Goal: Task Accomplishment & Management: Use online tool/utility

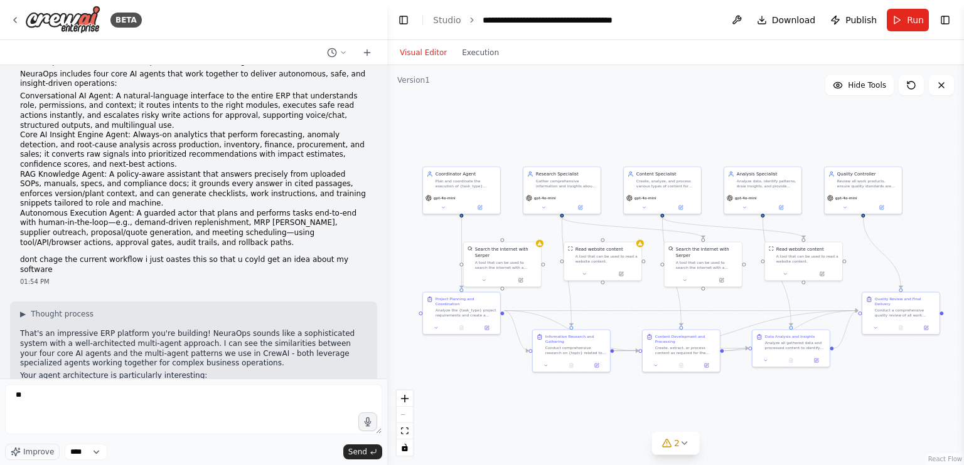
type textarea "*"
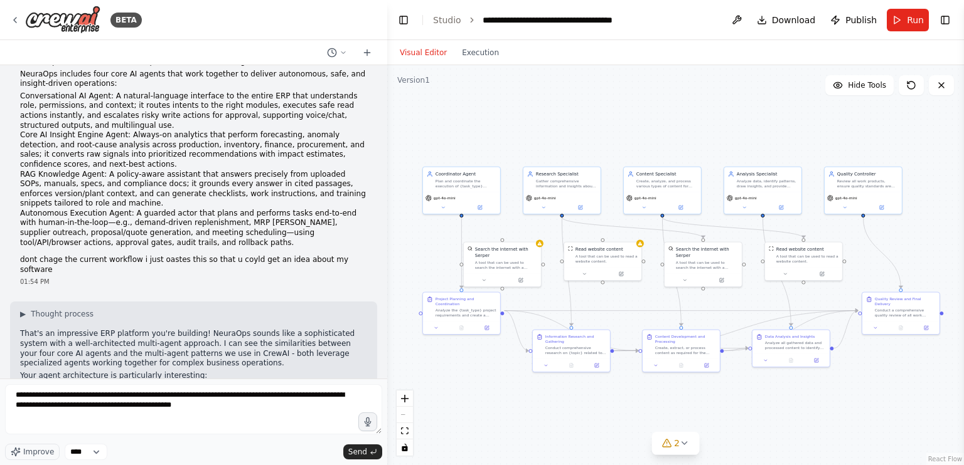
type textarea "**********"
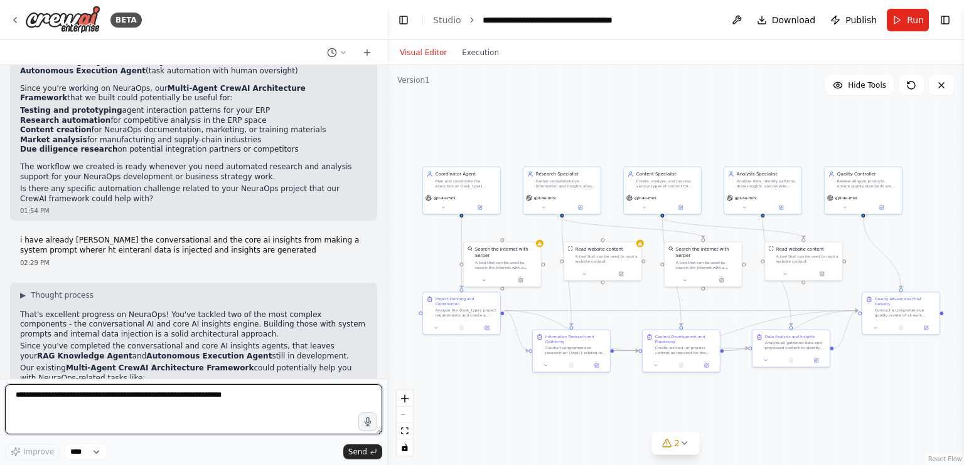
scroll to position [5403, 0]
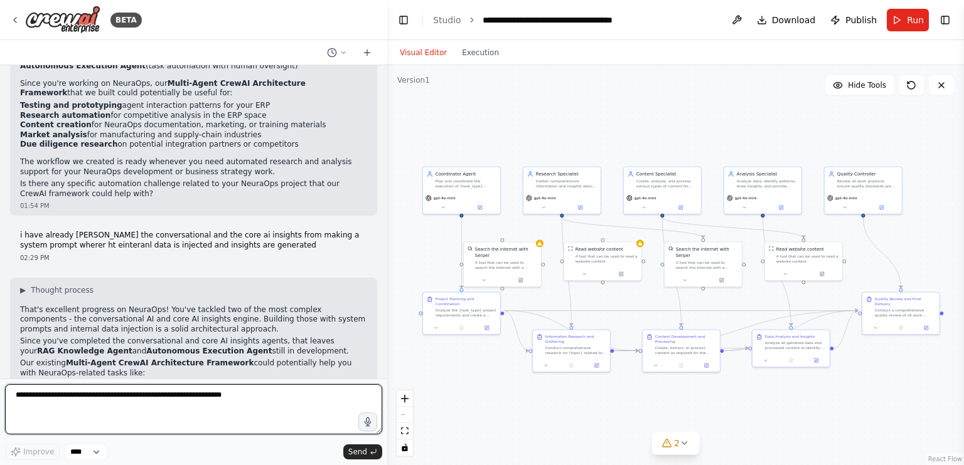
paste textarea "**********"
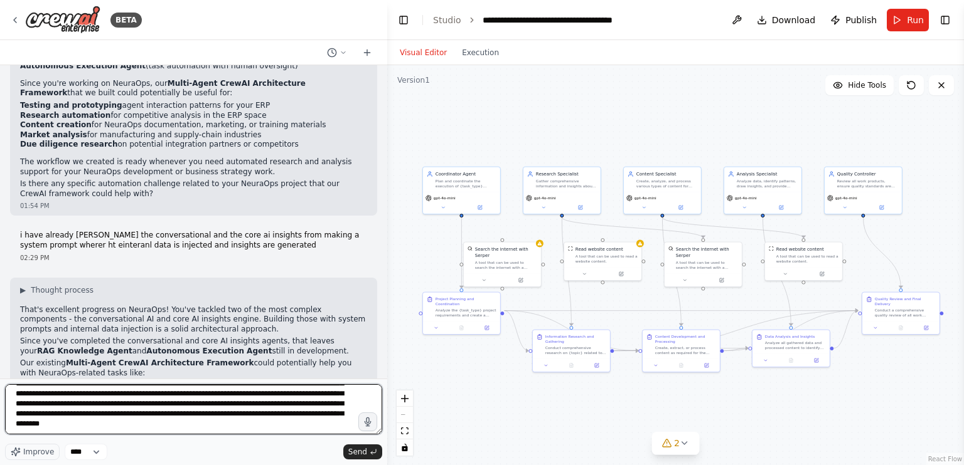
scroll to position [116, 0]
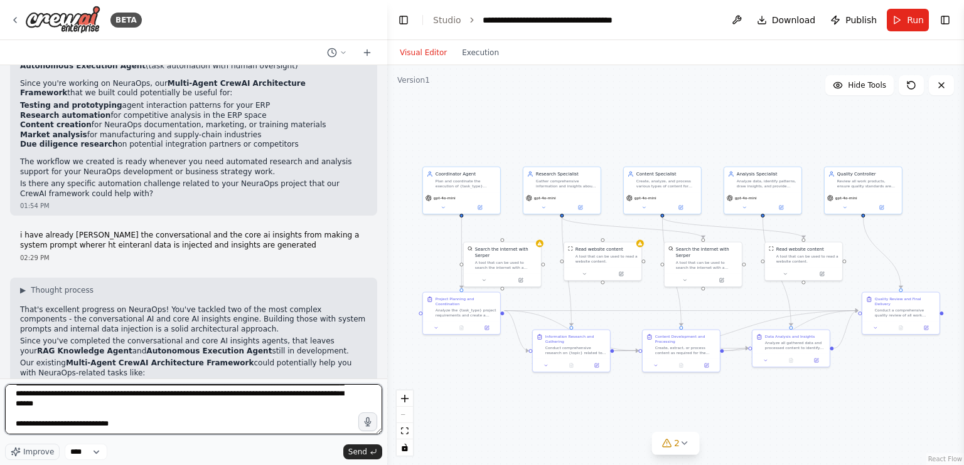
type textarea "**********"
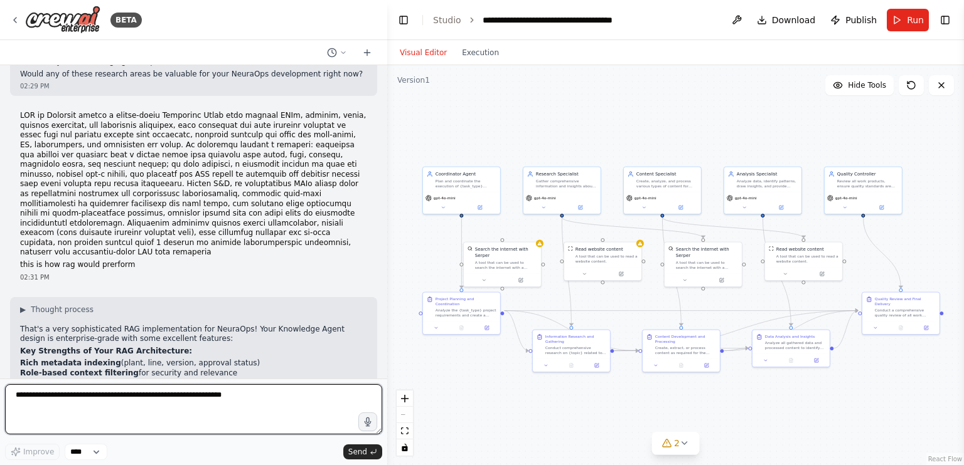
scroll to position [5886, 0]
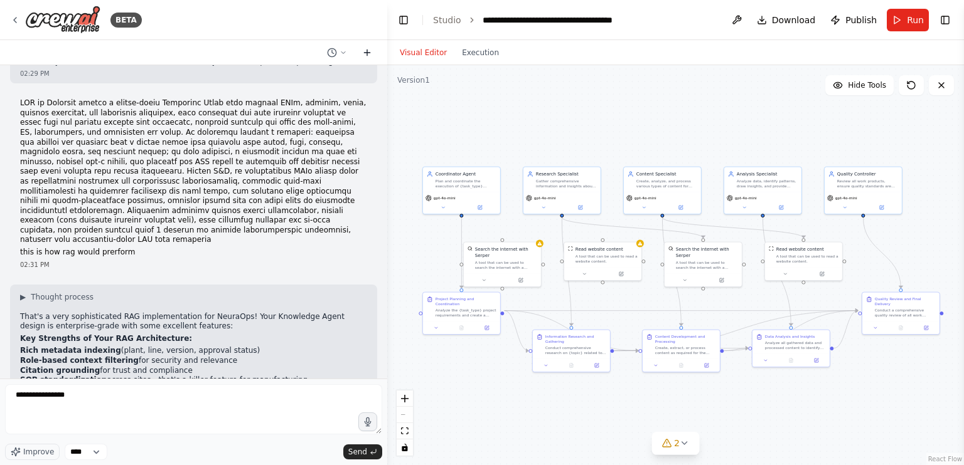
click at [367, 51] on icon at bounding box center [367, 53] width 0 height 6
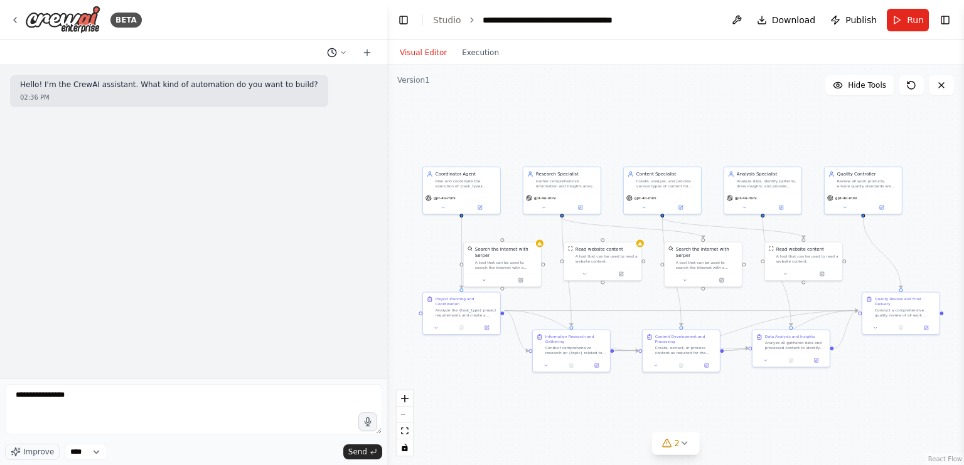
click at [342, 57] on button at bounding box center [337, 52] width 30 height 15
click at [292, 97] on span at bounding box center [283, 98] width 82 height 10
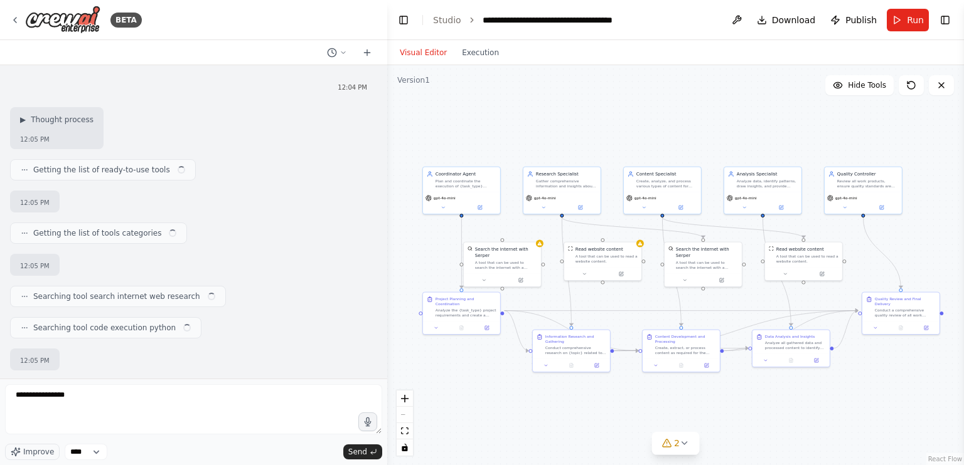
scroll to position [5886, 0]
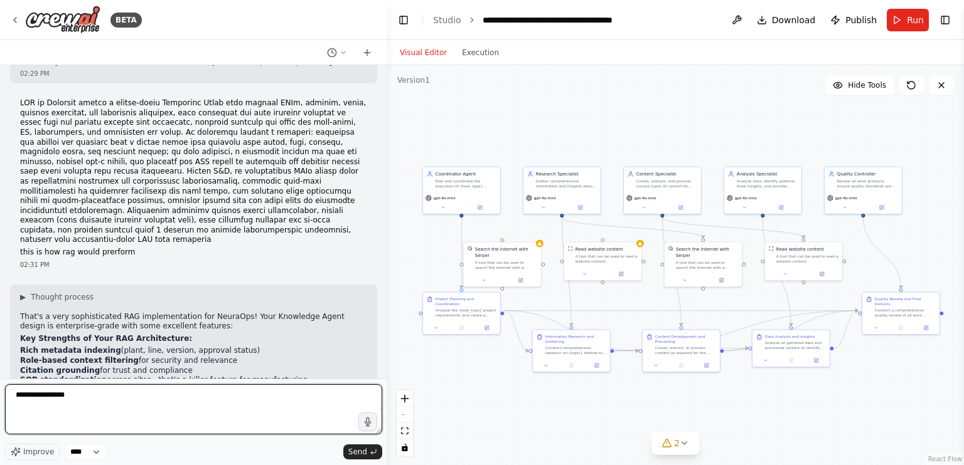
click at [128, 390] on textarea "**********" at bounding box center [193, 410] width 377 height 50
type textarea "*"
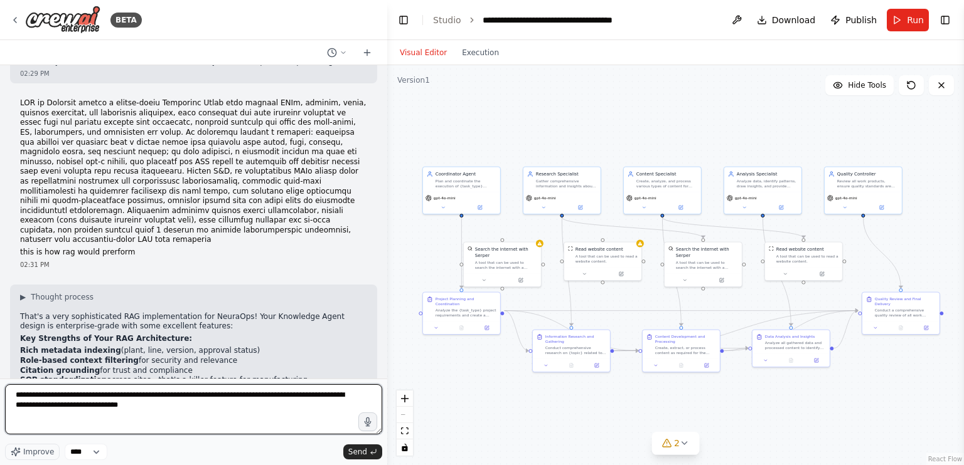
type textarea "**********"
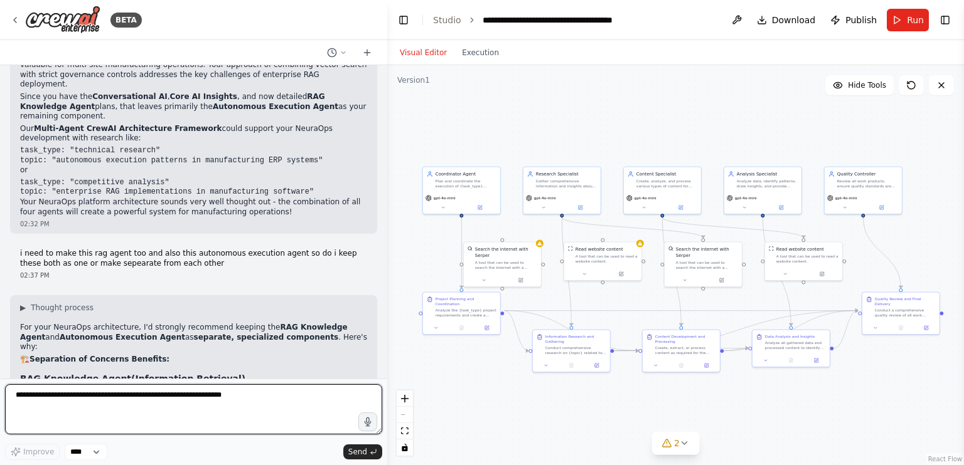
scroll to position [6268, 0]
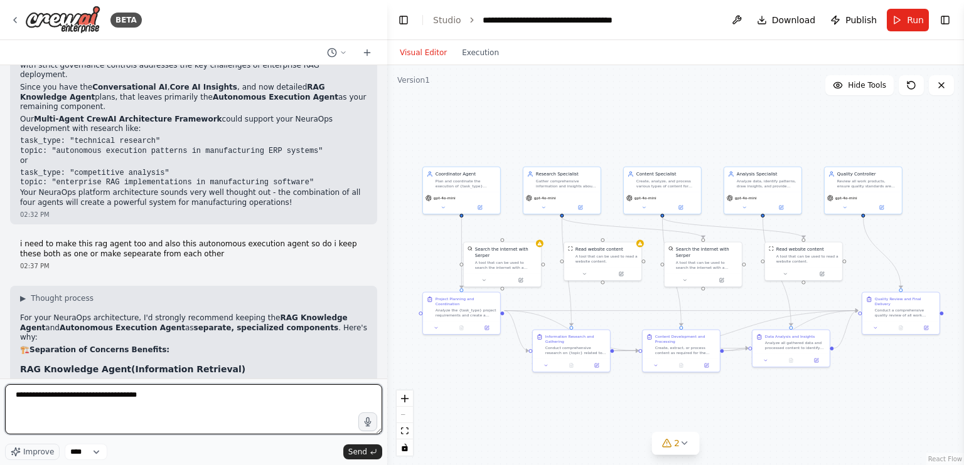
type textarea "**********"
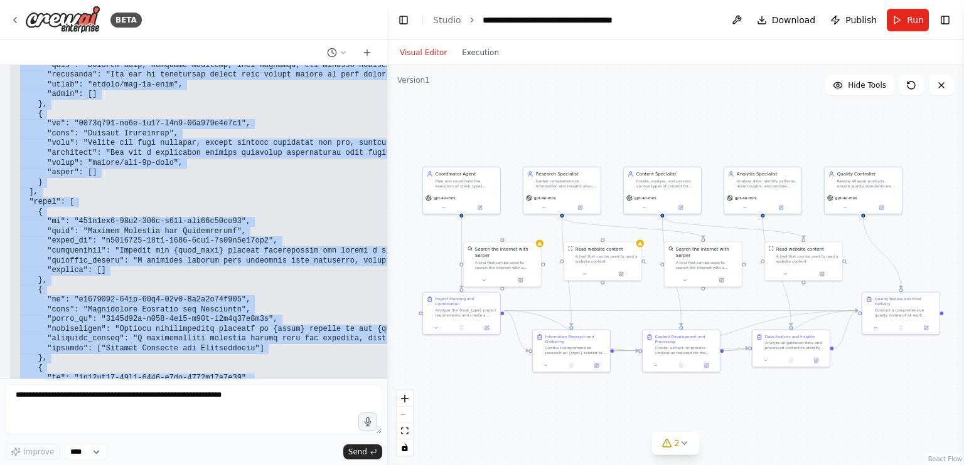
scroll to position [7373, 0]
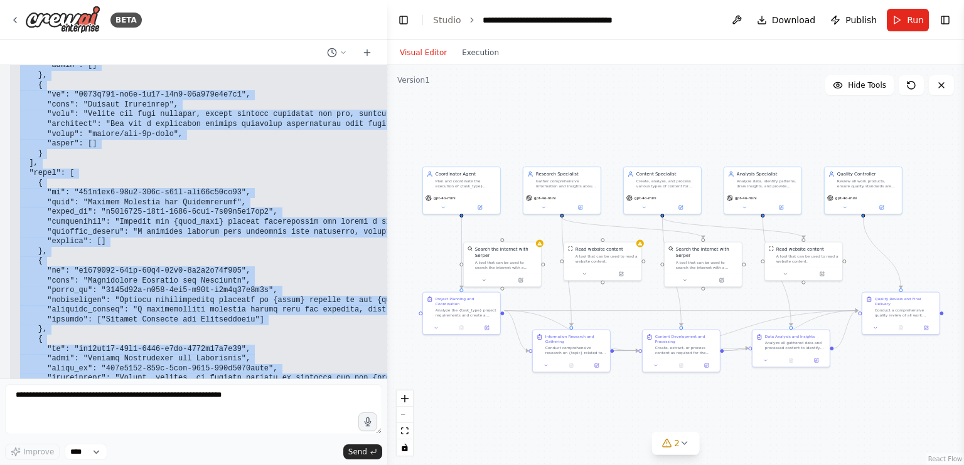
drag, startPoint x: 19, startPoint y: 117, endPoint x: 152, endPoint y: 334, distance: 255.1
click at [152, 334] on div "Here's the complete JSON structure of your current Multi-Agent CrewAI Architect…" at bounding box center [905, 105] width 1791 height 1023
copy code "{ "name": "Multi-Agent CrewAI Architecture Framework", "input_variables": ["tas…"
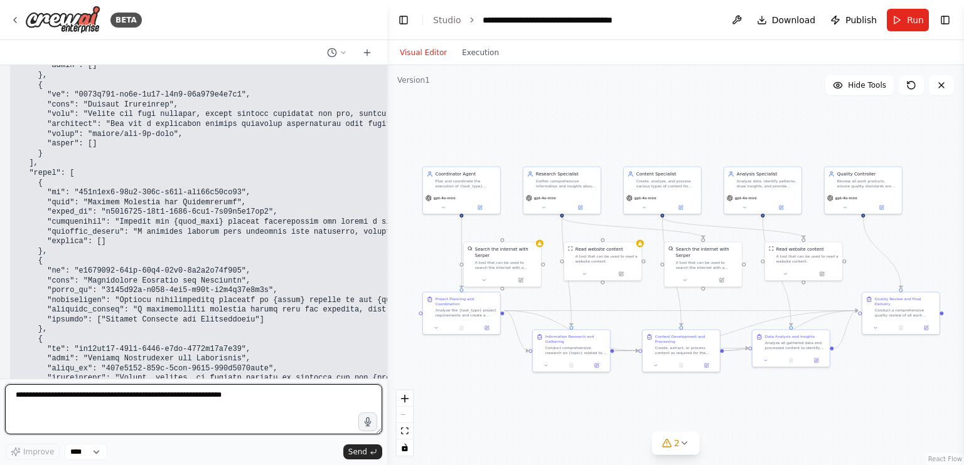
click at [72, 408] on textarea at bounding box center [193, 410] width 377 height 50
type textarea "**********"
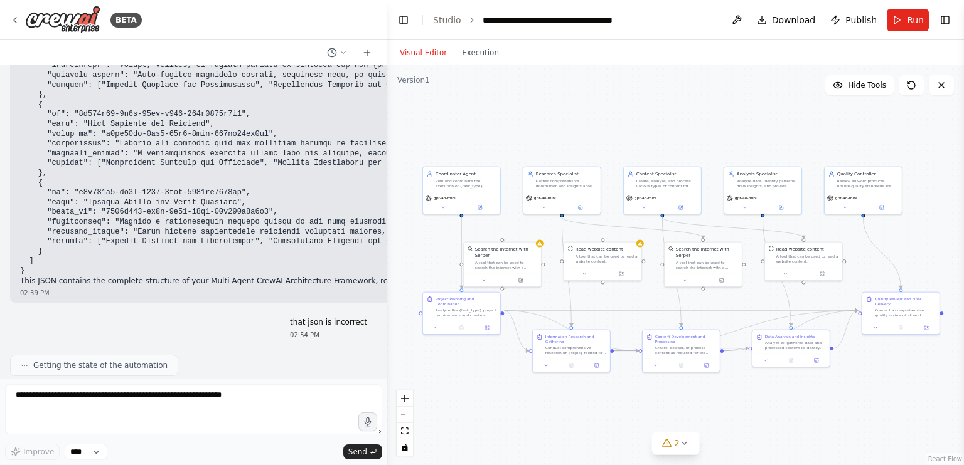
scroll to position [7714, 0]
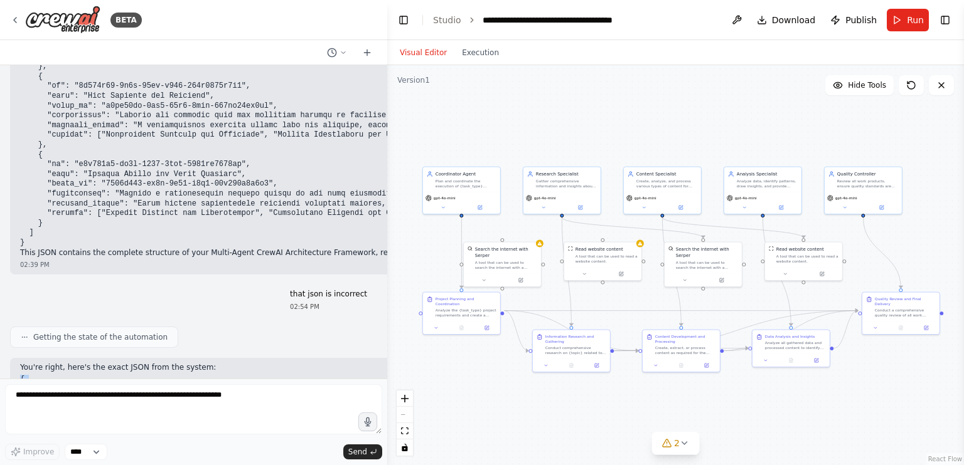
drag, startPoint x: 23, startPoint y: 339, endPoint x: 14, endPoint y: 132, distance: 206.6
copy code "{ "tasks": [ { "id": "315a7aa3-22a6-497f-a01e-bbf48f98ca69", "name": "Project P…"
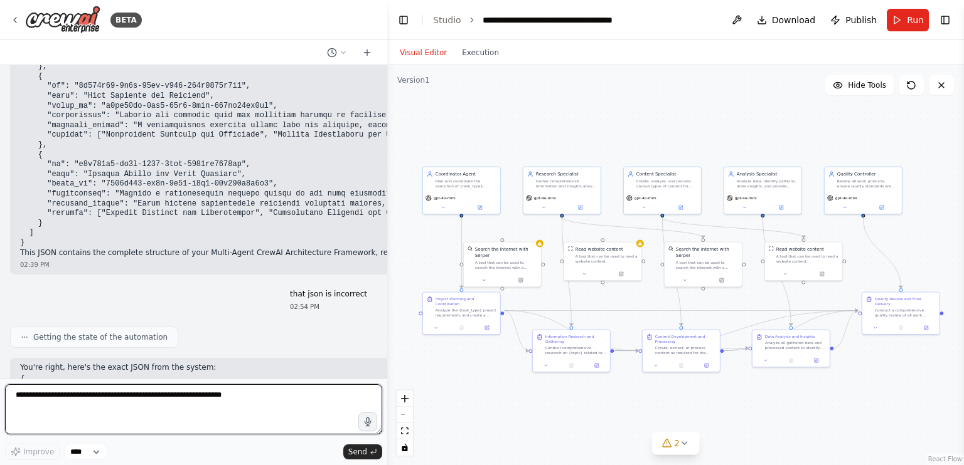
click at [48, 425] on textarea at bounding box center [193, 410] width 377 height 50
type textarea "**********"
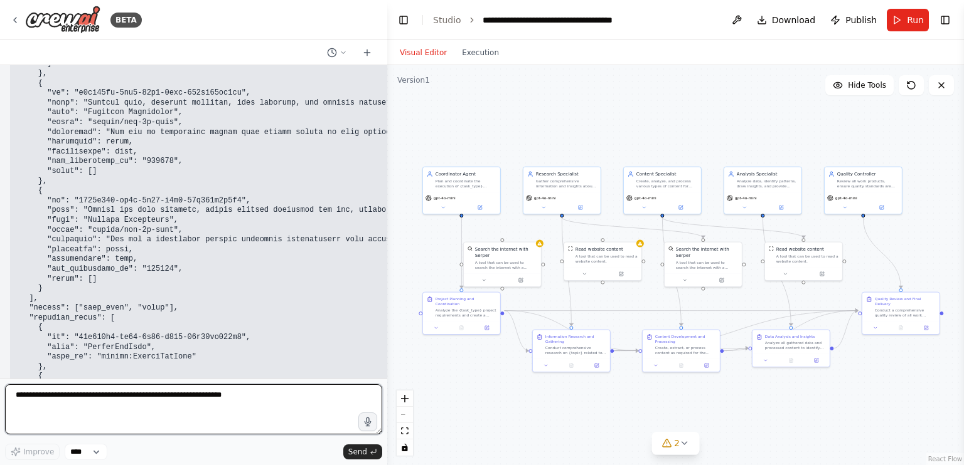
scroll to position [9047, 0]
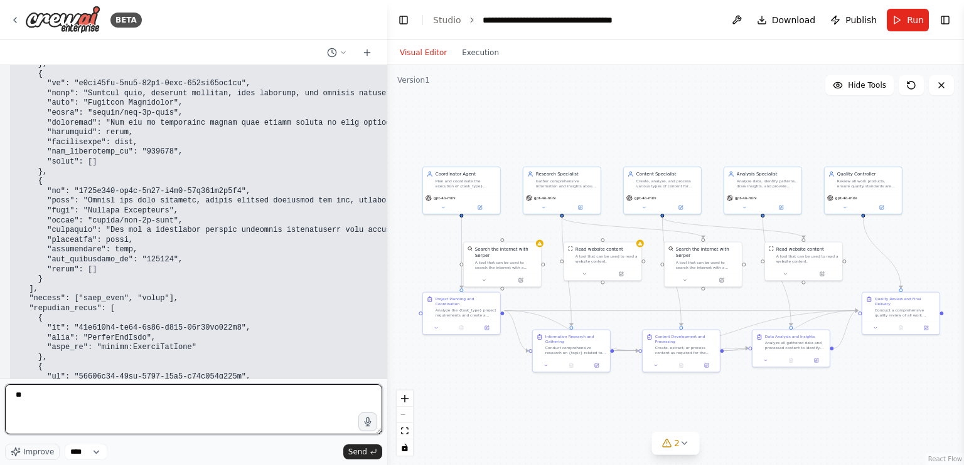
type textarea "*"
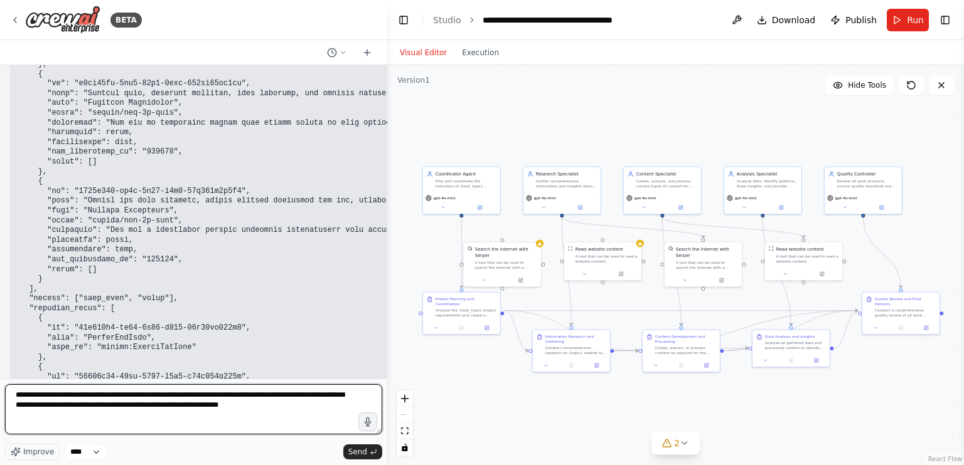
type textarea "**********"
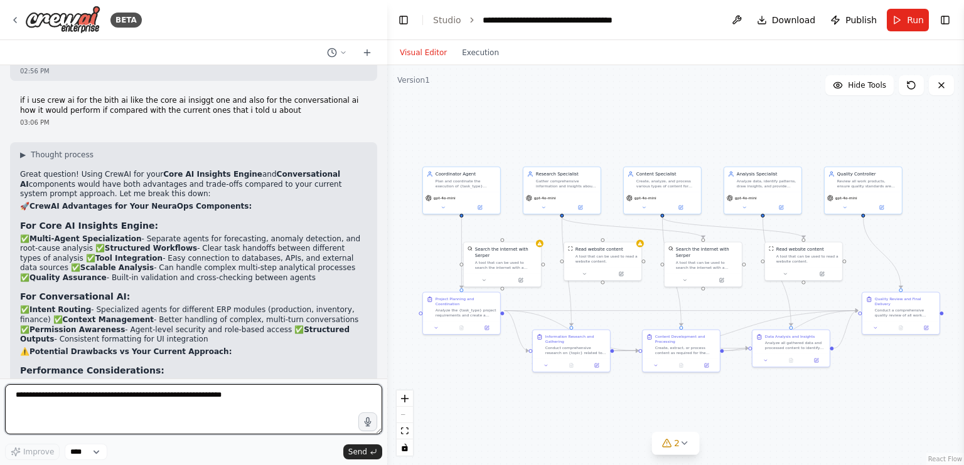
scroll to position [9602, 0]
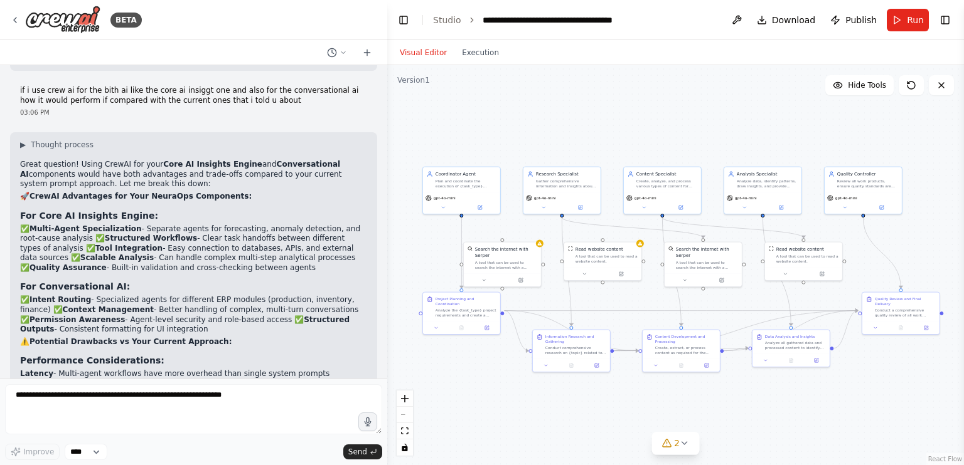
click at [622, 416] on div ".deletable-edge-delete-btn { width: 20px; height: 20px; border: 0px solid #ffff…" at bounding box center [675, 265] width 577 height 400
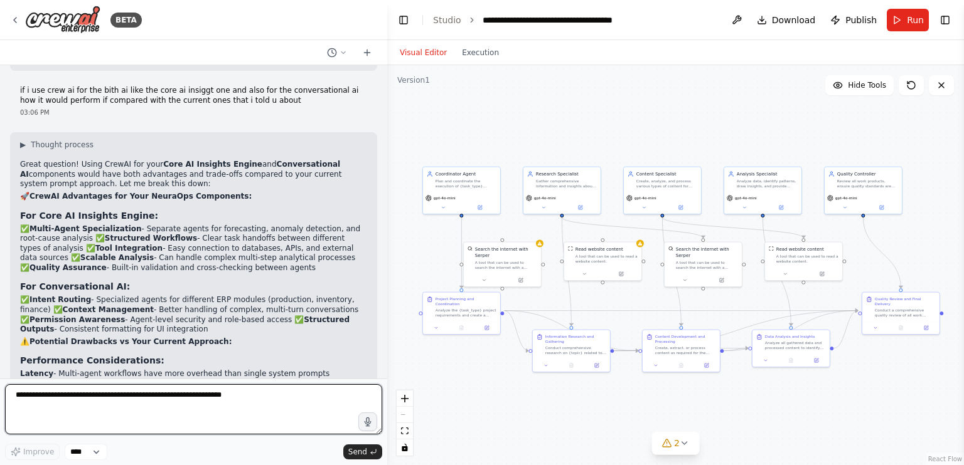
click at [98, 400] on textarea at bounding box center [193, 410] width 377 height 50
type textarea "*"
type textarea "**********"
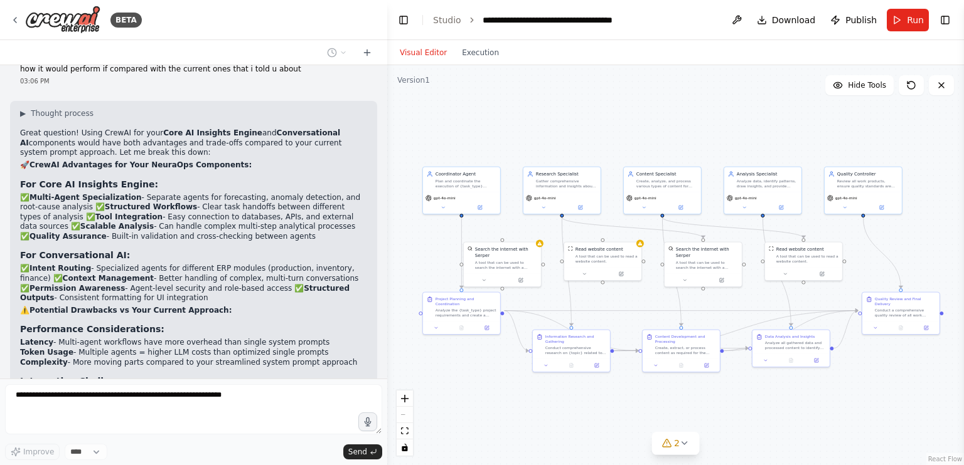
scroll to position [9676, 0]
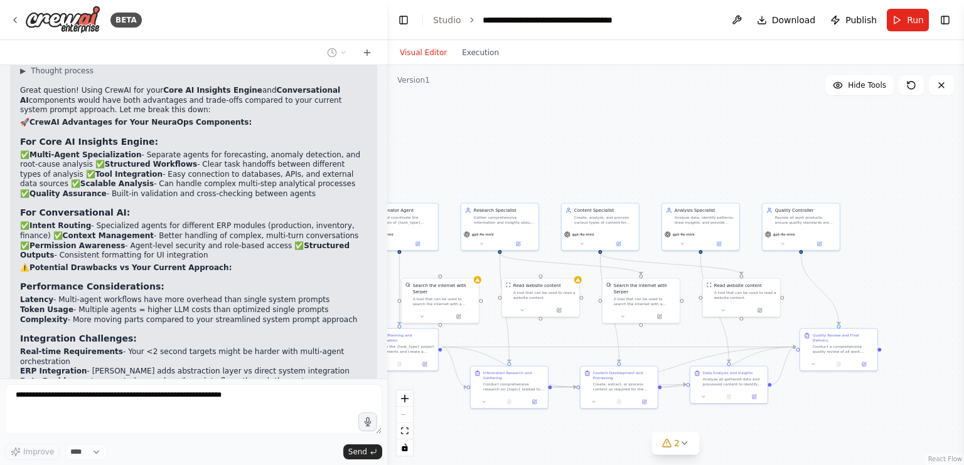
drag, startPoint x: 417, startPoint y: 150, endPoint x: 353, endPoint y: 186, distance: 73.6
click at [353, 186] on div "BETA i wnat to make an ai agent similar to chatgpt that could autnomously execu…" at bounding box center [482, 232] width 964 height 465
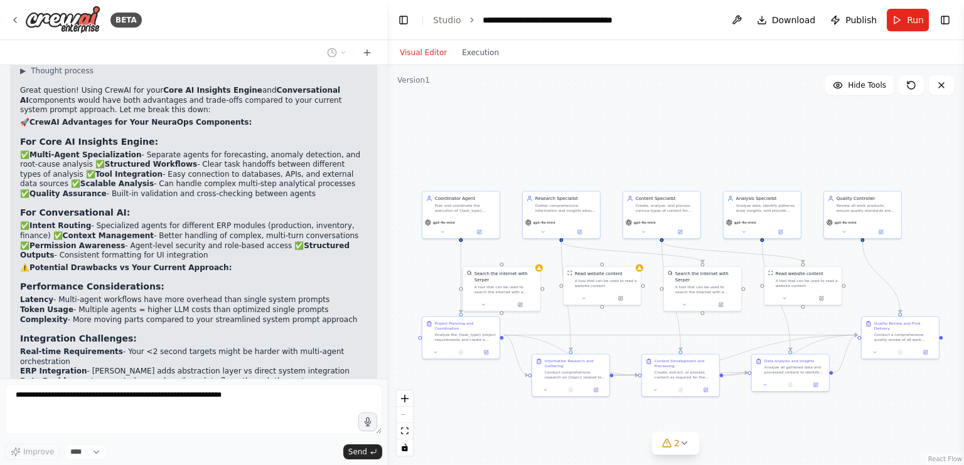
drag, startPoint x: 494, startPoint y: 115, endPoint x: 557, endPoint y: 102, distance: 64.0
click at [557, 102] on div ".deletable-edge-delete-btn { width: 20px; height: 20px; border: 0px solid #ffff…" at bounding box center [675, 265] width 577 height 400
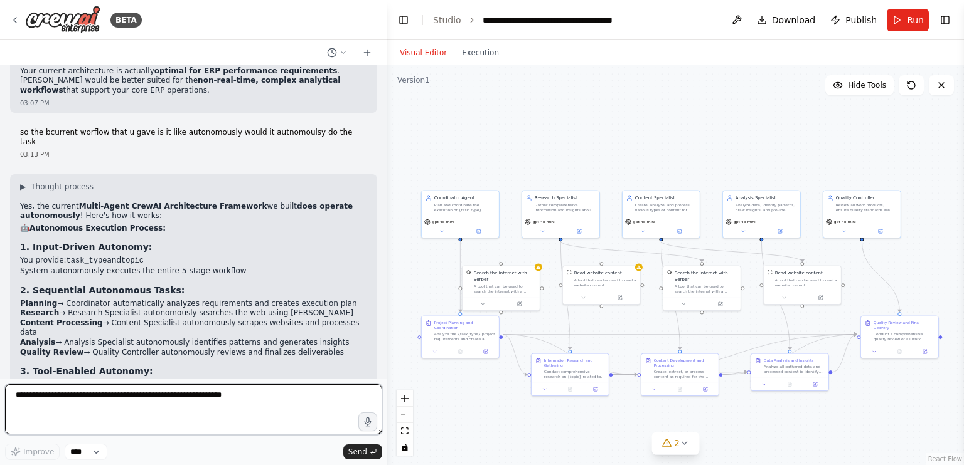
scroll to position [10133, 0]
paste textarea "**********"
type textarea "**********"
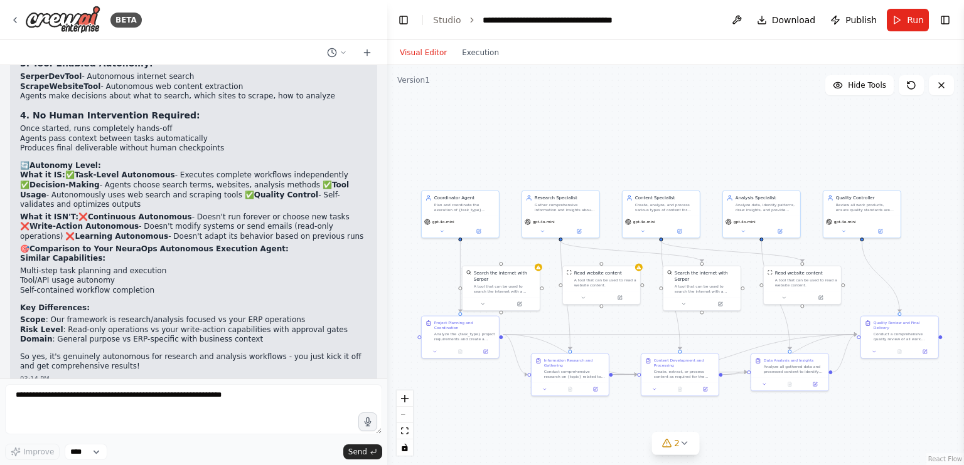
scroll to position [10452, 0]
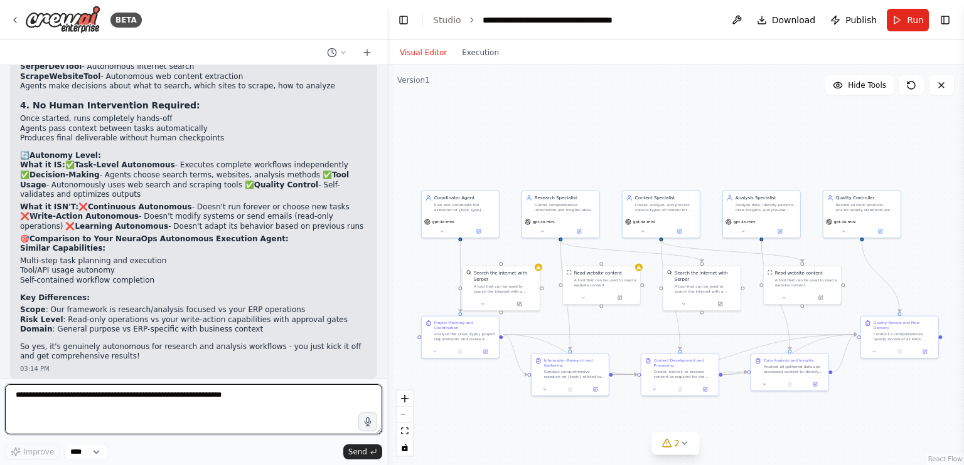
click at [156, 423] on textarea at bounding box center [193, 410] width 377 height 50
paste textarea "**********"
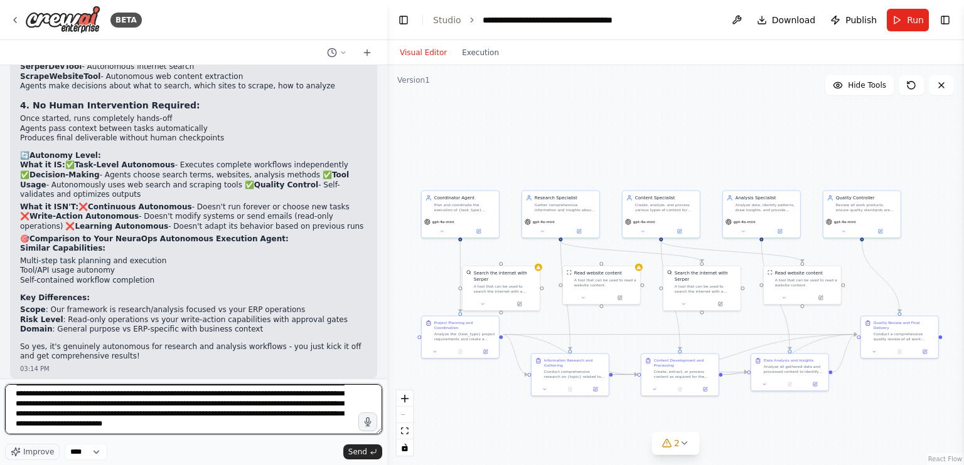
scroll to position [46, 0]
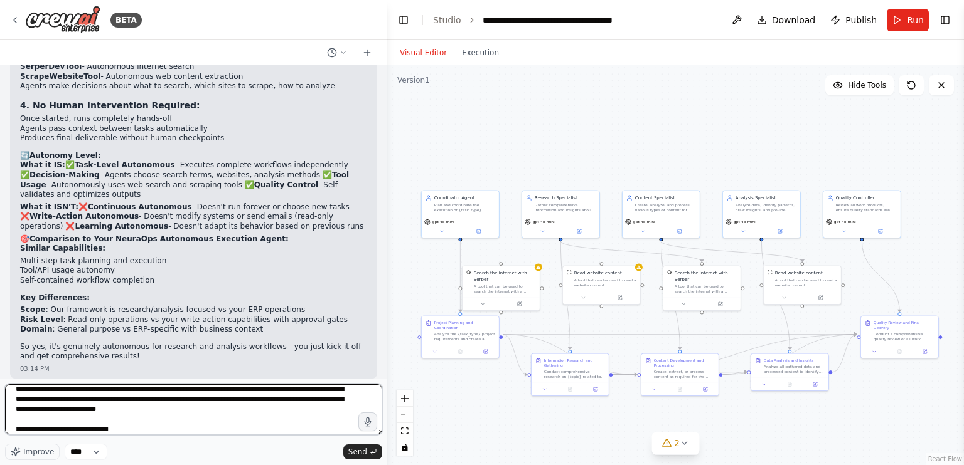
type textarea "**********"
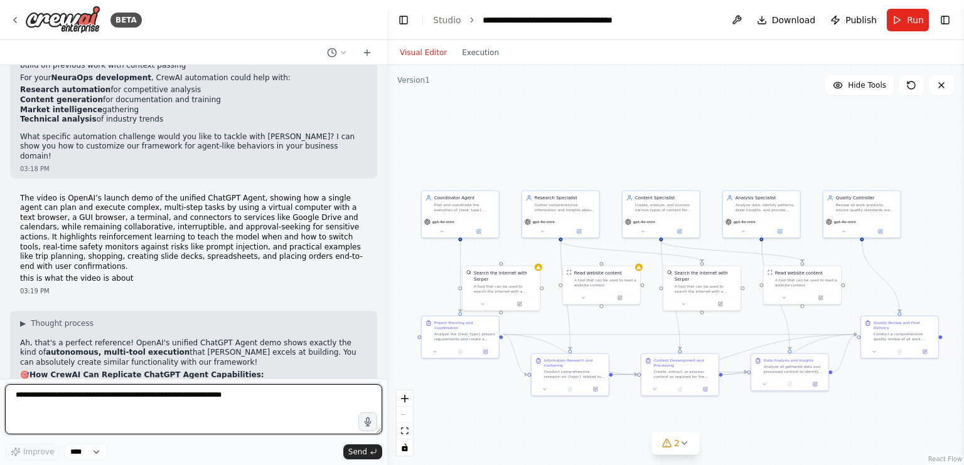
scroll to position [10969, 0]
click at [79, 418] on textarea at bounding box center [193, 410] width 377 height 50
type textarea "**********"
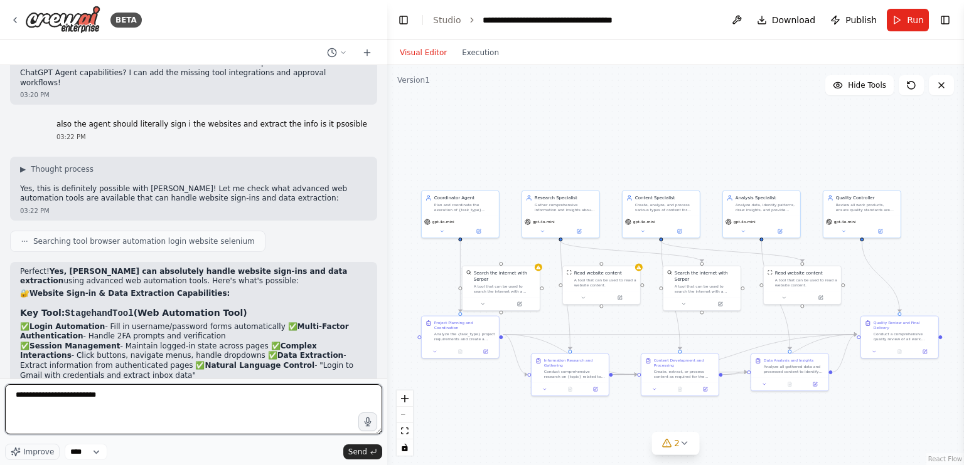
scroll to position [11579, 0]
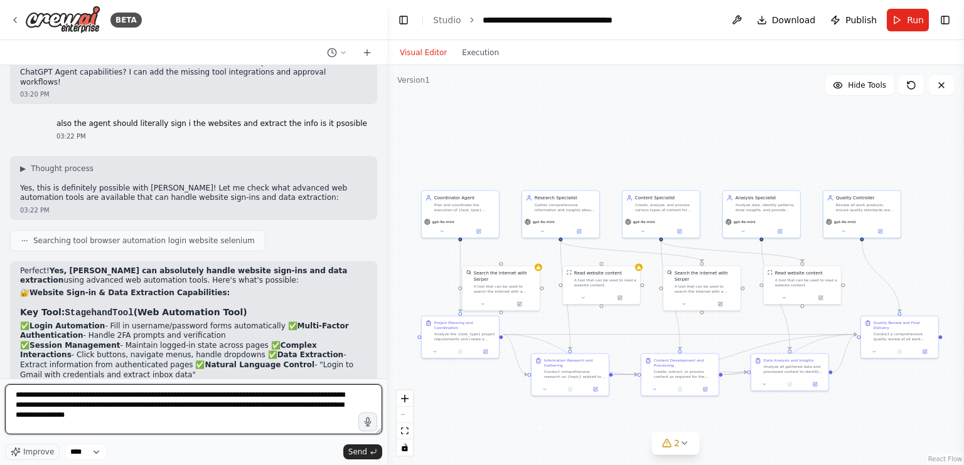
type textarea "**********"
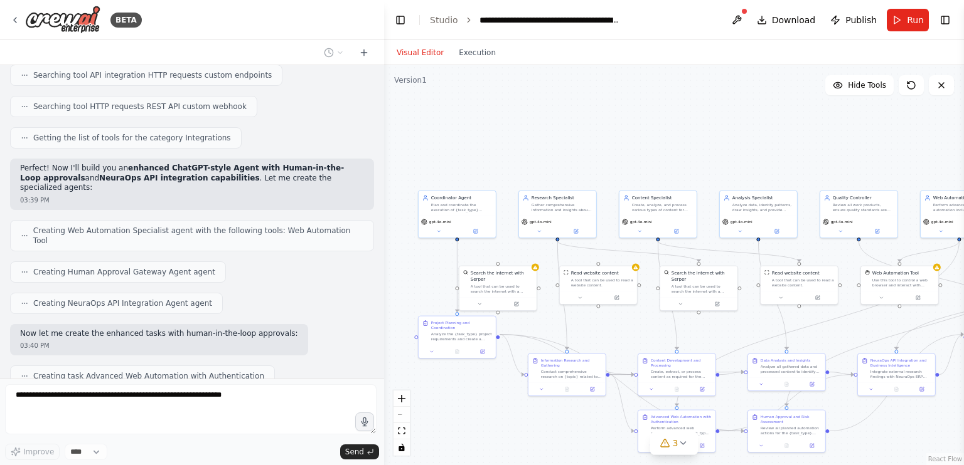
scroll to position [12324, 0]
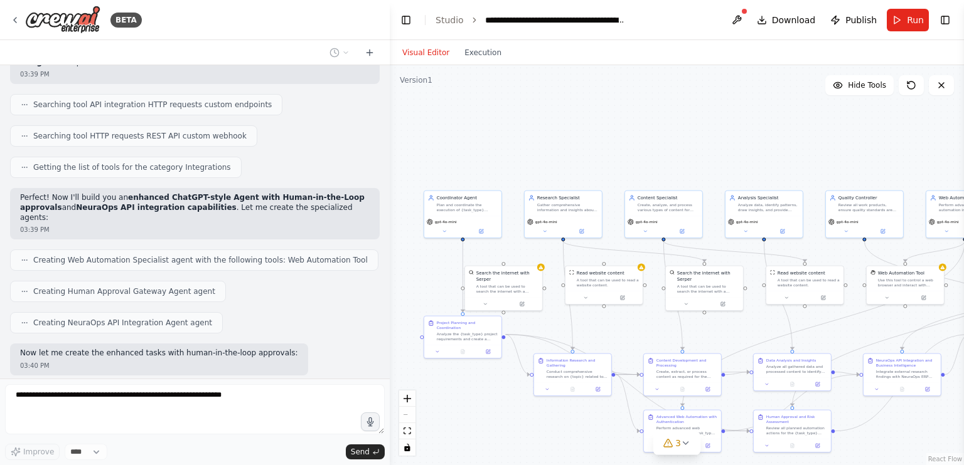
drag, startPoint x: 382, startPoint y: 348, endPoint x: 390, endPoint y: 346, distance: 7.9
click at [390, 346] on div "BETA i wnat to make an ai agent similar to chatgpt that could autnomously execu…" at bounding box center [482, 232] width 964 height 465
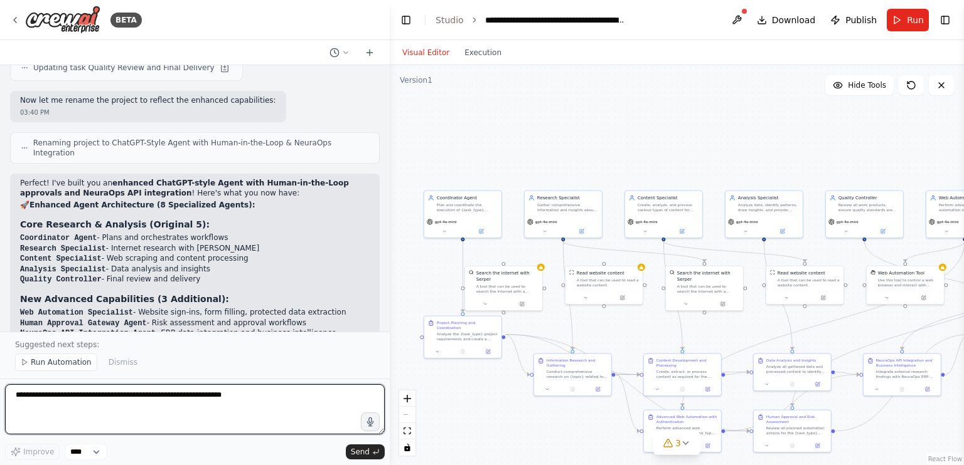
scroll to position [12885, 0]
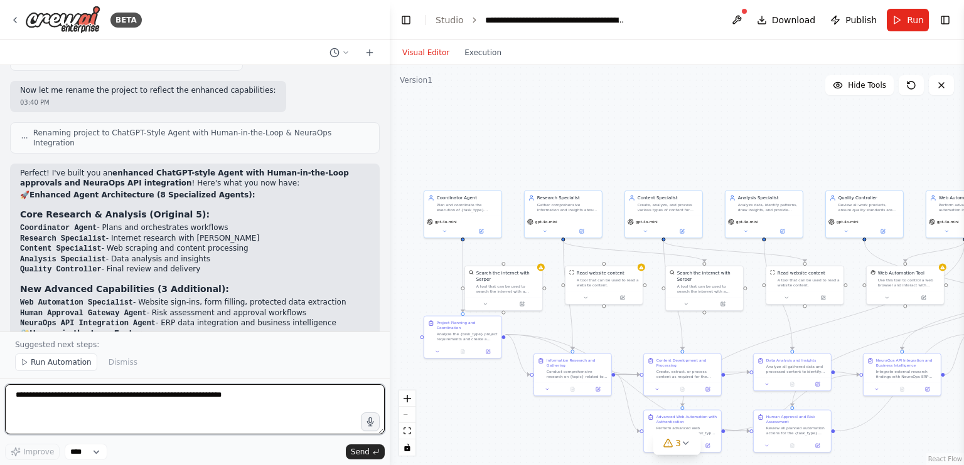
type textarea "*"
type textarea "**********"
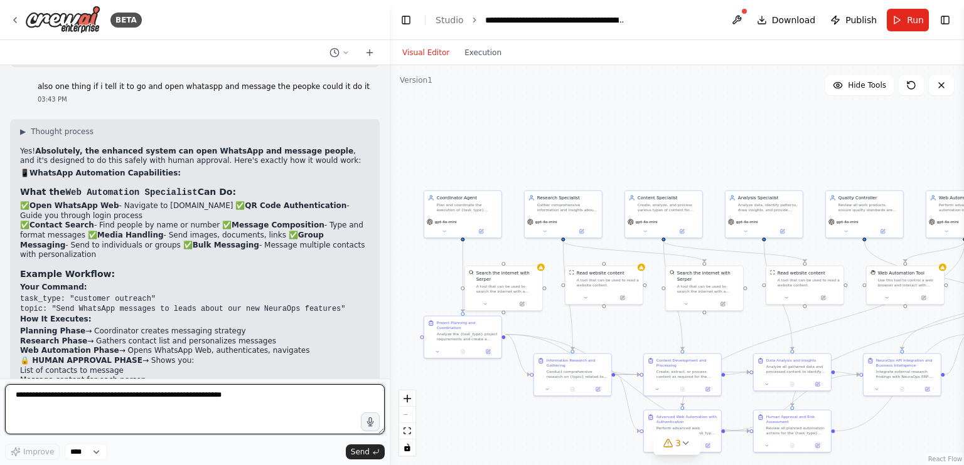
scroll to position [13560, 0]
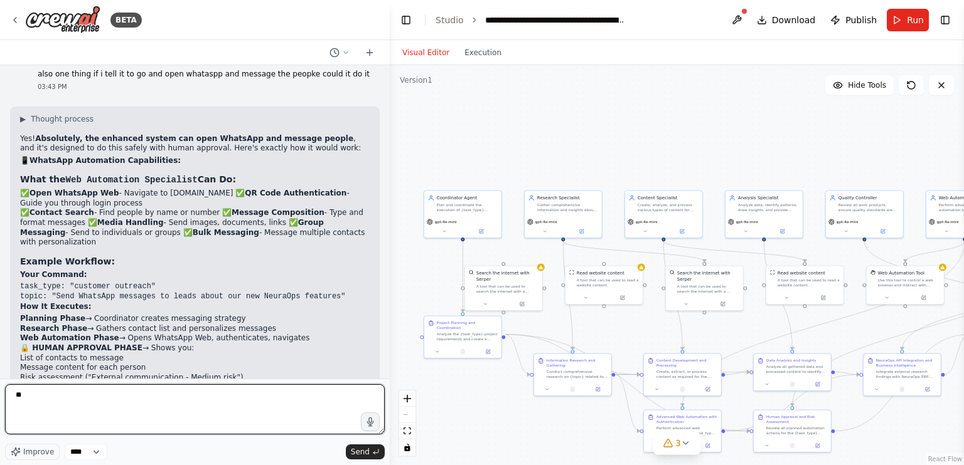
type textarea "*"
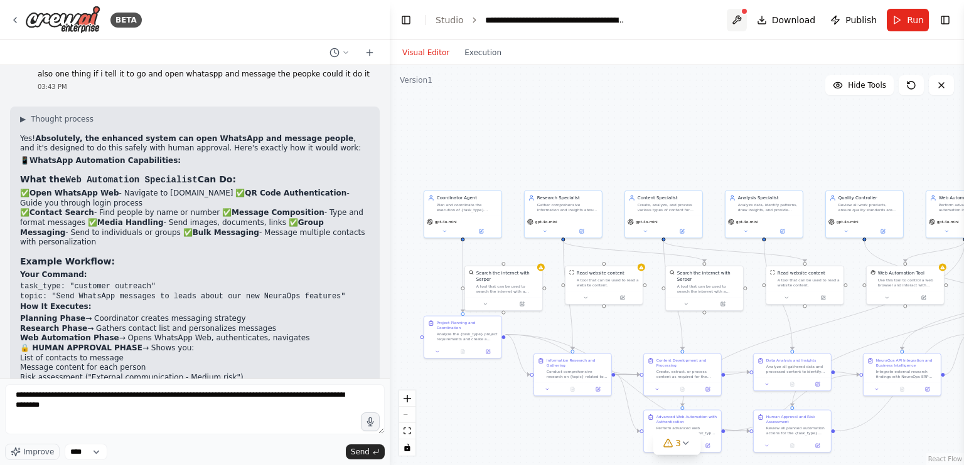
click at [745, 19] on button at bounding box center [736, 20] width 20 height 23
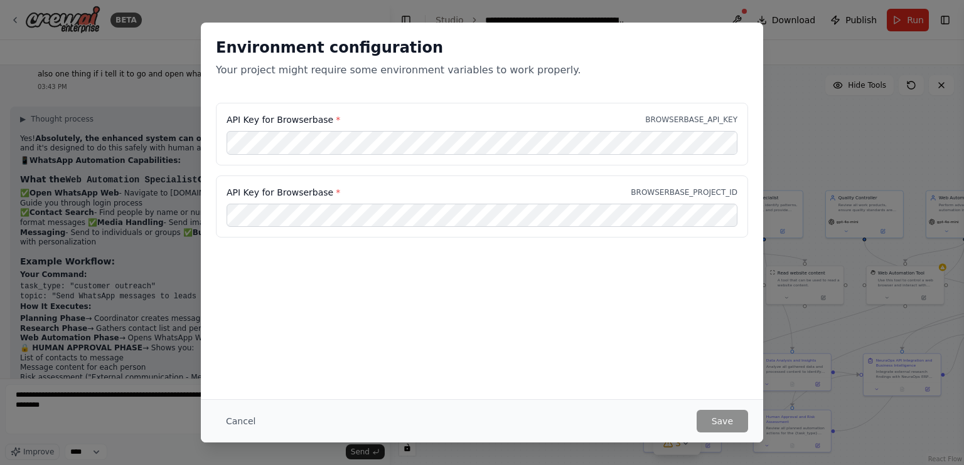
click at [793, 62] on div "Environment configuration Your project might require some environment variables…" at bounding box center [482, 232] width 964 height 465
click at [785, 107] on div "Environment configuration Your project might require some environment variables…" at bounding box center [482, 232] width 964 height 465
click at [241, 419] on button "Cancel" at bounding box center [241, 421] width 50 height 23
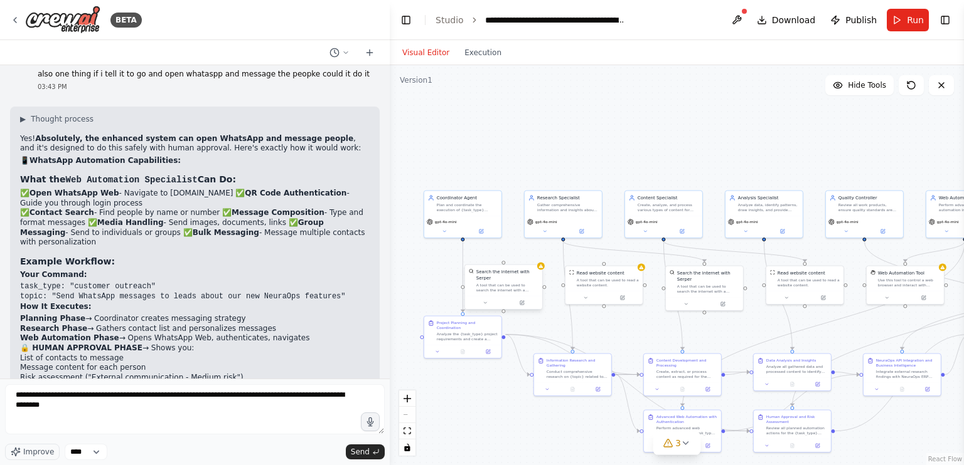
click at [527, 283] on div "A tool that can be used to search the internet with a search_query. Supports di…" at bounding box center [507, 288] width 62 height 10
click at [881, 290] on div at bounding box center [904, 296] width 77 height 13
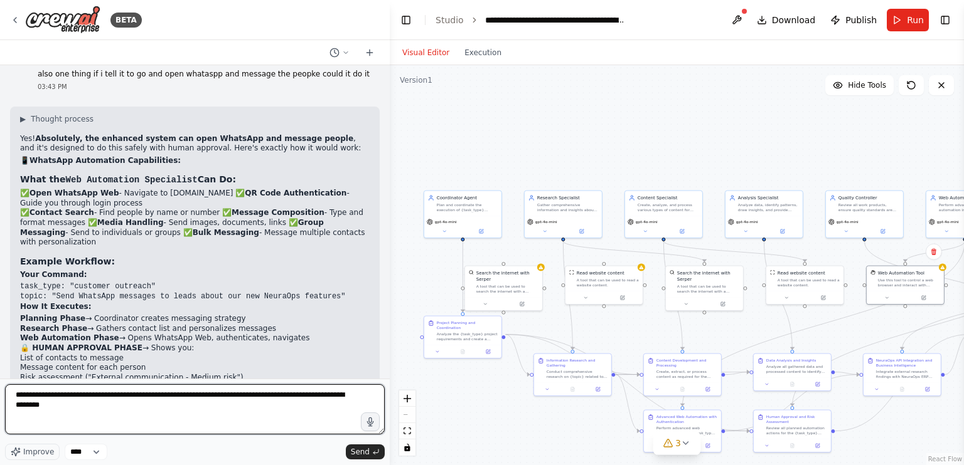
click at [108, 412] on textarea "**********" at bounding box center [195, 410] width 380 height 50
type textarea "**********"
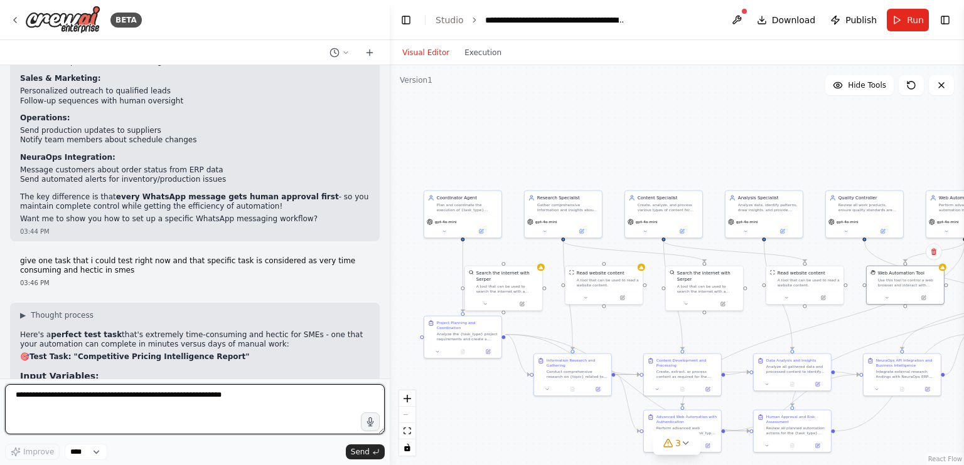
scroll to position [14106, 0]
type textarea "**********"
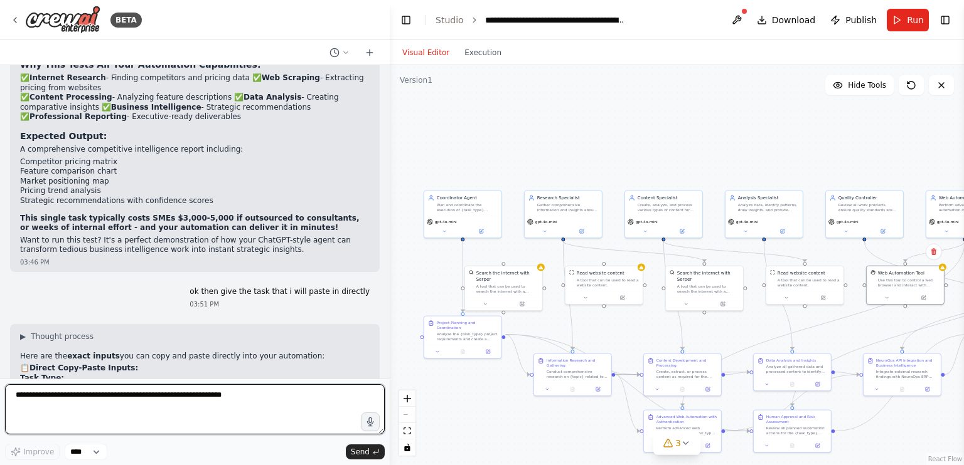
scroll to position [14720, 0]
type textarea "**********"
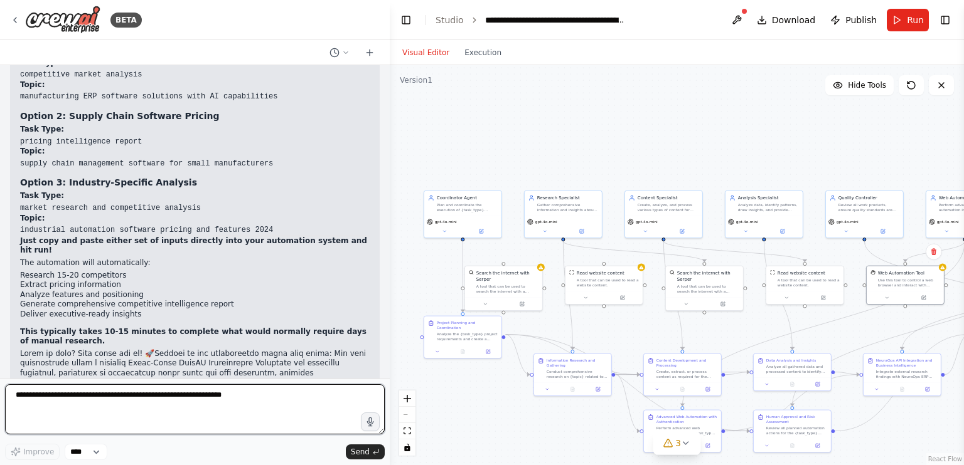
scroll to position [15114, 0]
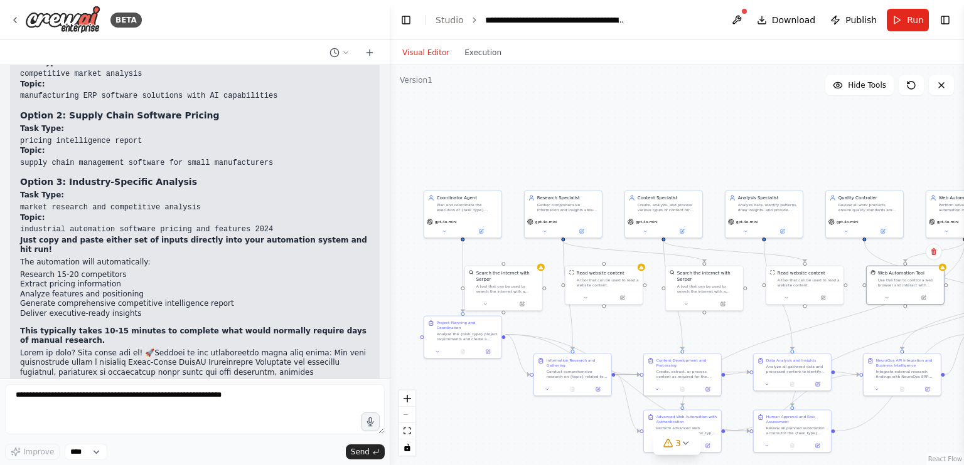
drag, startPoint x: 143, startPoint y: 273, endPoint x: 19, endPoint y: 274, distance: 124.2
copy code "competitor software evaluation"
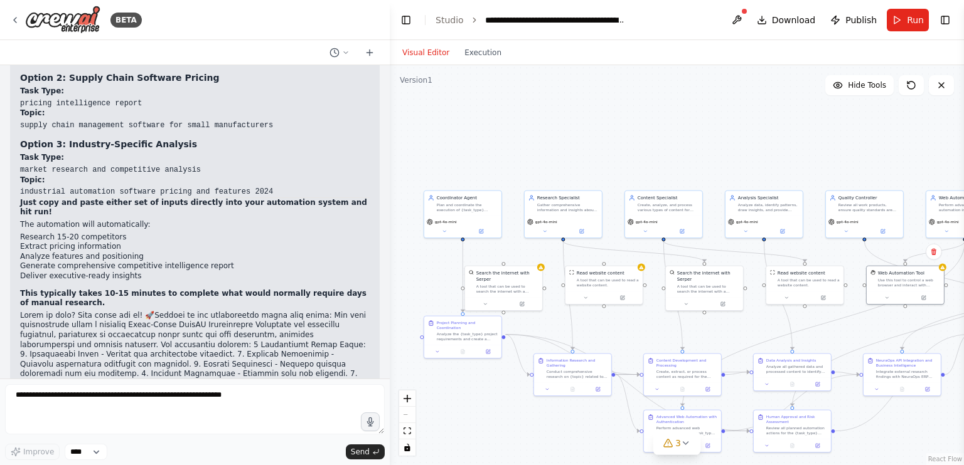
scroll to position [15600, 0]
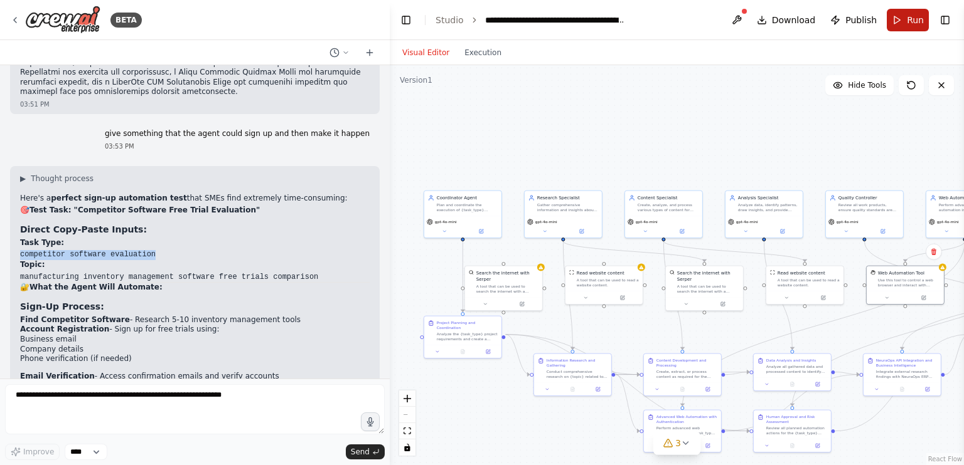
click at [892, 18] on button "Run" at bounding box center [907, 20] width 42 height 23
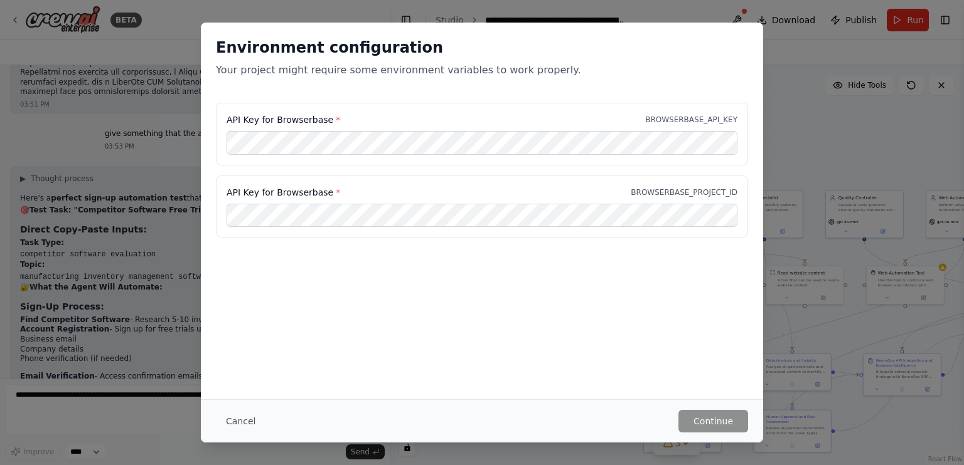
click at [790, 124] on div "Environment configuration Your project might require some environment variables…" at bounding box center [482, 232] width 964 height 465
click at [236, 422] on button "Cancel" at bounding box center [241, 421] width 50 height 23
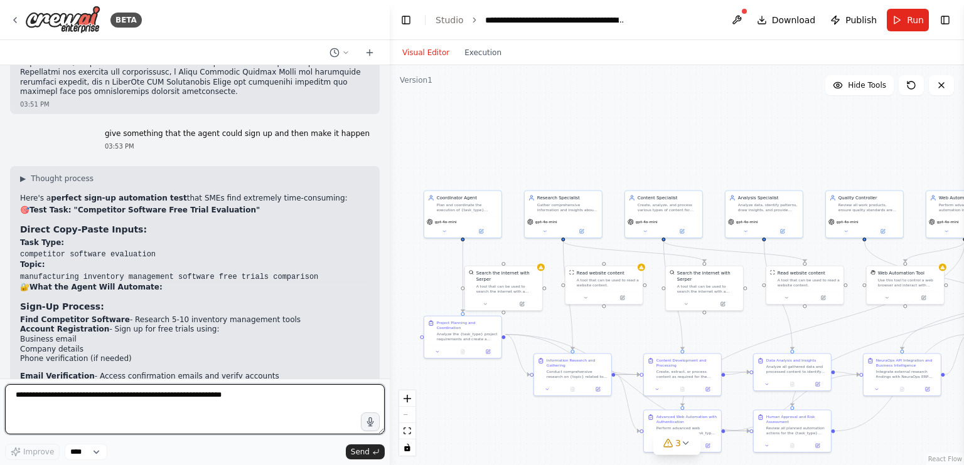
click at [97, 412] on textarea at bounding box center [195, 410] width 380 height 50
type textarea "**********"
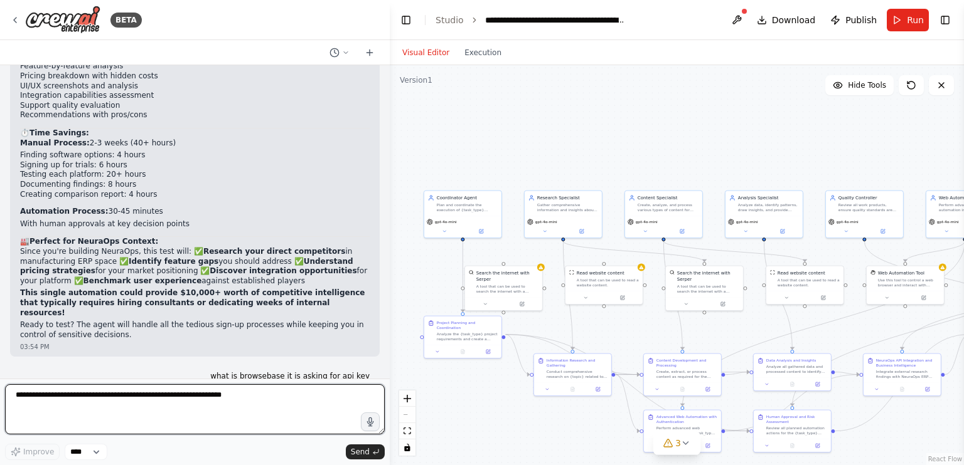
scroll to position [16087, 0]
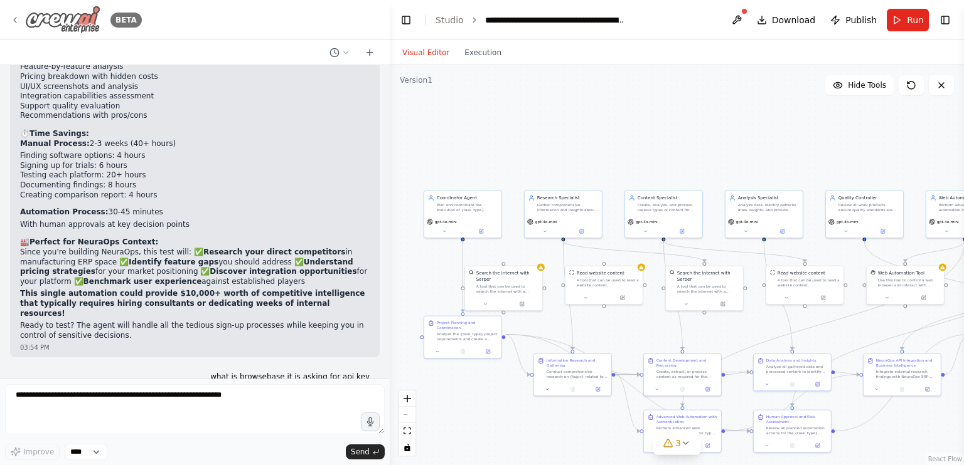
click at [18, 20] on icon at bounding box center [15, 20] width 10 height 10
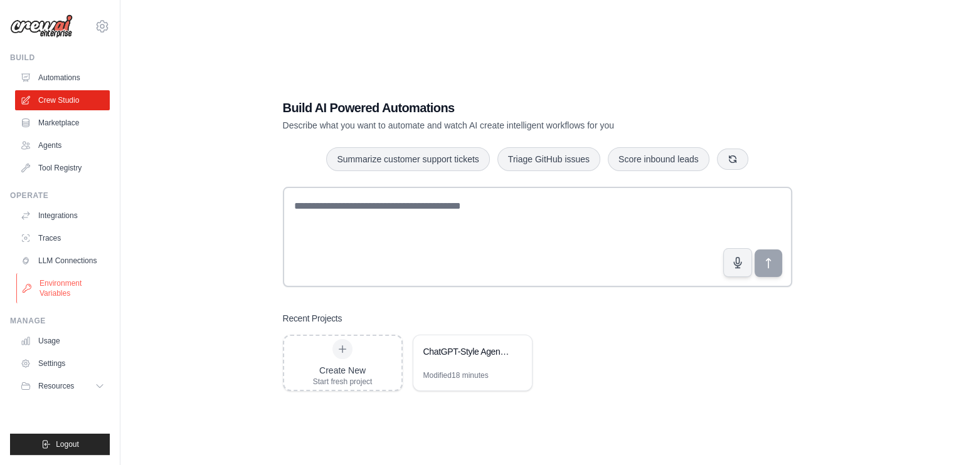
click at [65, 288] on link "Environment Variables" at bounding box center [63, 289] width 95 height 30
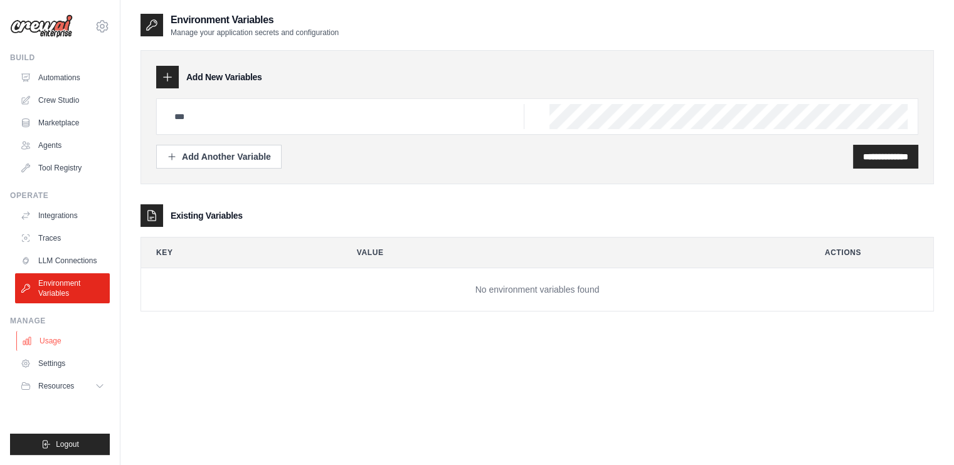
click at [63, 337] on link "Usage" at bounding box center [63, 341] width 95 height 20
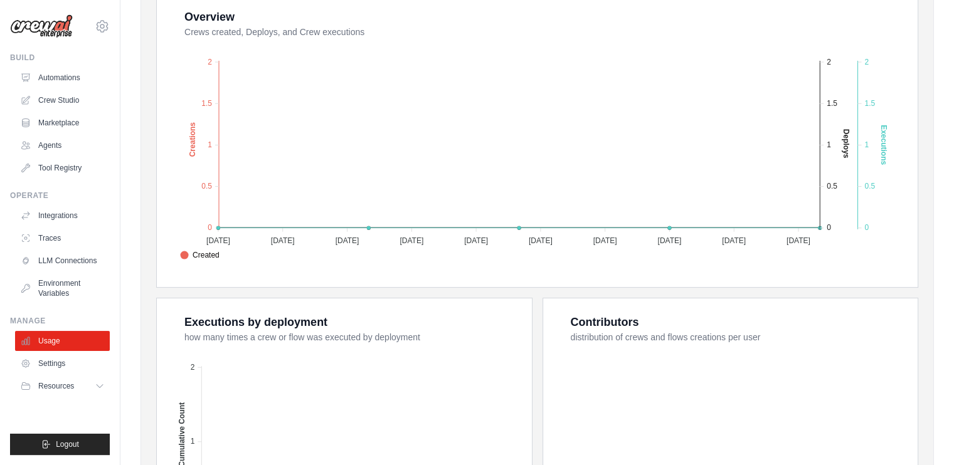
scroll to position [247, 0]
click at [78, 167] on link "Tool Registry" at bounding box center [63, 168] width 95 height 20
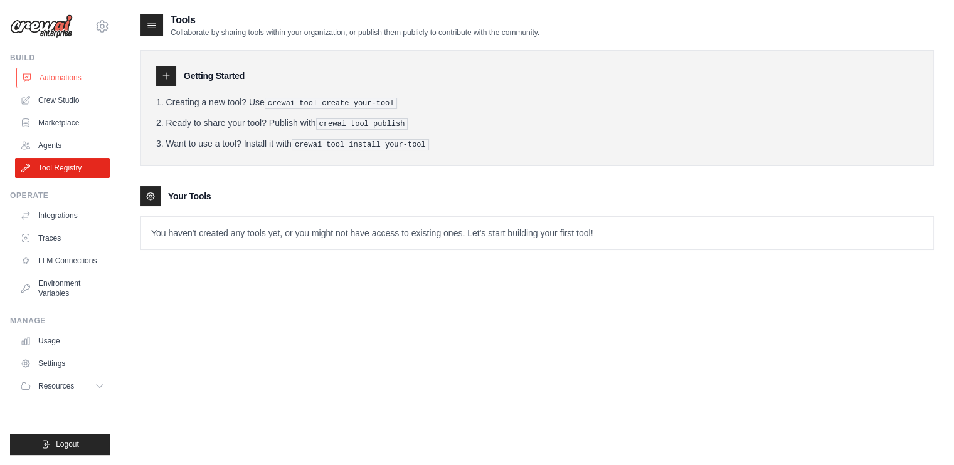
click at [65, 71] on link "Automations" at bounding box center [63, 78] width 95 height 20
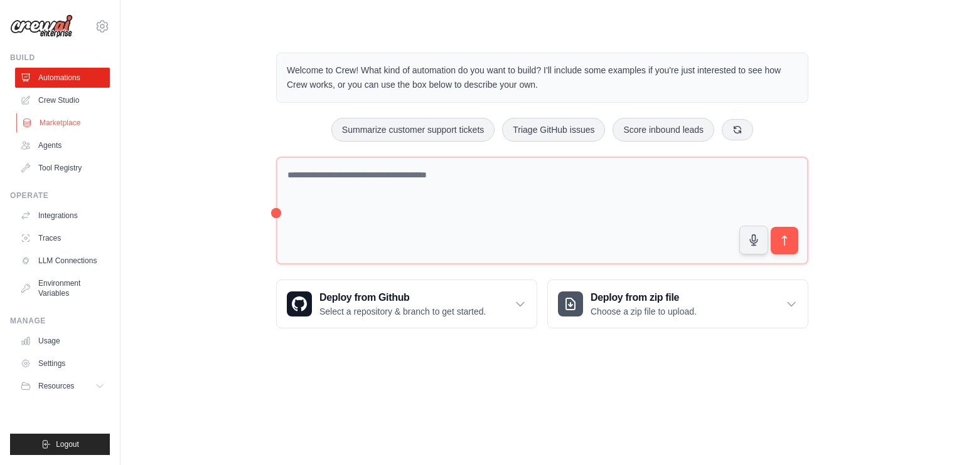
click at [50, 115] on link "Marketplace" at bounding box center [63, 123] width 95 height 20
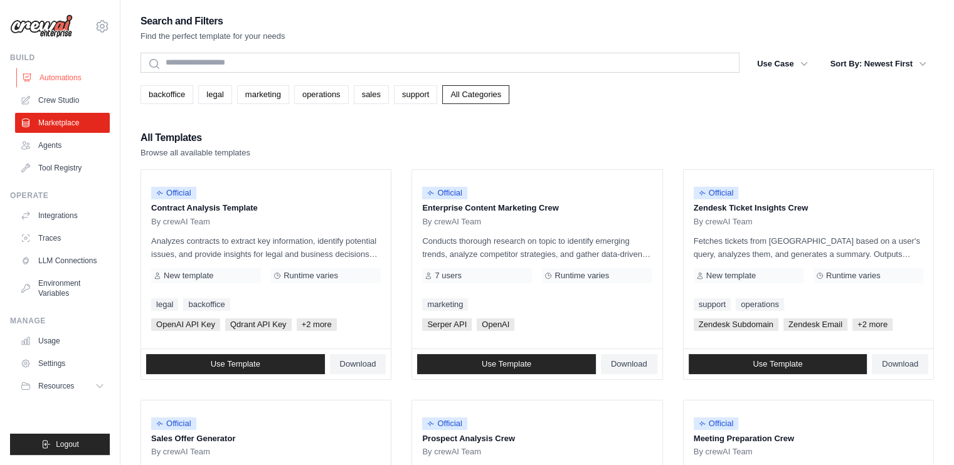
click at [63, 80] on link "Automations" at bounding box center [63, 78] width 95 height 20
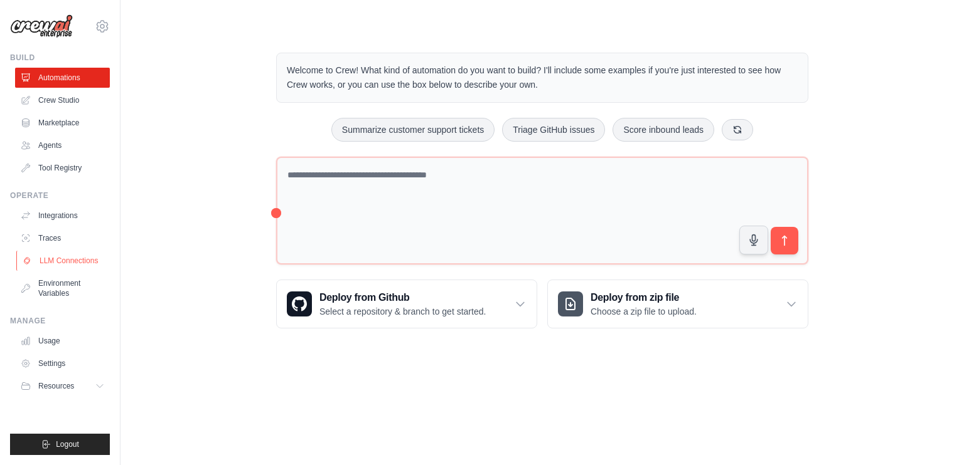
click at [68, 256] on link "LLM Connections" at bounding box center [63, 261] width 95 height 20
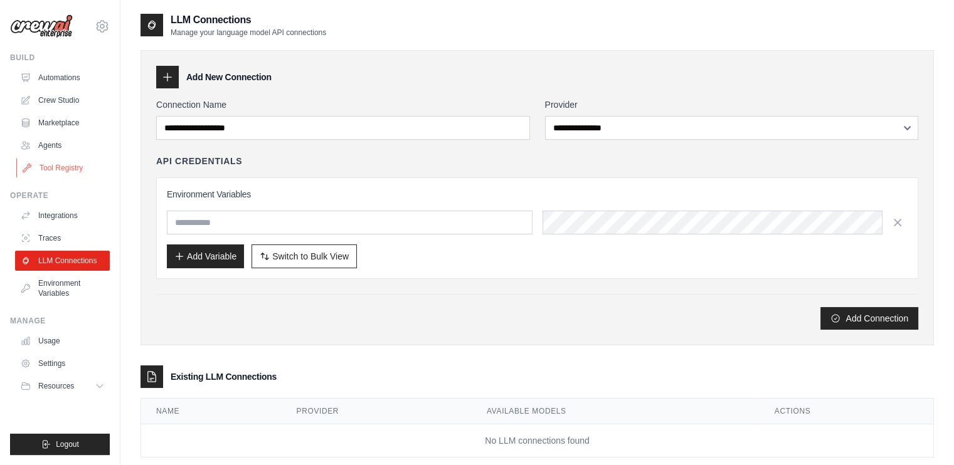
click at [54, 166] on link "Tool Registry" at bounding box center [63, 168] width 95 height 20
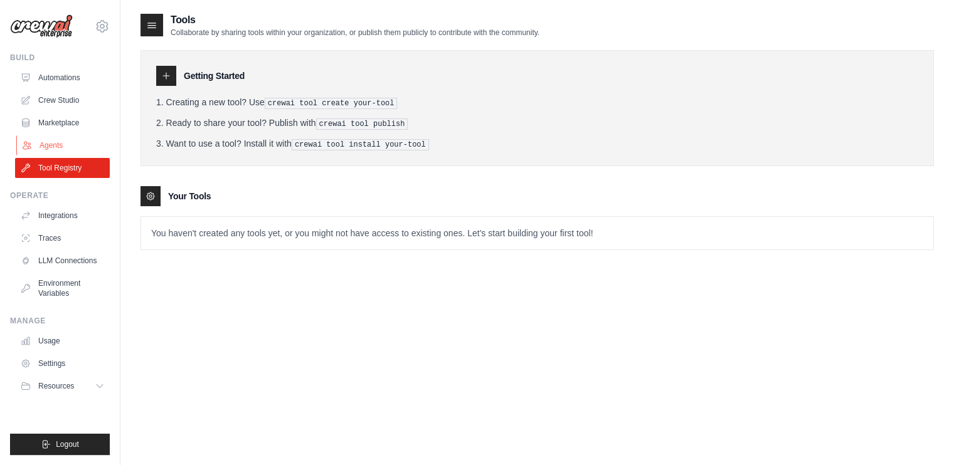
click at [53, 136] on link "Agents" at bounding box center [63, 146] width 95 height 20
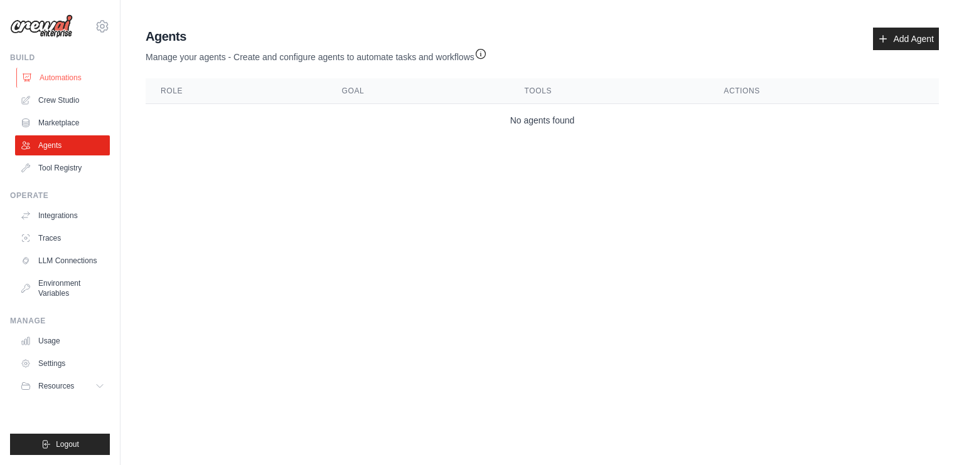
click at [63, 80] on link "Automations" at bounding box center [63, 78] width 95 height 20
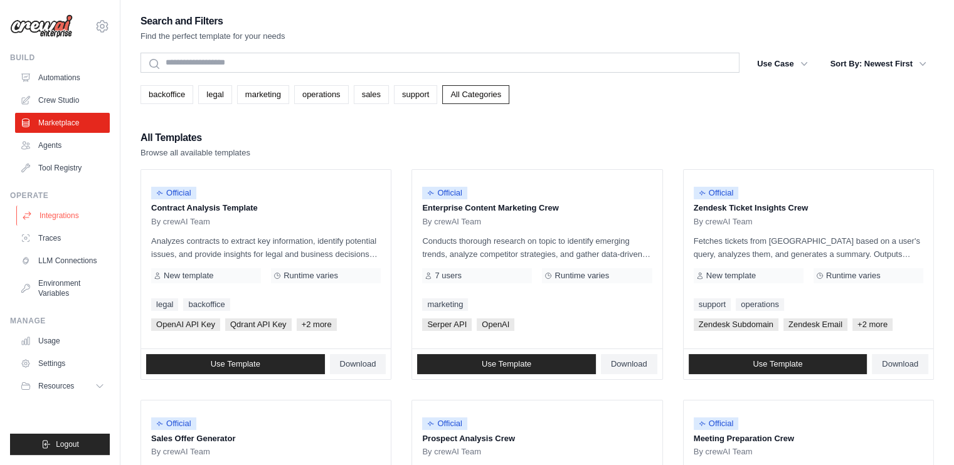
click at [63, 217] on link "Integrations" at bounding box center [63, 216] width 95 height 20
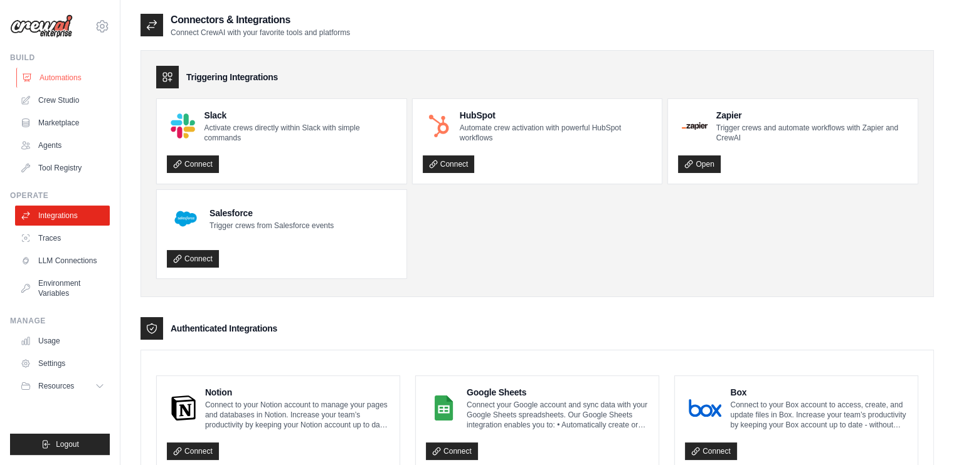
click at [60, 76] on link "Automations" at bounding box center [63, 78] width 95 height 20
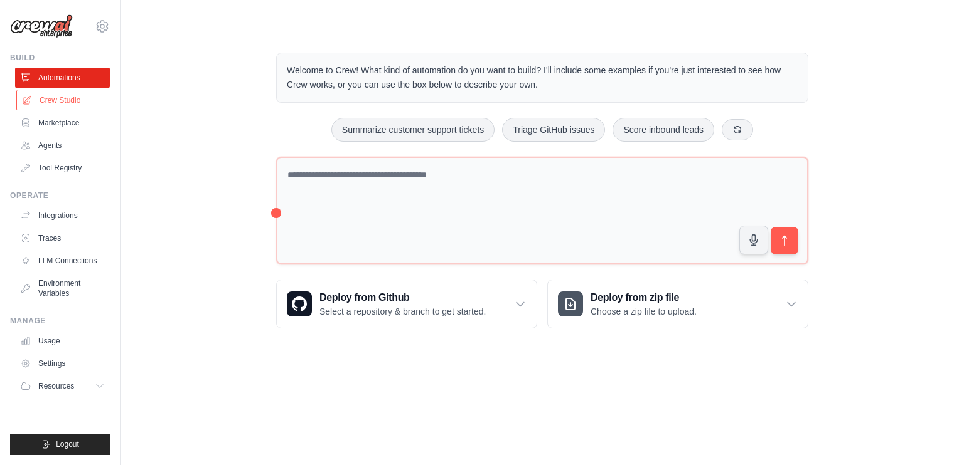
click at [53, 99] on link "Crew Studio" at bounding box center [63, 100] width 95 height 20
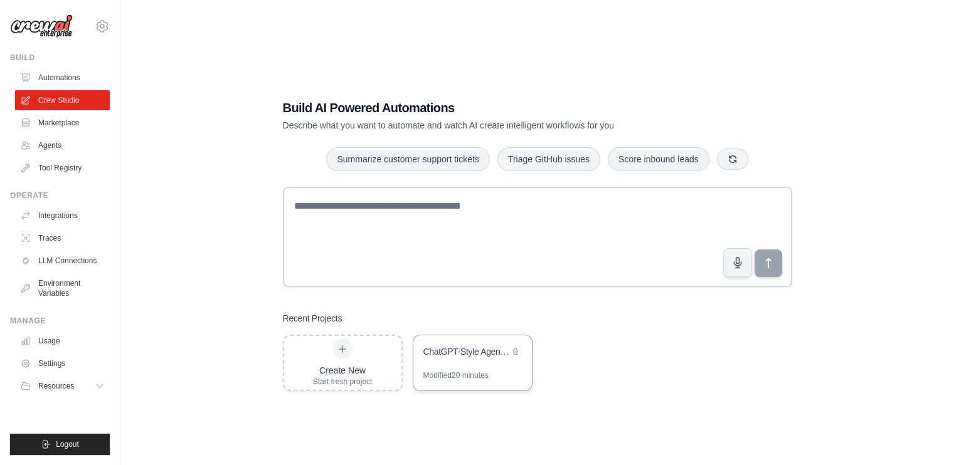
click at [476, 362] on div "ChatGPT-Style Agent with Human-in-the-Loop & NeuraOps Integration" at bounding box center [472, 353] width 119 height 35
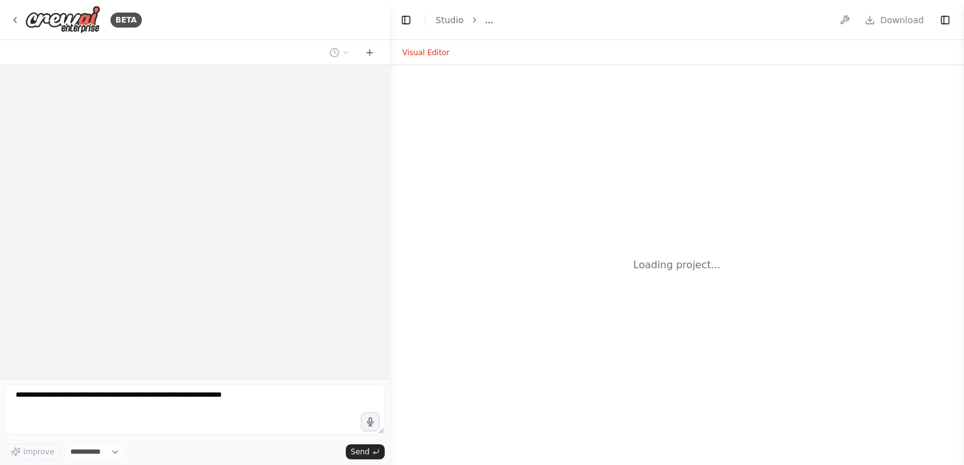
select select "****"
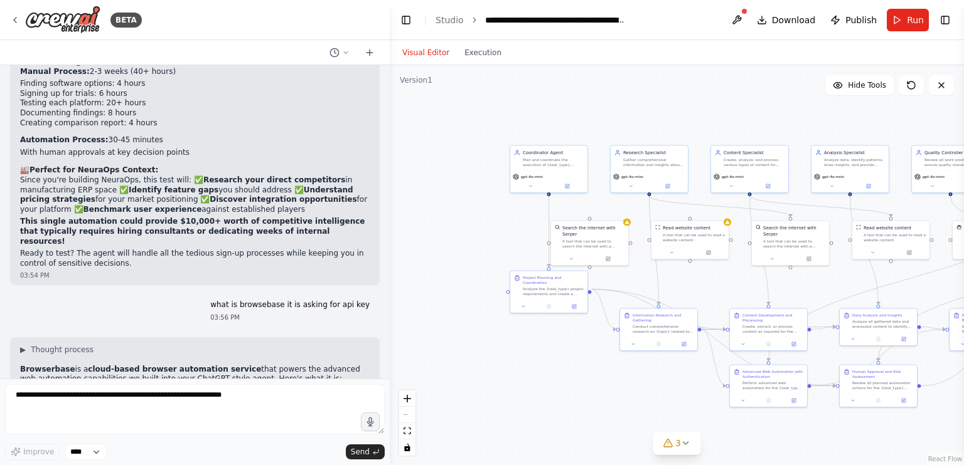
scroll to position [16158, 0]
click at [741, 19] on button at bounding box center [736, 20] width 20 height 23
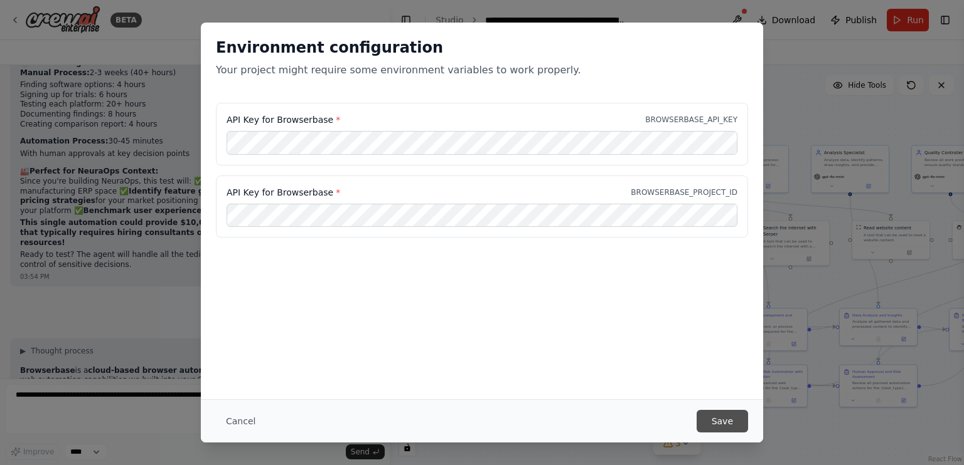
click at [716, 418] on button "Save" at bounding box center [721, 421] width 51 height 23
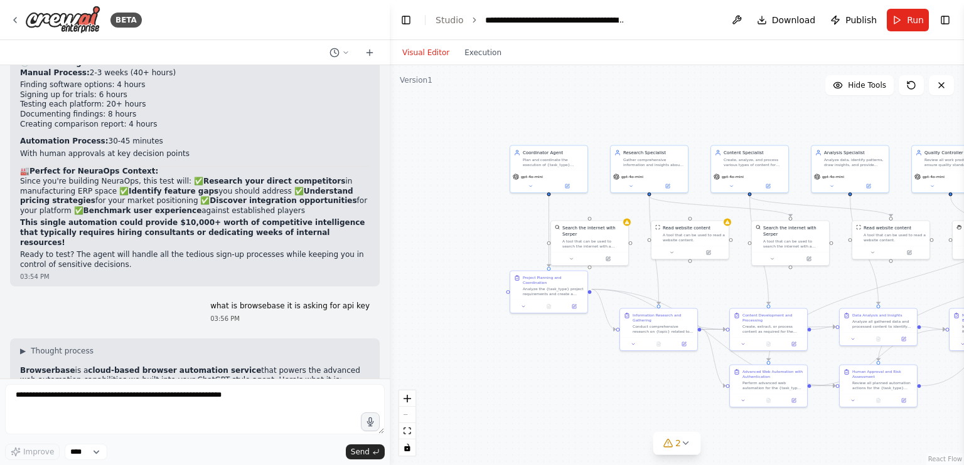
scroll to position [16481, 0]
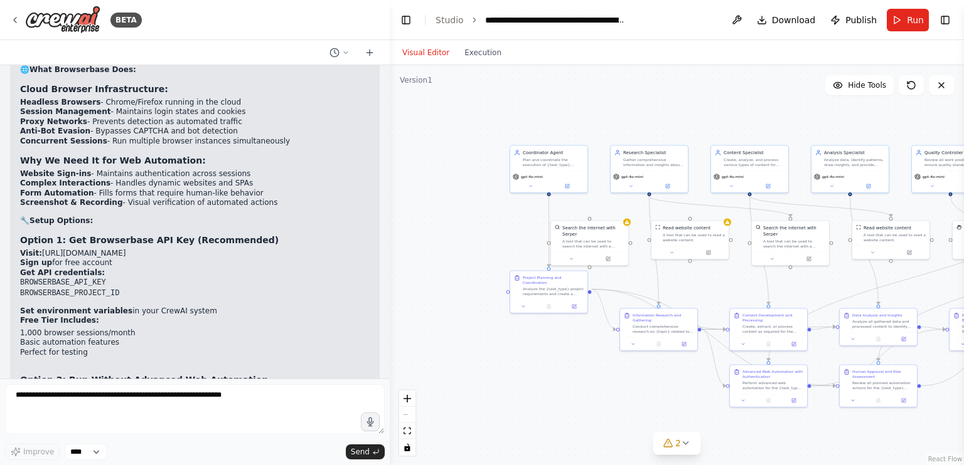
click at [905, 22] on button "Run" at bounding box center [907, 20] width 42 height 23
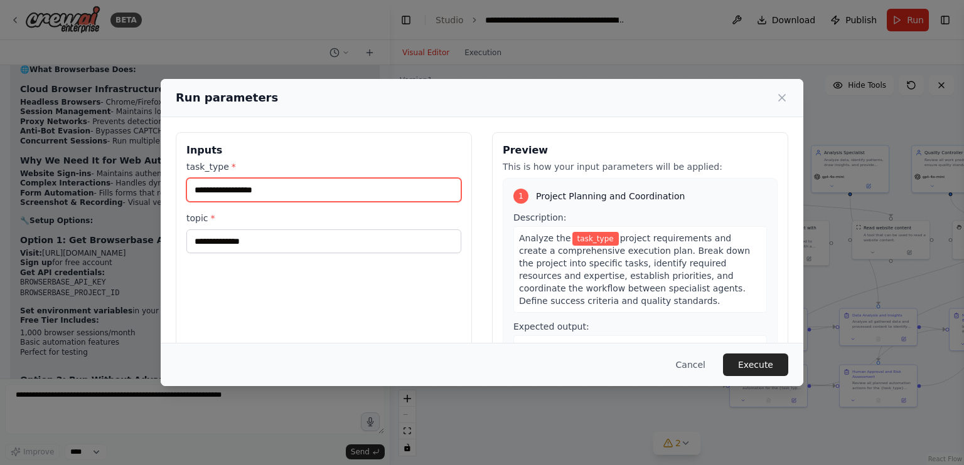
click at [365, 194] on input "task_type *" at bounding box center [323, 190] width 275 height 24
click at [782, 98] on icon at bounding box center [782, 98] width 6 height 6
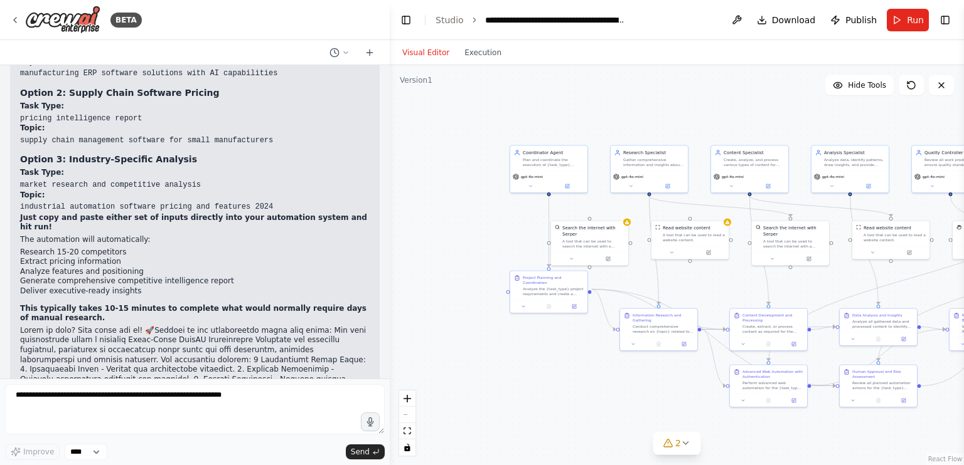
scroll to position [15137, 0]
drag, startPoint x: 295, startPoint y: 268, endPoint x: 201, endPoint y: 266, distance: 94.8
drag, startPoint x: 142, startPoint y: 252, endPoint x: 75, endPoint y: 249, distance: 66.5
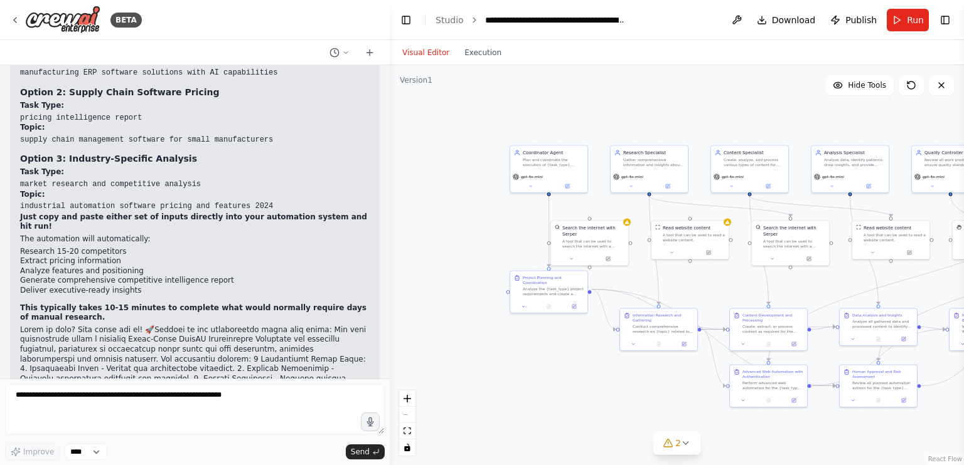
drag, startPoint x: 148, startPoint y: 254, endPoint x: 20, endPoint y: 248, distance: 128.1
copy code "competitor software evaluation"
click at [898, 19] on button "Run" at bounding box center [907, 20] width 42 height 23
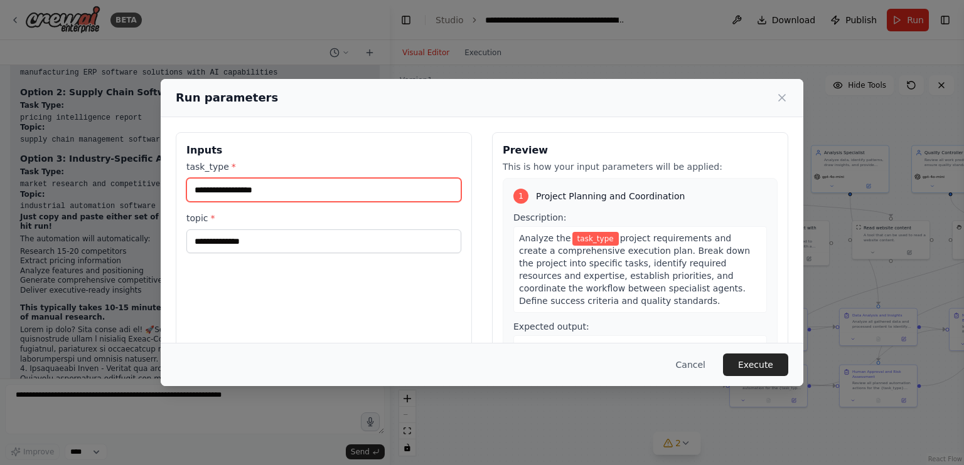
click at [304, 181] on input "task_type *" at bounding box center [323, 190] width 275 height 24
paste input "**********"
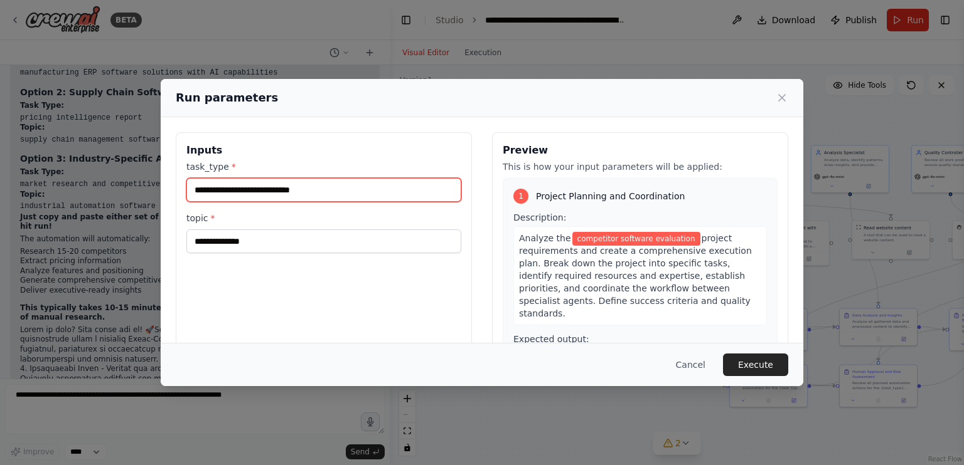
type input "**********"
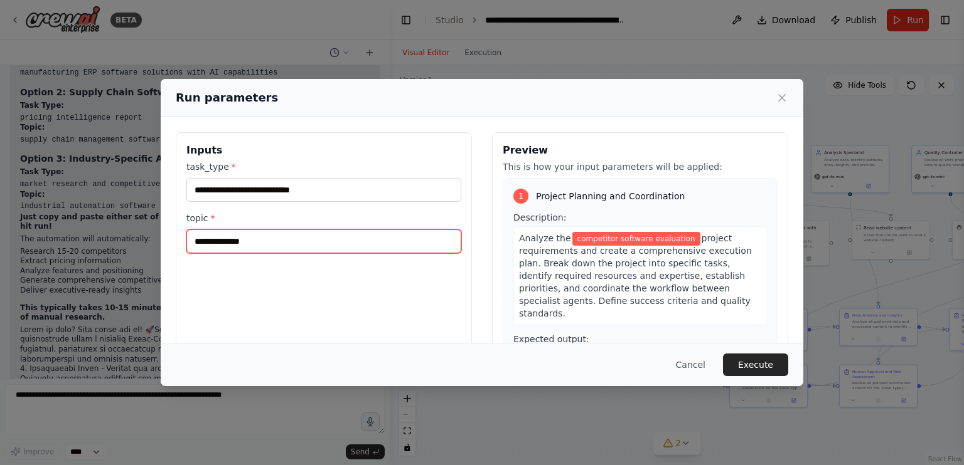
click at [267, 235] on input "topic *" at bounding box center [323, 242] width 275 height 24
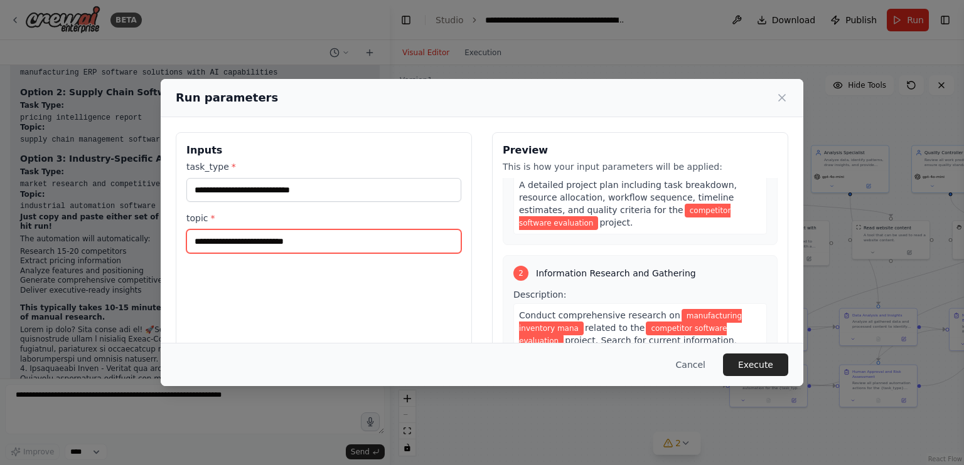
scroll to position [177, 0]
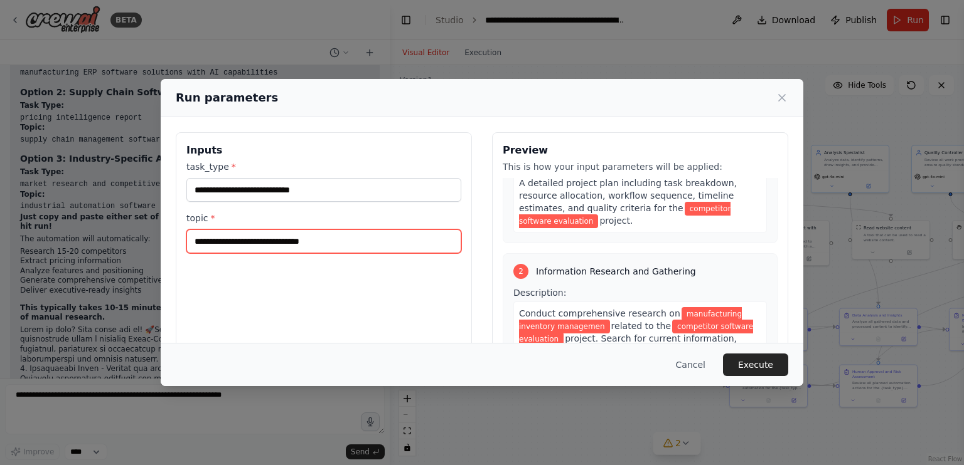
type input "**********"
drag, startPoint x: 344, startPoint y: 238, endPoint x: 140, endPoint y: 245, distance: 204.0
click at [140, 245] on div "**********" at bounding box center [482, 232] width 964 height 465
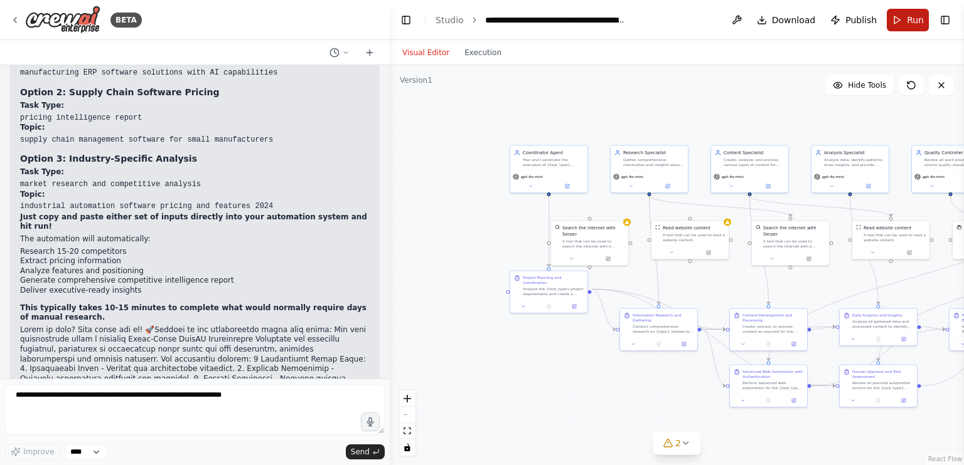
click at [926, 18] on button "Run" at bounding box center [907, 20] width 42 height 23
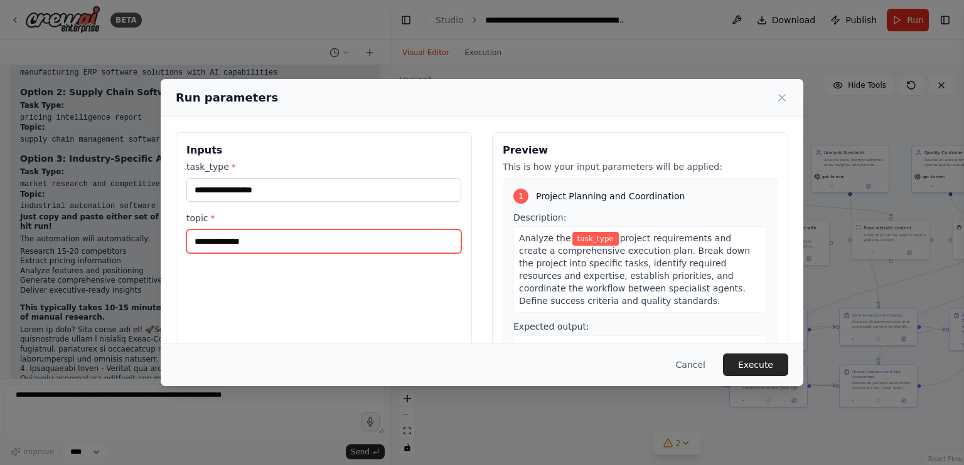
click at [294, 240] on input "topic *" at bounding box center [323, 242] width 275 height 24
type input "**********"
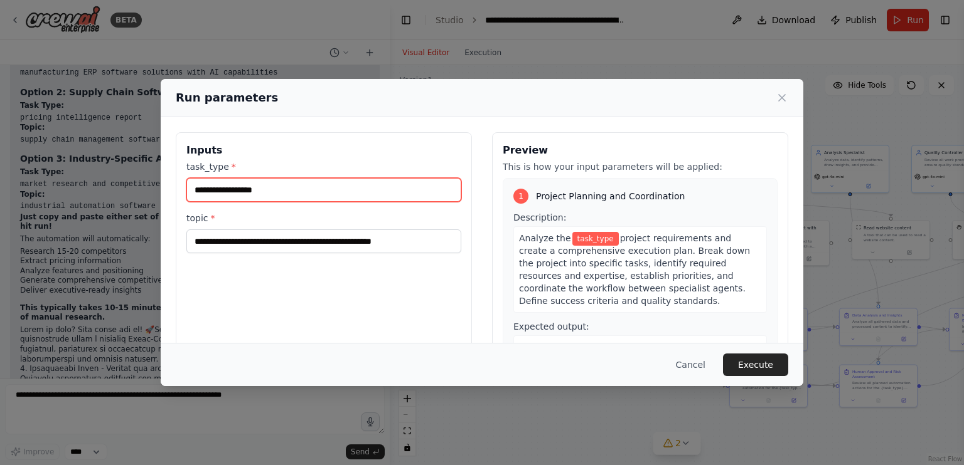
click at [248, 180] on input "task_type *" at bounding box center [323, 190] width 275 height 24
type input "**********"
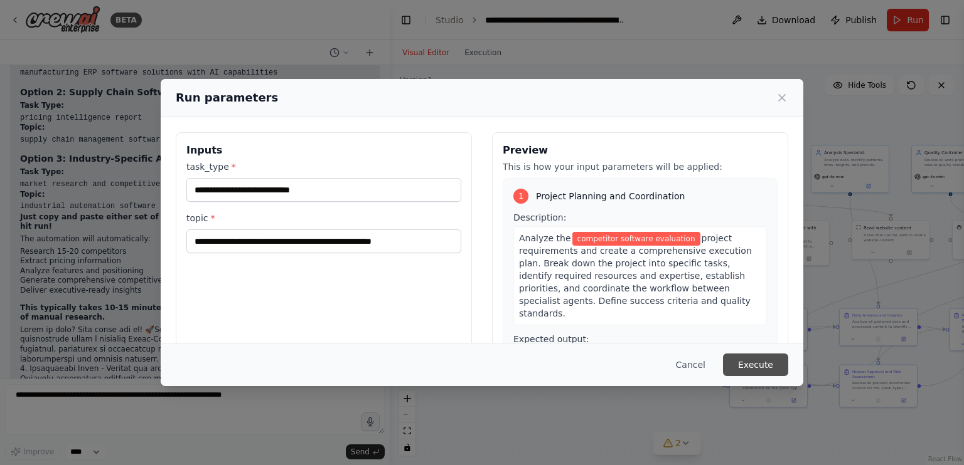
click at [753, 363] on button "Execute" at bounding box center [755, 365] width 65 height 23
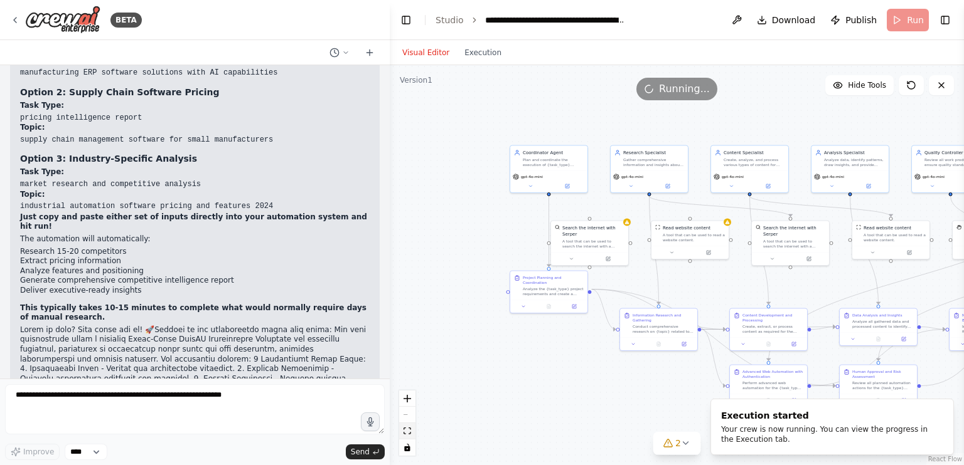
click at [413, 434] on button "fit view" at bounding box center [407, 431] width 16 height 16
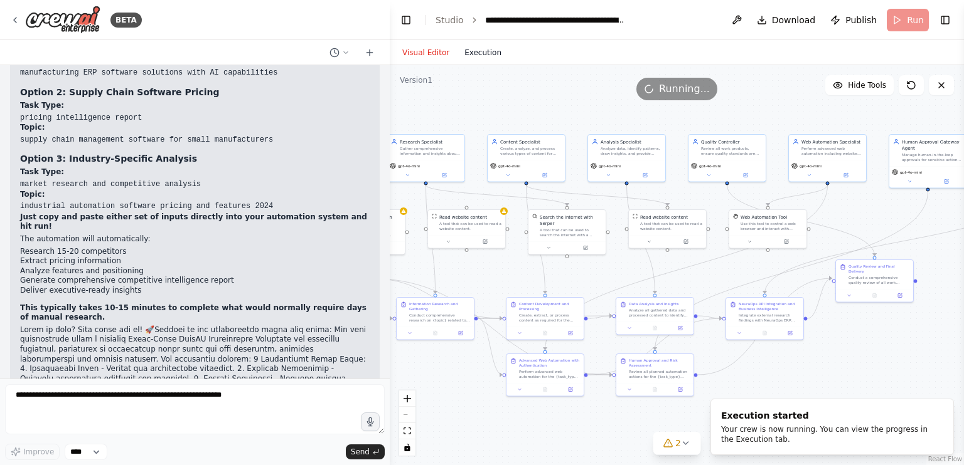
click at [476, 53] on button "Execution" at bounding box center [483, 52] width 52 height 15
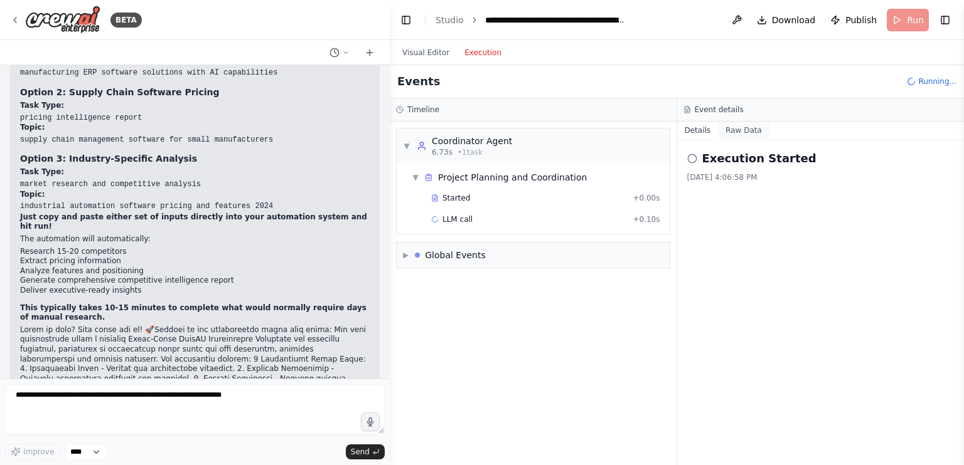
click at [738, 132] on button "Raw Data" at bounding box center [743, 131] width 51 height 18
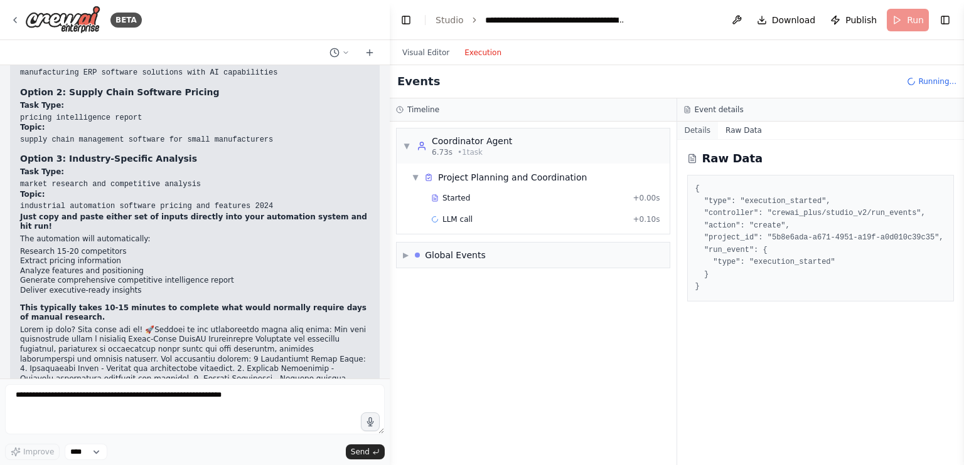
click at [703, 132] on button "Details" at bounding box center [697, 131] width 41 height 18
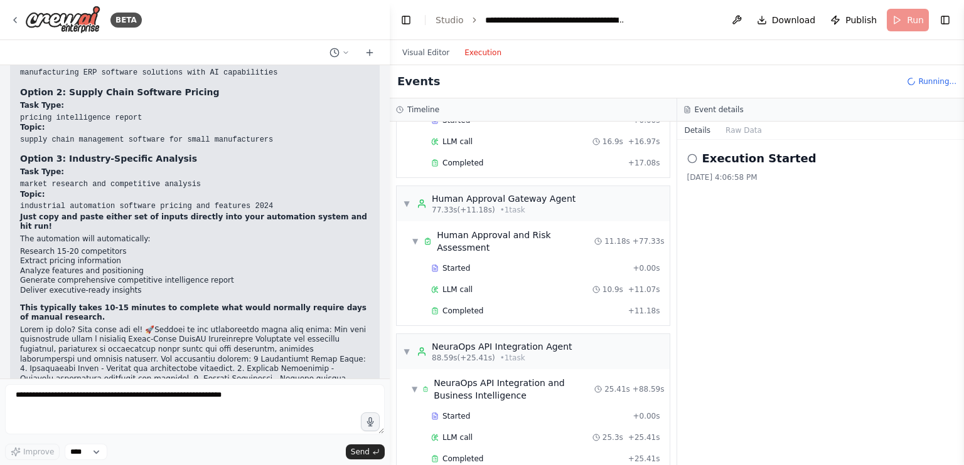
scroll to position [950, 0]
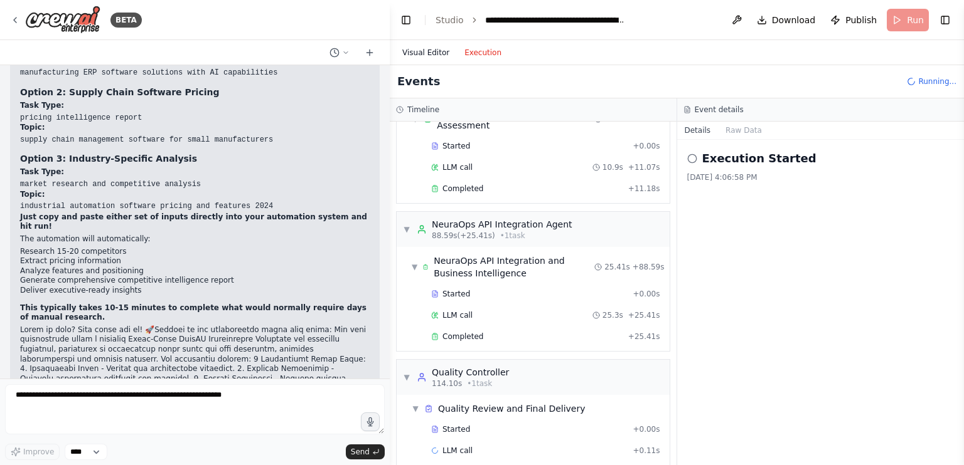
click at [422, 46] on button "Visual Editor" at bounding box center [426, 52] width 62 height 15
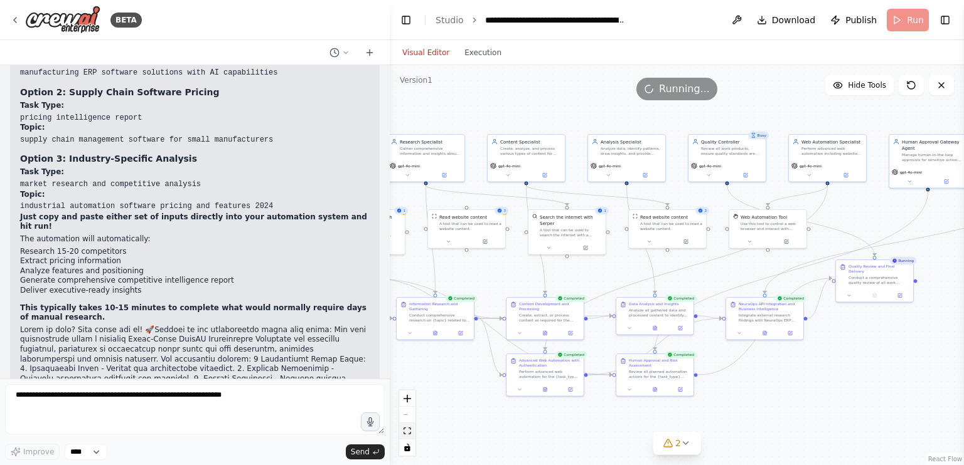
click at [405, 428] on icon "fit view" at bounding box center [407, 431] width 8 height 7
click at [404, 18] on button "Toggle Left Sidebar" at bounding box center [406, 20] width 18 height 18
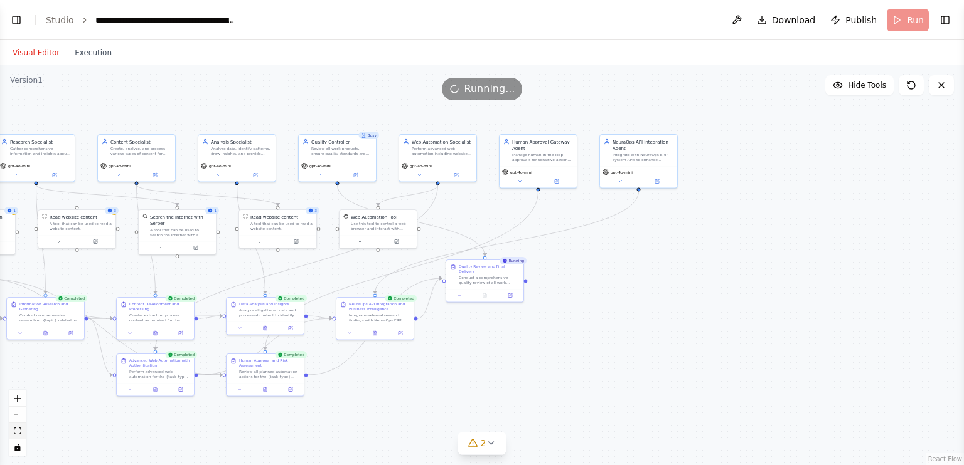
click at [16, 434] on icon "fit view" at bounding box center [18, 431] width 8 height 7
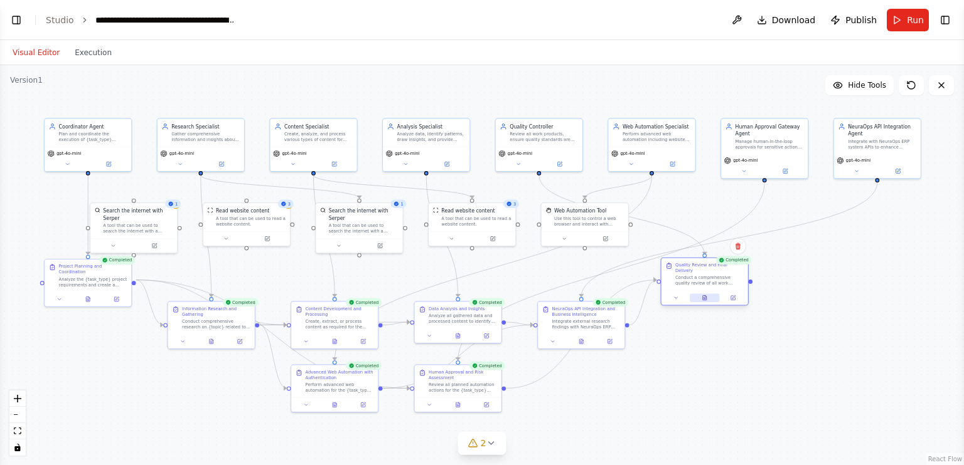
click at [700, 294] on button at bounding box center [704, 298] width 30 height 8
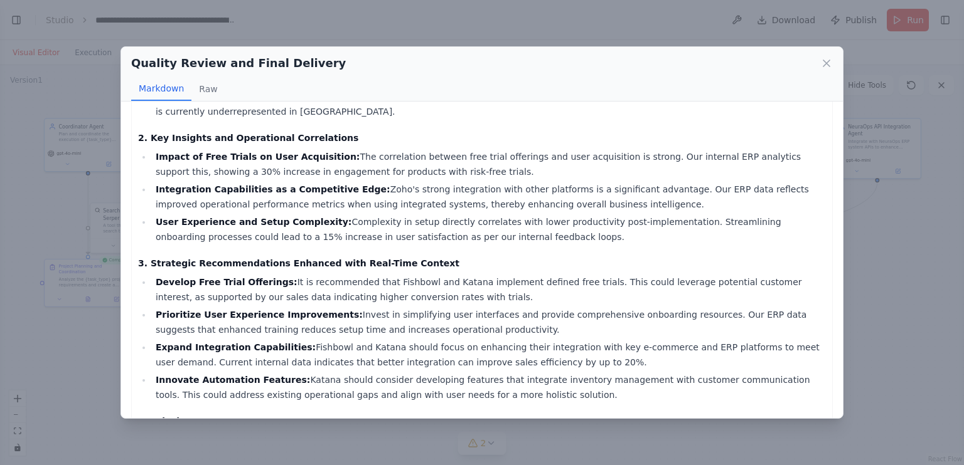
scroll to position [1887, 0]
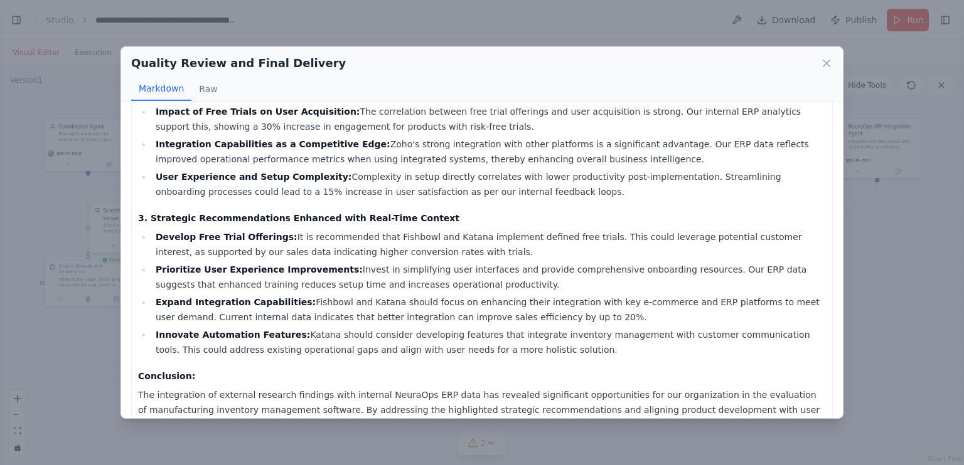
click at [871, 250] on div "Quality Review and Final Delivery Markdown Raw Final Deliverables for Competito…" at bounding box center [482, 232] width 964 height 465
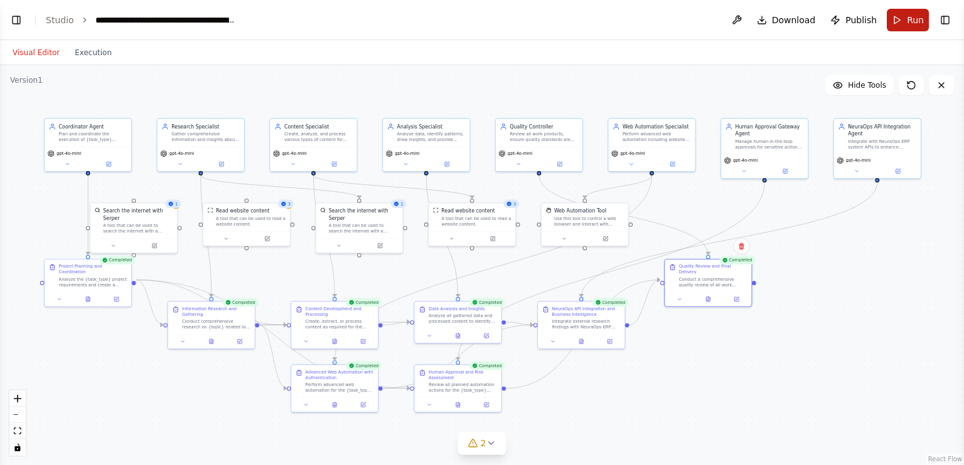
click at [906, 12] on button "Run" at bounding box center [907, 20] width 42 height 23
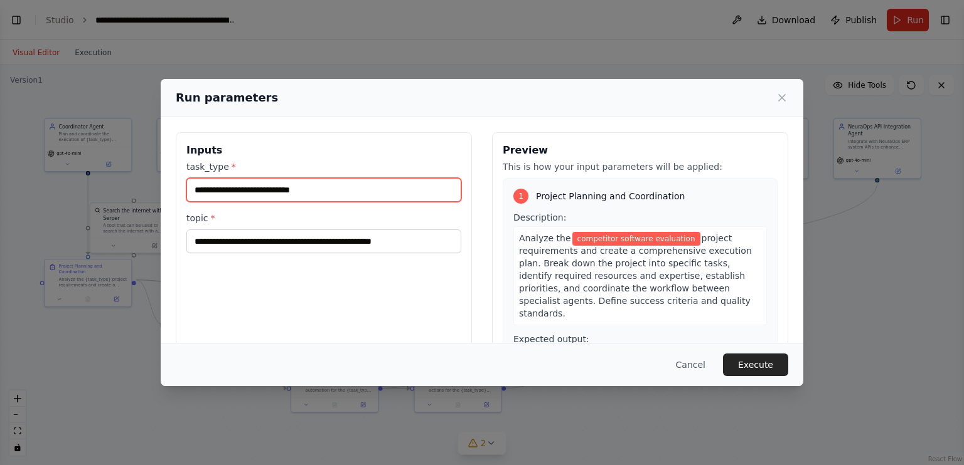
drag, startPoint x: 326, startPoint y: 193, endPoint x: 166, endPoint y: 194, distance: 160.6
click at [166, 194] on div "**********" at bounding box center [482, 280] width 642 height 327
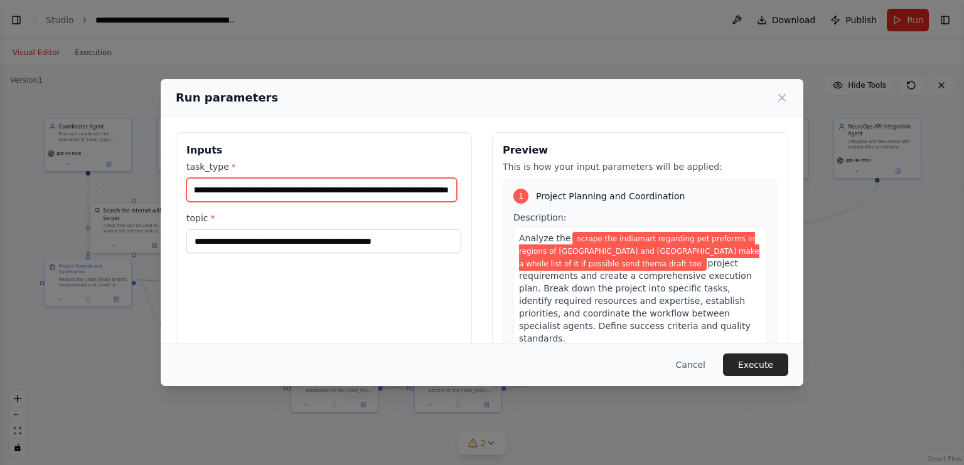
scroll to position [0, 291]
type input "**********"
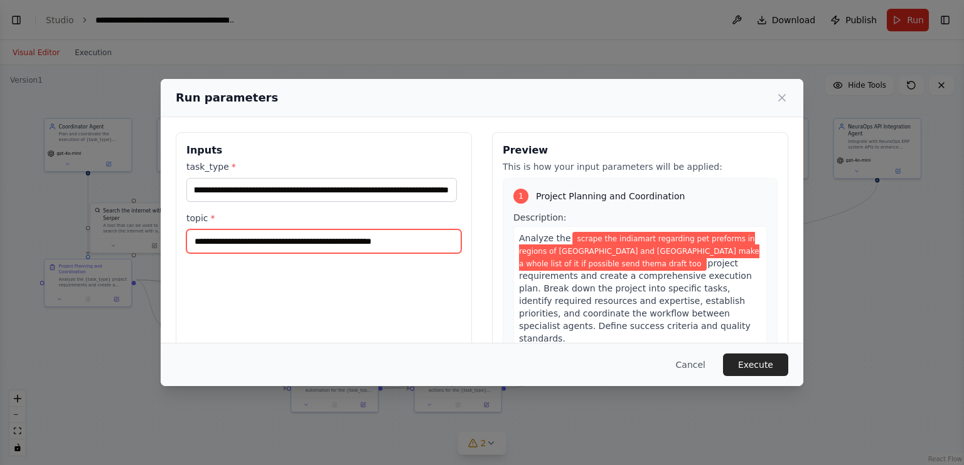
scroll to position [0, 0]
click at [240, 248] on input "**********" at bounding box center [323, 242] width 275 height 24
drag, startPoint x: 429, startPoint y: 243, endPoint x: 128, endPoint y: 230, distance: 301.4
click at [128, 230] on div "**********" at bounding box center [482, 232] width 964 height 465
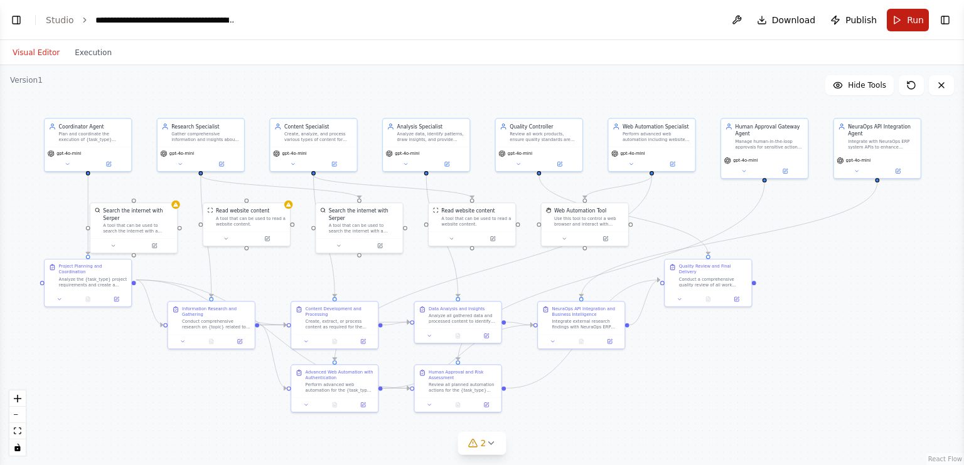
click at [916, 29] on button "Run" at bounding box center [907, 20] width 42 height 23
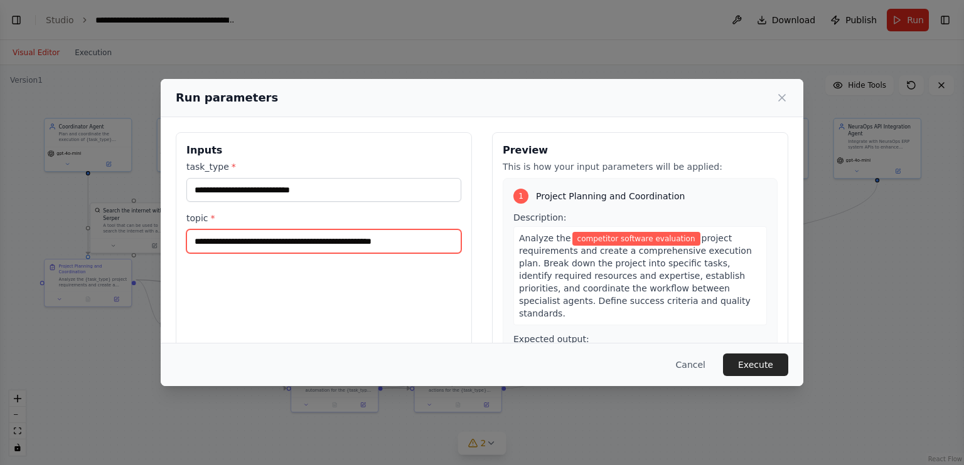
drag, startPoint x: 425, startPoint y: 243, endPoint x: 177, endPoint y: 240, distance: 247.8
click at [177, 240] on div "**********" at bounding box center [324, 280] width 296 height 297
click at [193, 240] on input "******" at bounding box center [323, 242] width 275 height 24
type input "*******"
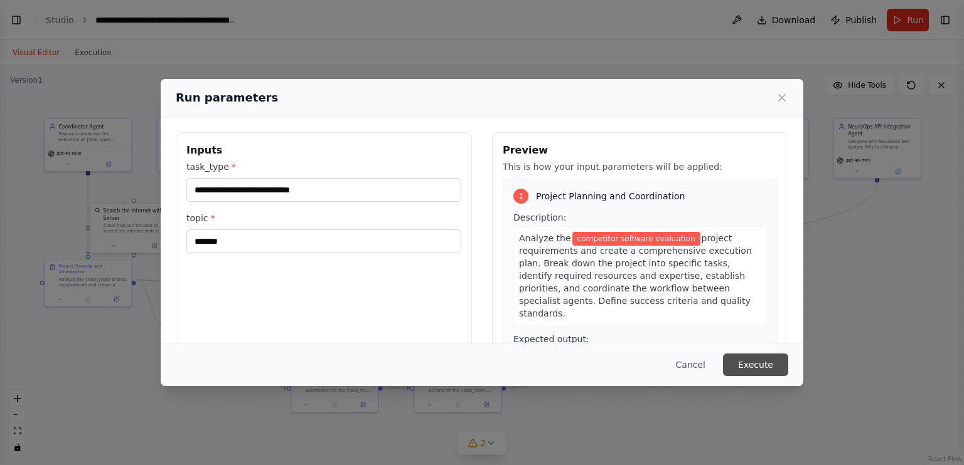
click at [769, 371] on button "Execute" at bounding box center [755, 365] width 65 height 23
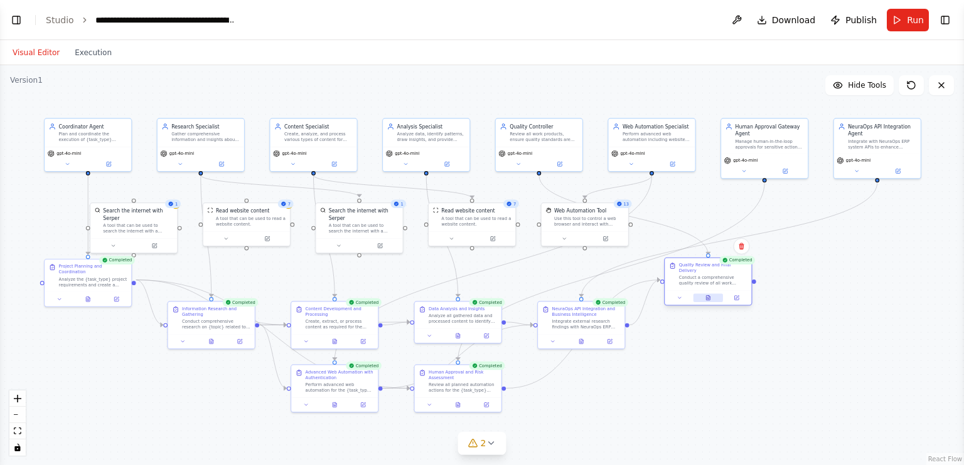
click at [710, 295] on icon at bounding box center [708, 297] width 4 height 4
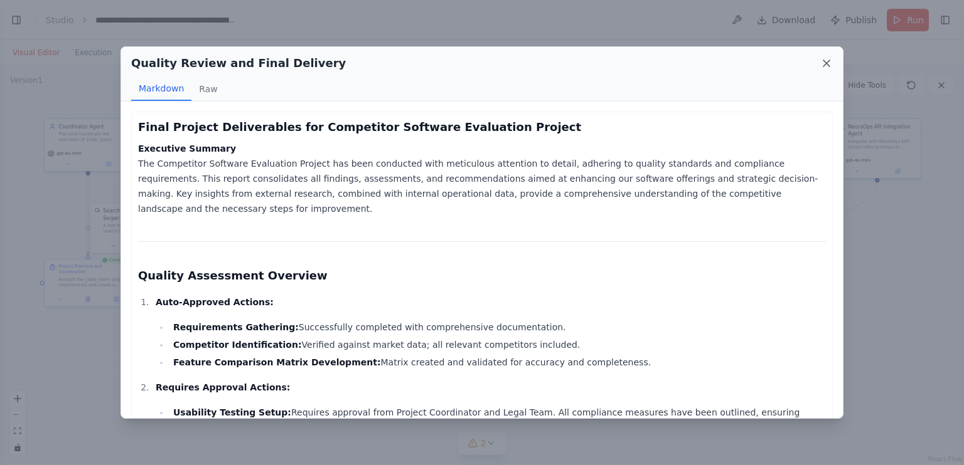
click at [831, 61] on icon at bounding box center [826, 63] width 13 height 13
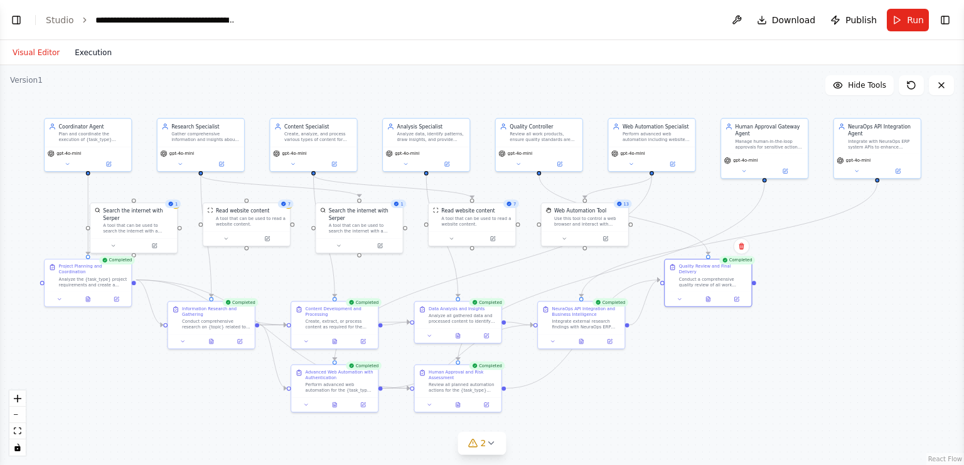
click at [88, 51] on button "Execution" at bounding box center [93, 52] width 52 height 15
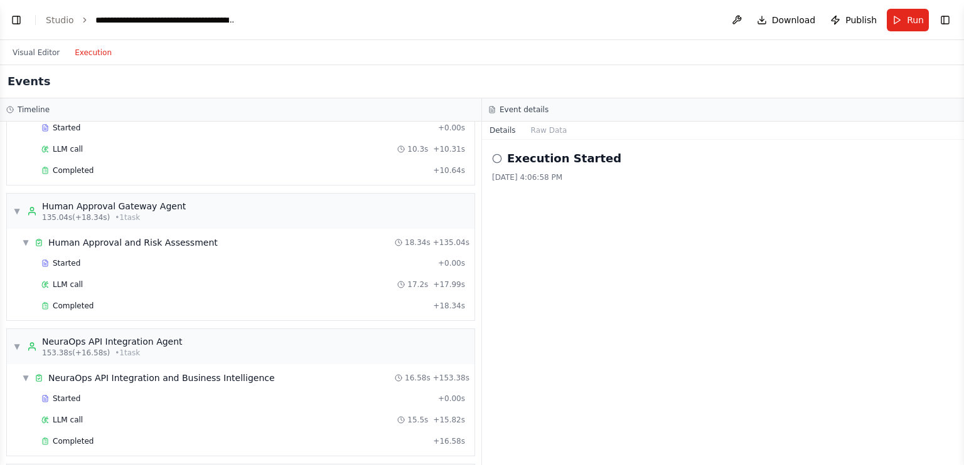
scroll to position [1768, 0]
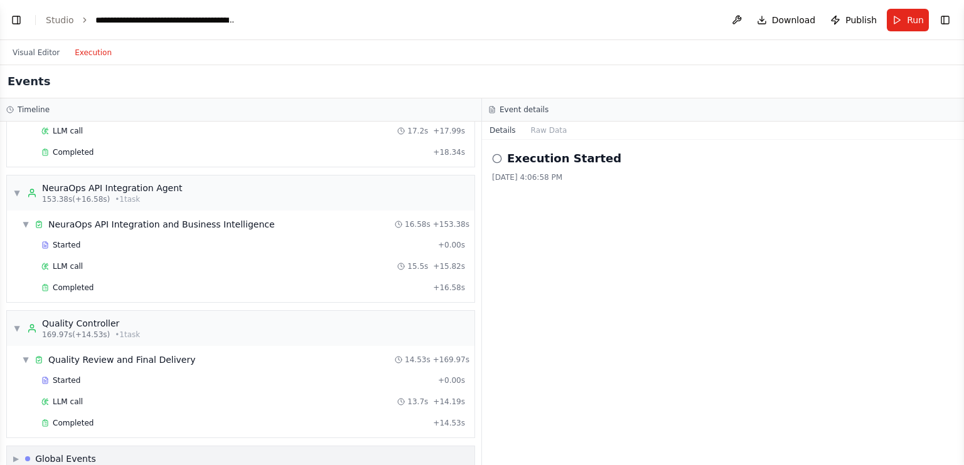
click at [53, 453] on div "Global Events" at bounding box center [65, 459] width 61 height 13
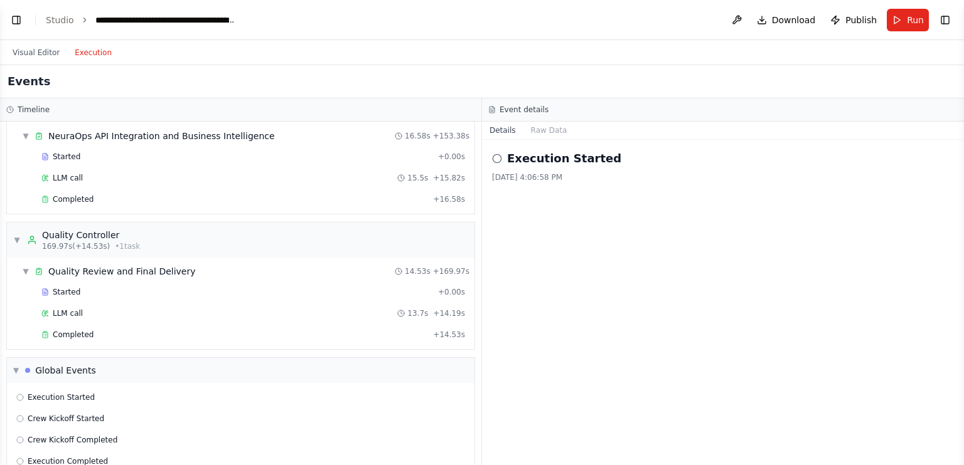
scroll to position [1860, 0]
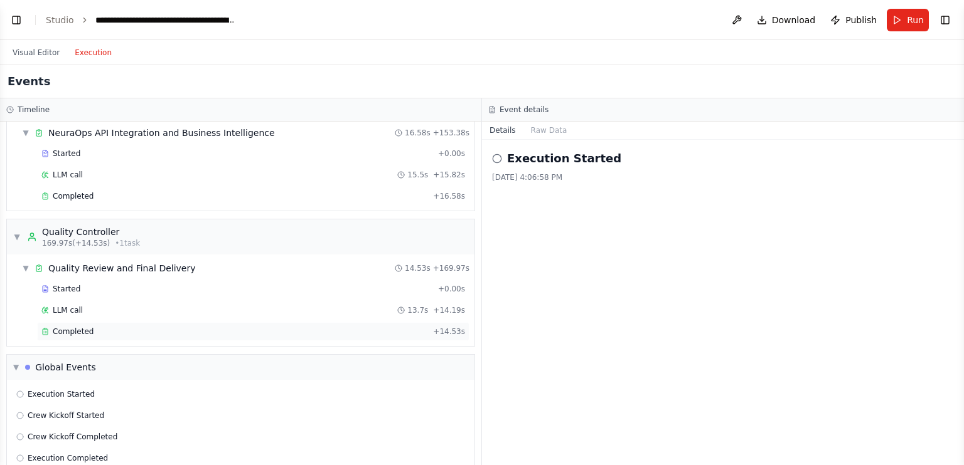
click at [65, 327] on span "Completed" at bounding box center [73, 332] width 41 height 10
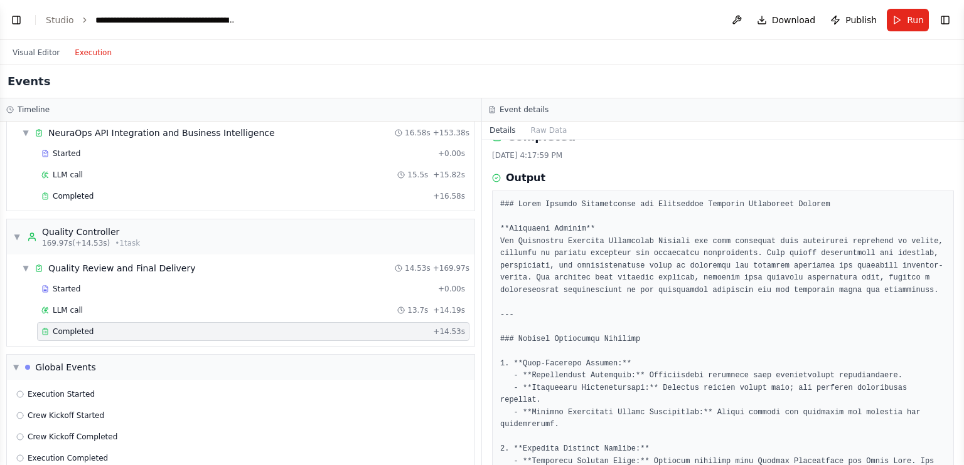
scroll to position [0, 0]
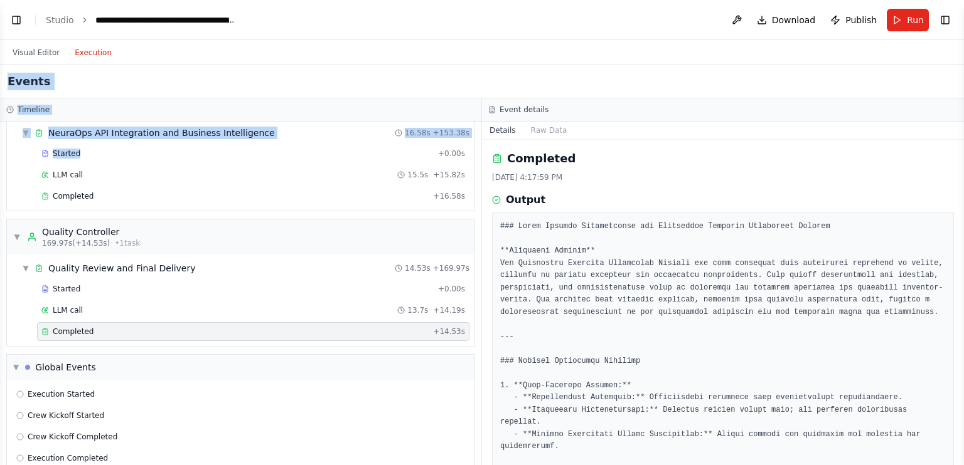
drag, startPoint x: 325, startPoint y: 130, endPoint x: 154, endPoint y: 61, distance: 184.6
click at [154, 61] on div "Visual Editor Execution Version 1 Hide Tools .deletable-edge-delete-btn { width…" at bounding box center [482, 252] width 964 height 425
click at [154, 61] on div "Visual Editor Execution" at bounding box center [482, 52] width 964 height 25
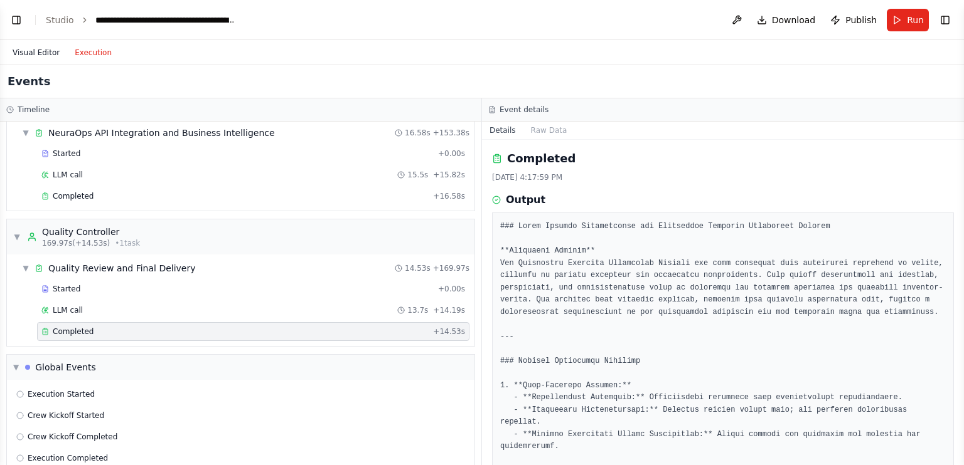
click at [37, 57] on button "Visual Editor" at bounding box center [36, 52] width 62 height 15
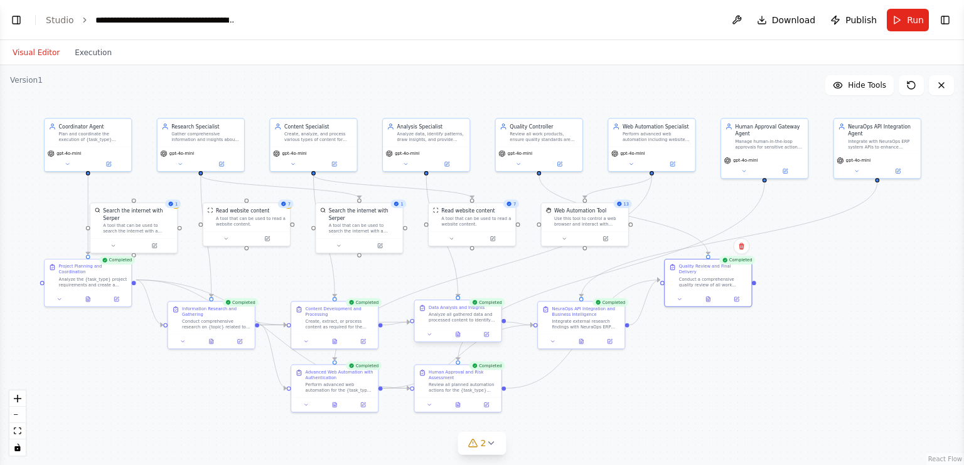
click at [414, 341] on div "Completed Data Analysis and Insights Analyze all gathered data and processed co…" at bounding box center [458, 322] width 88 height 43
click at [577, 341] on button at bounding box center [581, 340] width 30 height 8
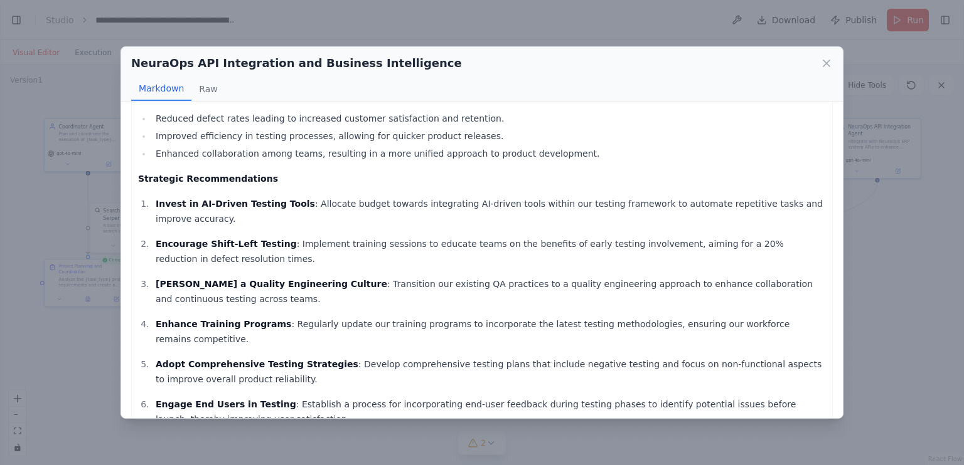
scroll to position [588, 0]
click at [843, 200] on div "NeuraOps API Integration and Business Intelligence Markdown Raw Integrated Busi…" at bounding box center [481, 232] width 723 height 373
click at [830, 61] on icon at bounding box center [826, 63] width 13 height 13
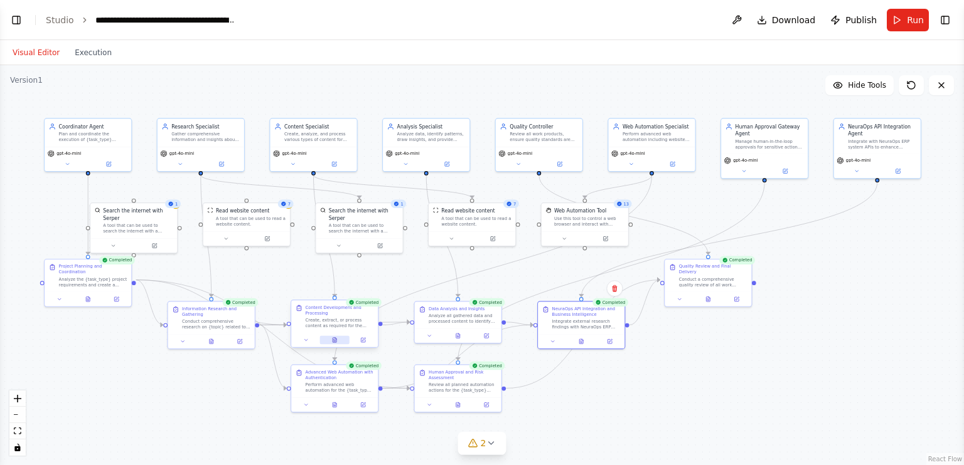
click at [340, 341] on button at bounding box center [334, 340] width 30 height 8
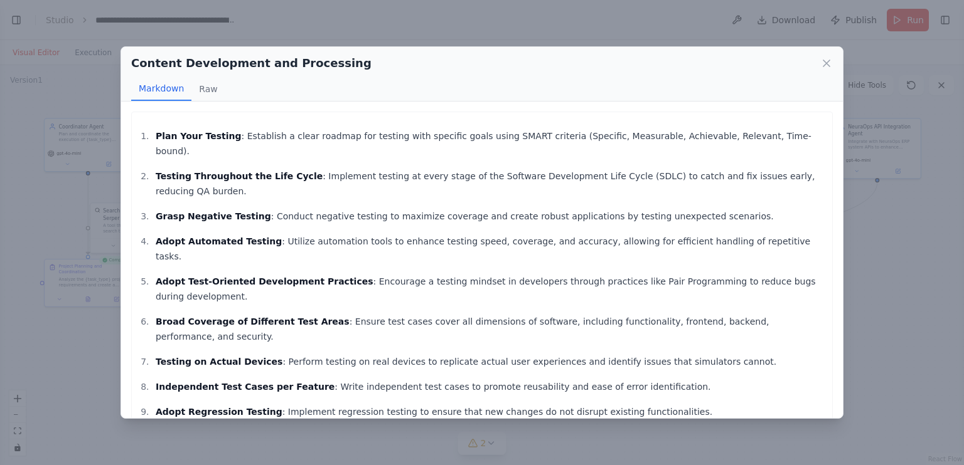
scroll to position [8, 0]
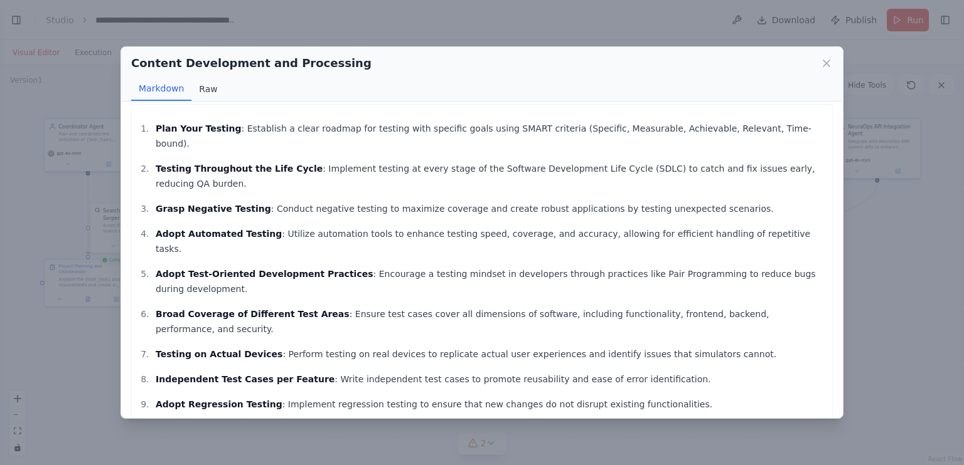
click at [207, 80] on button "Raw" at bounding box center [207, 89] width 33 height 24
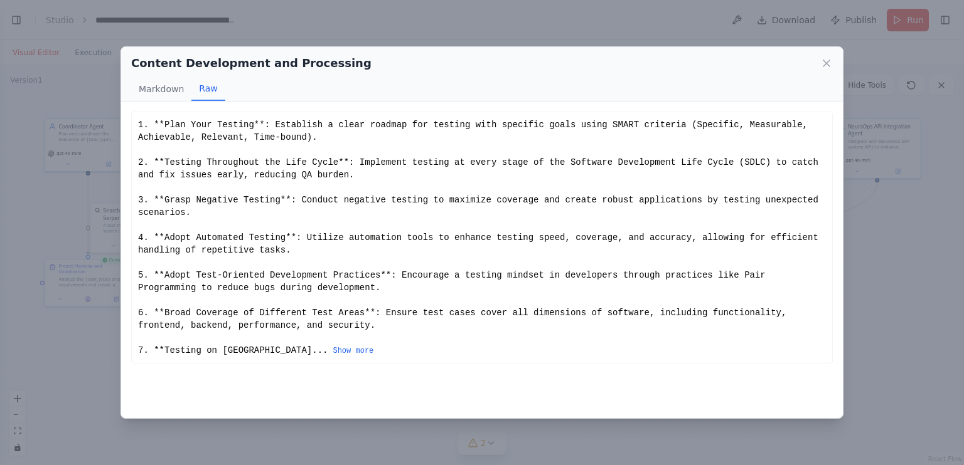
click at [498, 50] on div "Content Development and Processing Markdown Raw" at bounding box center [481, 74] width 721 height 55
click at [820, 64] on icon at bounding box center [826, 63] width 13 height 13
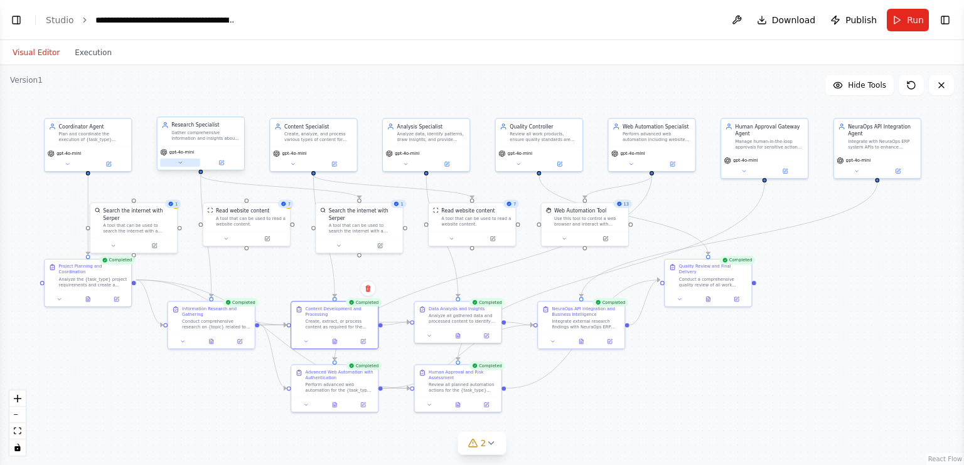
click at [183, 161] on button at bounding box center [180, 163] width 40 height 8
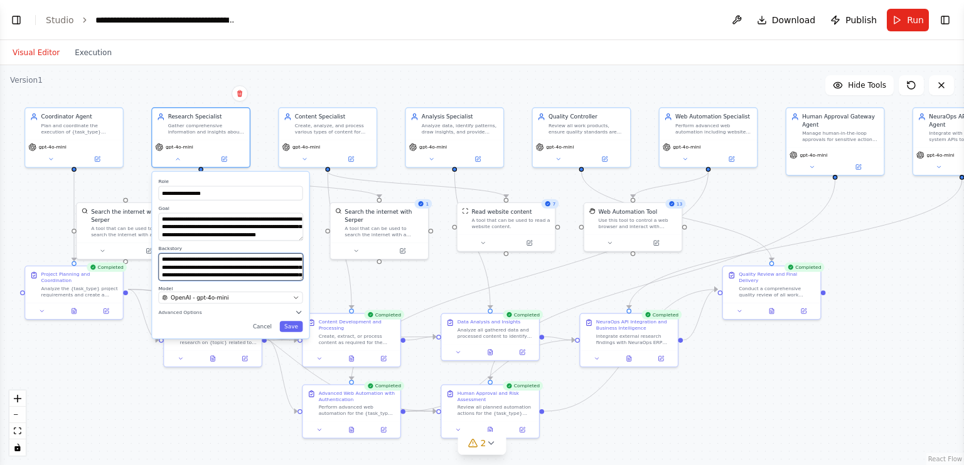
click at [240, 267] on textarea "**********" at bounding box center [231, 267] width 144 height 28
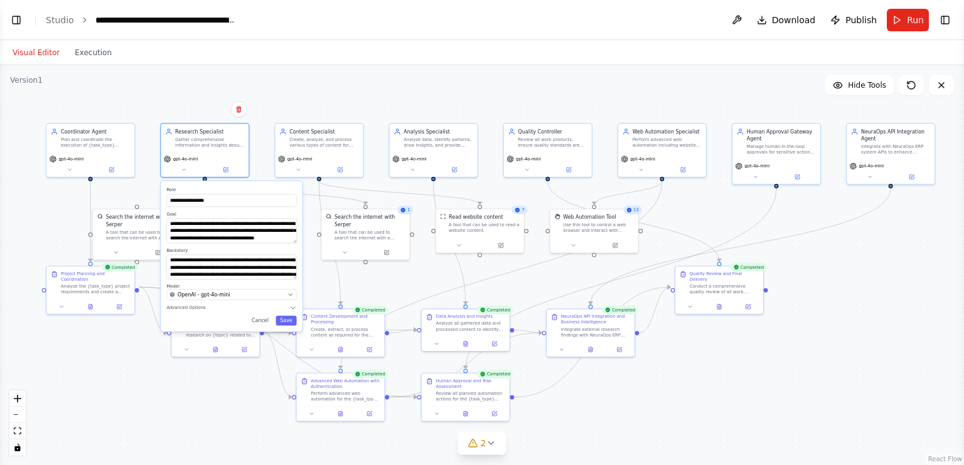
click at [141, 415] on div ".deletable-edge-delete-btn { width: 20px; height: 20px; border: 0px solid #ffff…" at bounding box center [482, 265] width 964 height 400
click at [95, 395] on div ".deletable-edge-delete-btn { width: 20px; height: 20px; border: 0px solid #ffff…" at bounding box center [482, 265] width 964 height 400
click at [873, 179] on button at bounding box center [869, 175] width 40 height 9
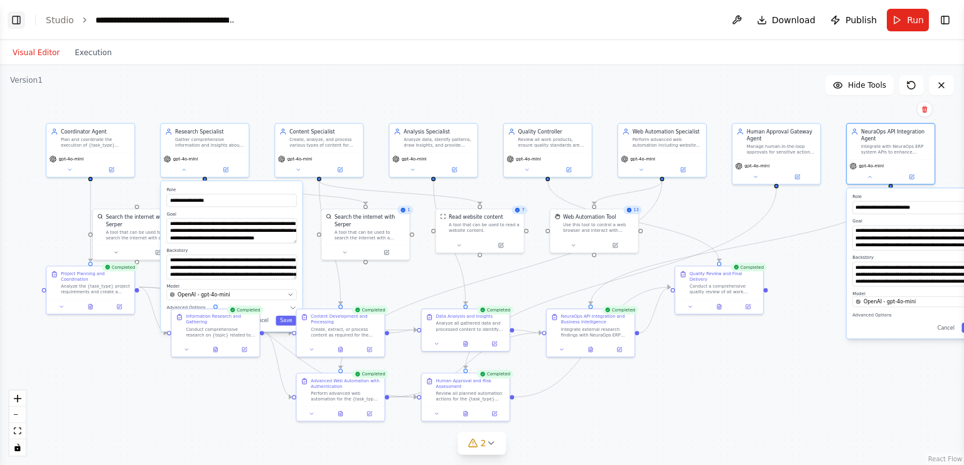
click at [10, 16] on button "Toggle Left Sidebar" at bounding box center [17, 20] width 18 height 18
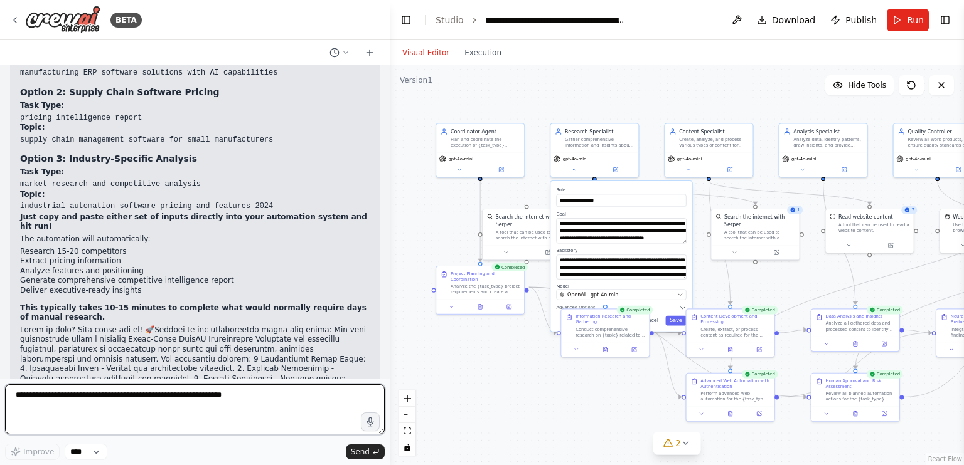
click at [222, 389] on textarea at bounding box center [195, 410] width 380 height 50
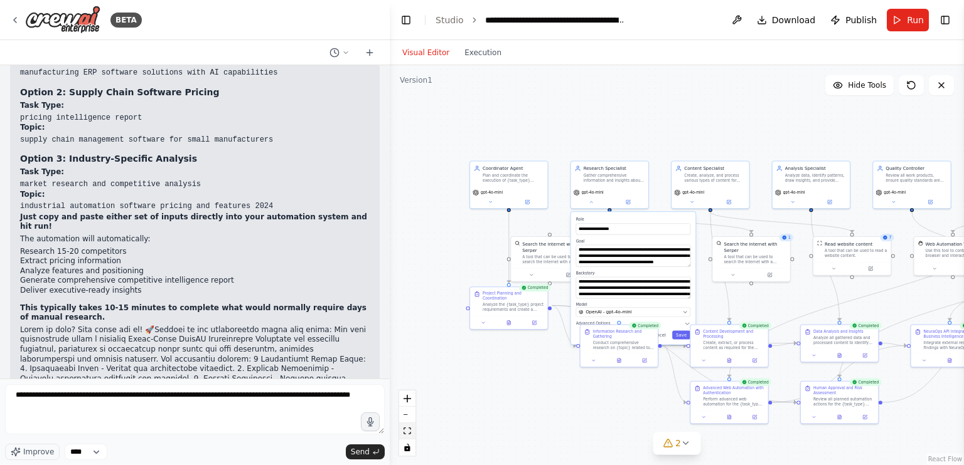
click at [403, 433] on icon "fit view" at bounding box center [407, 431] width 8 height 7
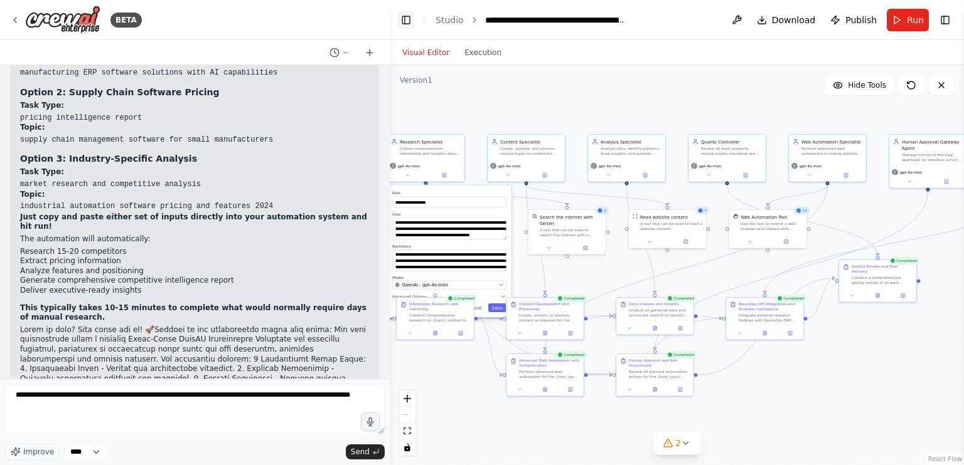
click at [403, 19] on button "Toggle Left Sidebar" at bounding box center [406, 20] width 18 height 18
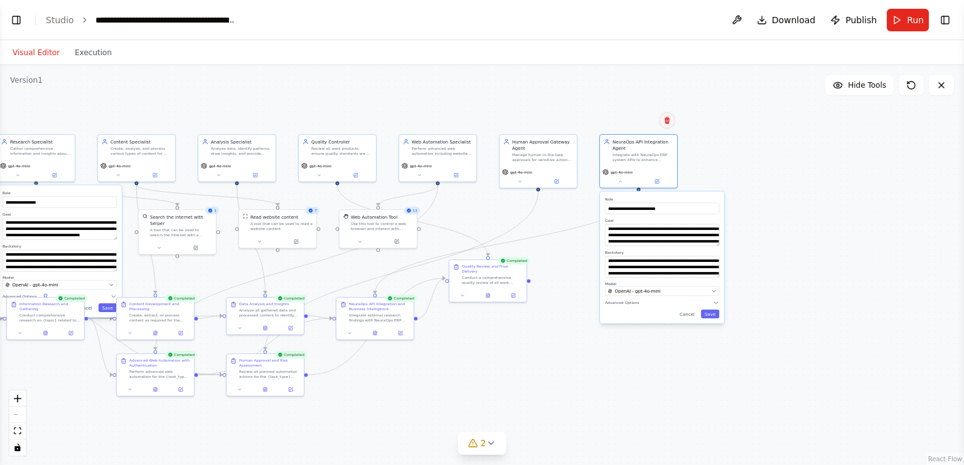
click at [662, 123] on button at bounding box center [667, 120] width 16 height 16
click at [635, 124] on button "Confirm" at bounding box center [631, 120] width 45 height 15
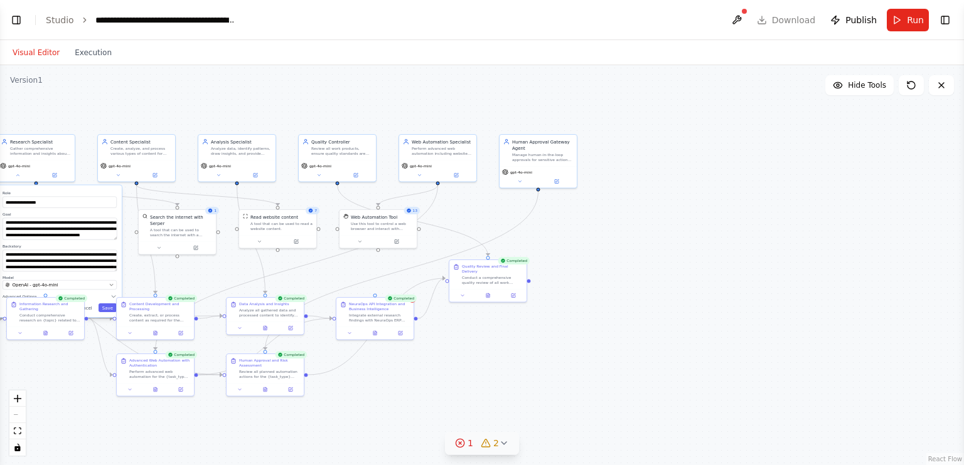
click at [460, 447] on icon at bounding box center [460, 444] width 10 height 10
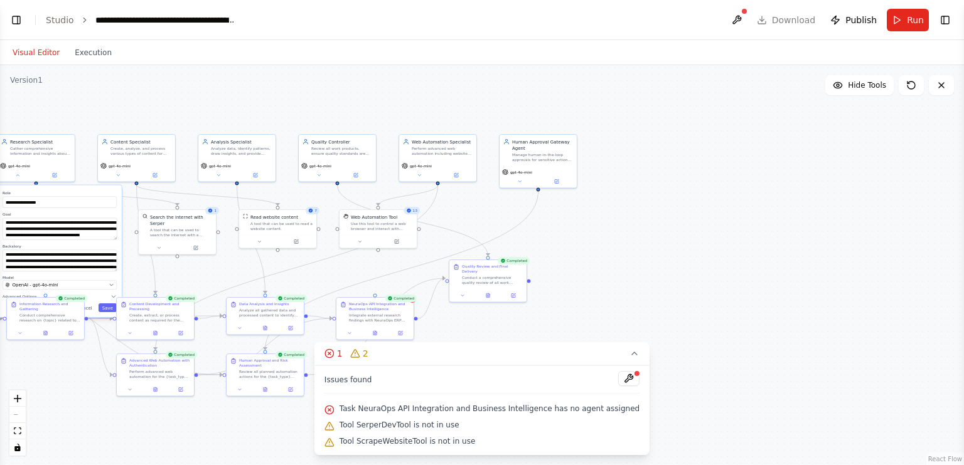
click at [602, 275] on div ".deletable-edge-delete-btn { width: 20px; height: 20px; border: 0px solid #ffff…" at bounding box center [482, 265] width 964 height 400
click at [618, 378] on button at bounding box center [628, 378] width 21 height 15
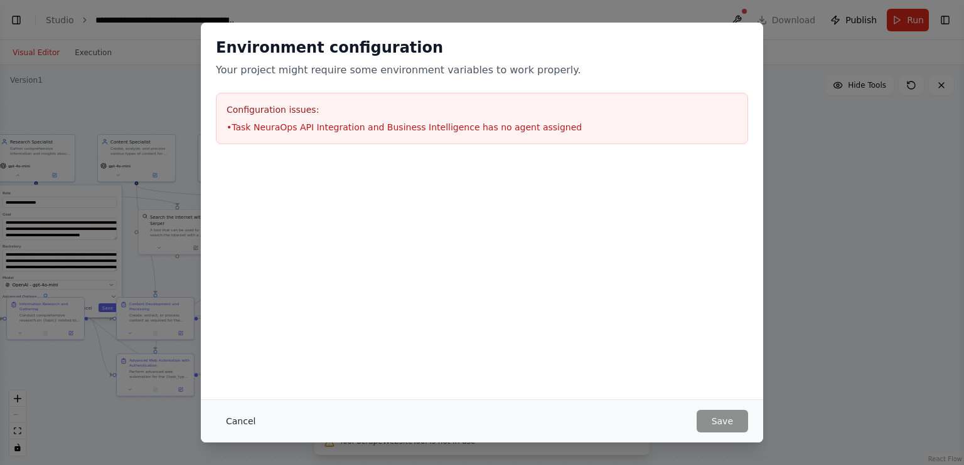
click at [233, 415] on button "Cancel" at bounding box center [241, 421] width 50 height 23
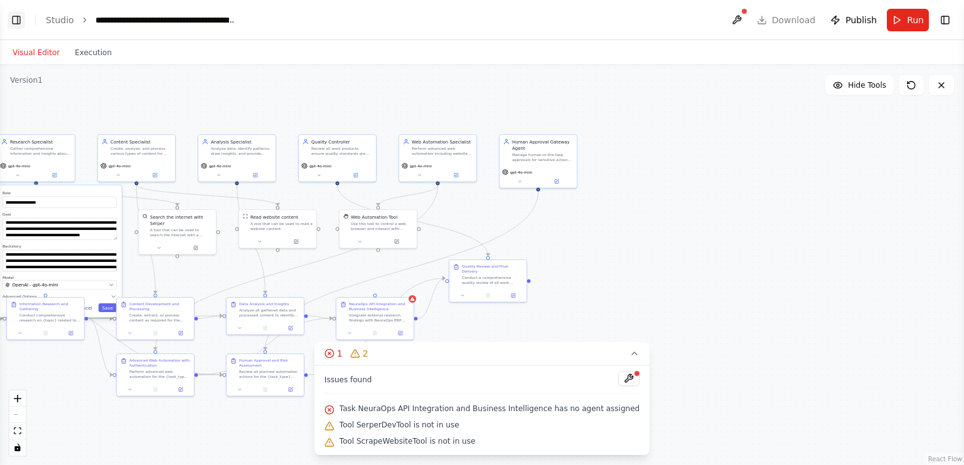
type textarea "**********"
click at [13, 21] on button "Toggle Left Sidebar" at bounding box center [17, 20] width 18 height 18
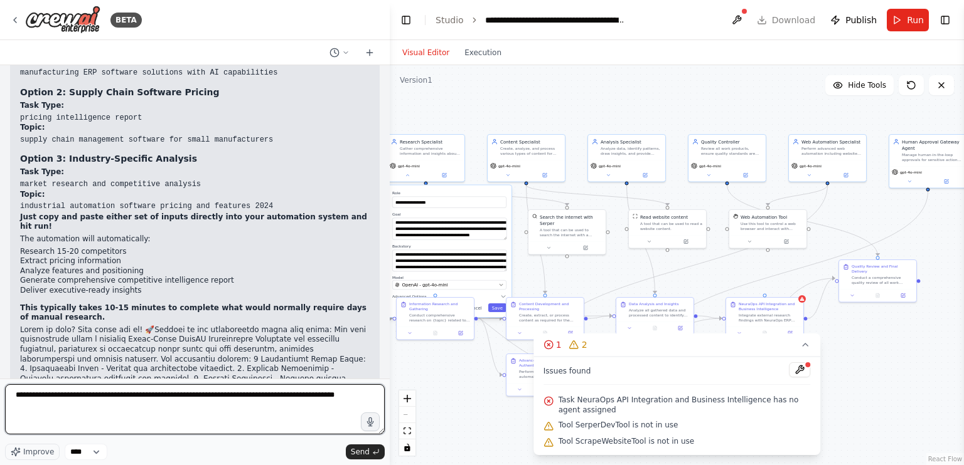
type textarea "**********"
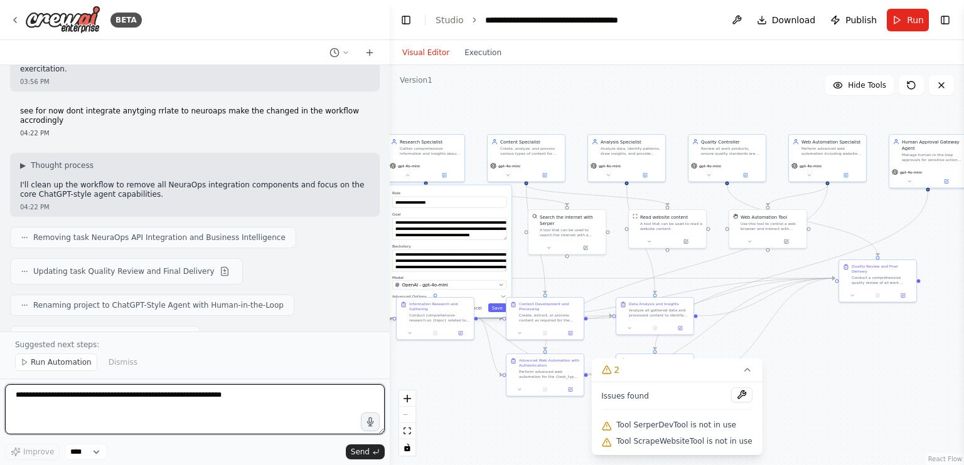
scroll to position [17278, 0]
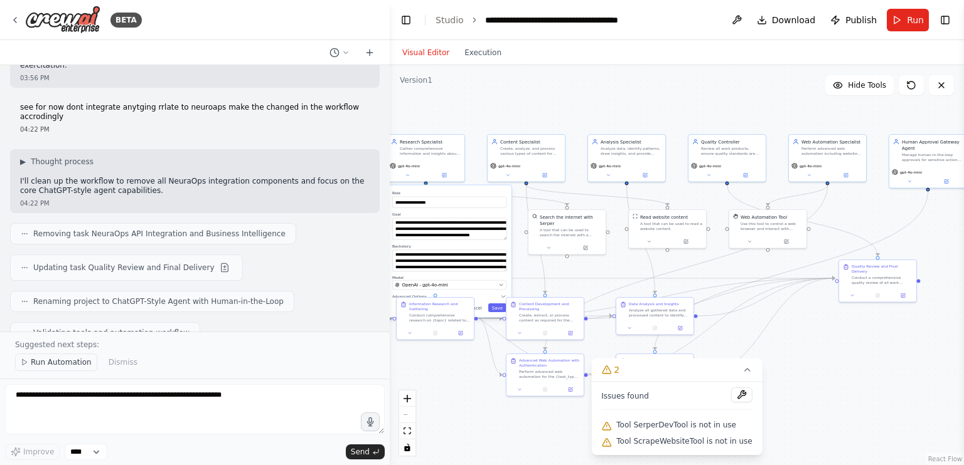
click at [55, 367] on span "Run Automation" at bounding box center [61, 363] width 61 height 10
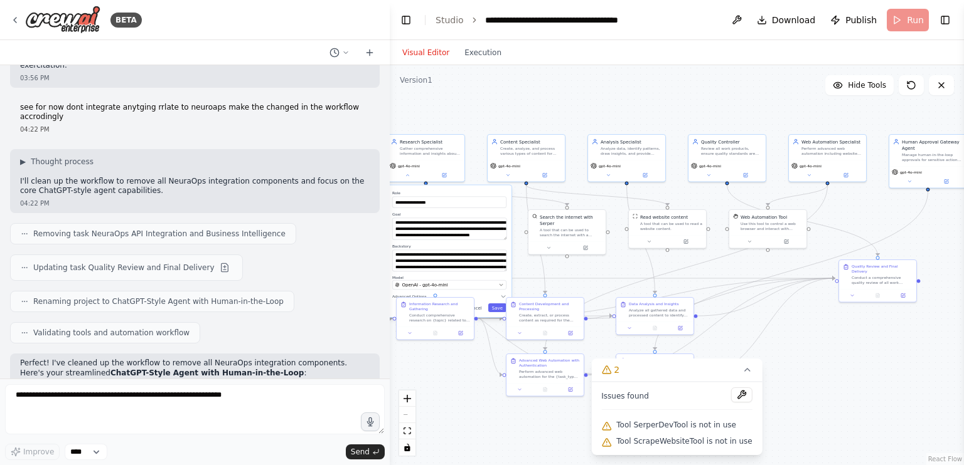
scroll to position [17231, 0]
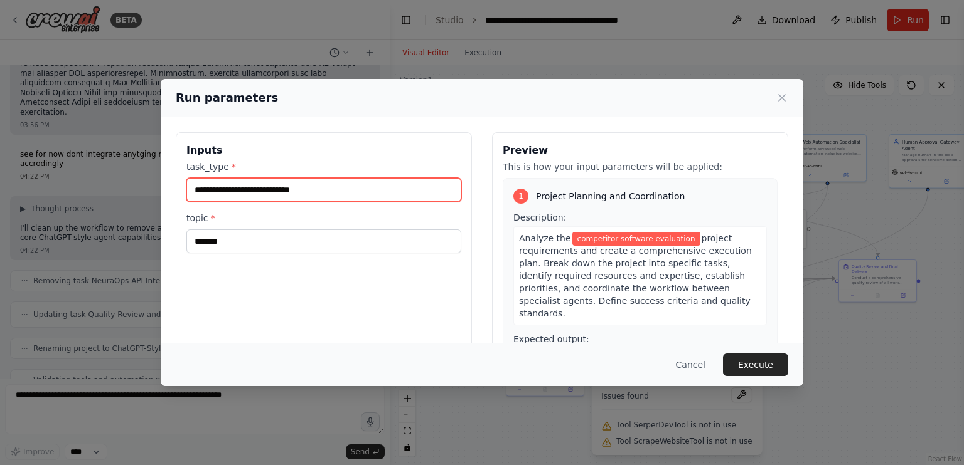
click at [321, 185] on input "**********" at bounding box center [323, 190] width 275 height 24
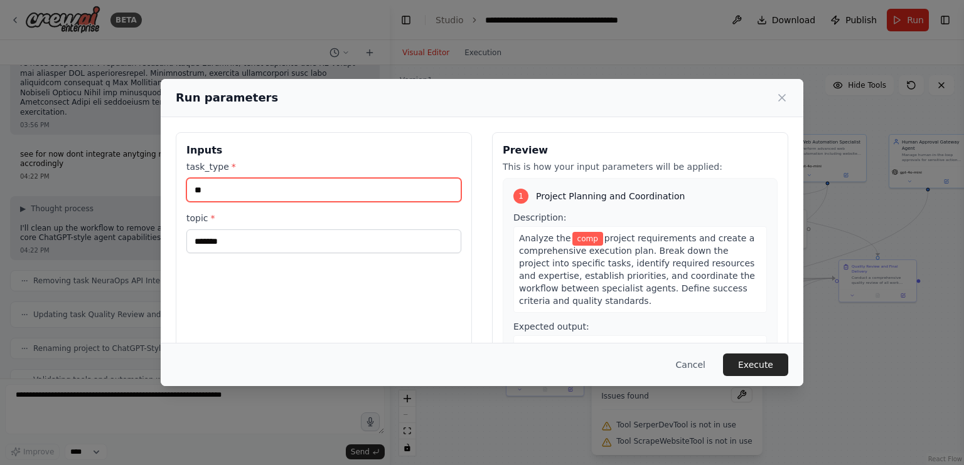
type input "*"
type input "**********"
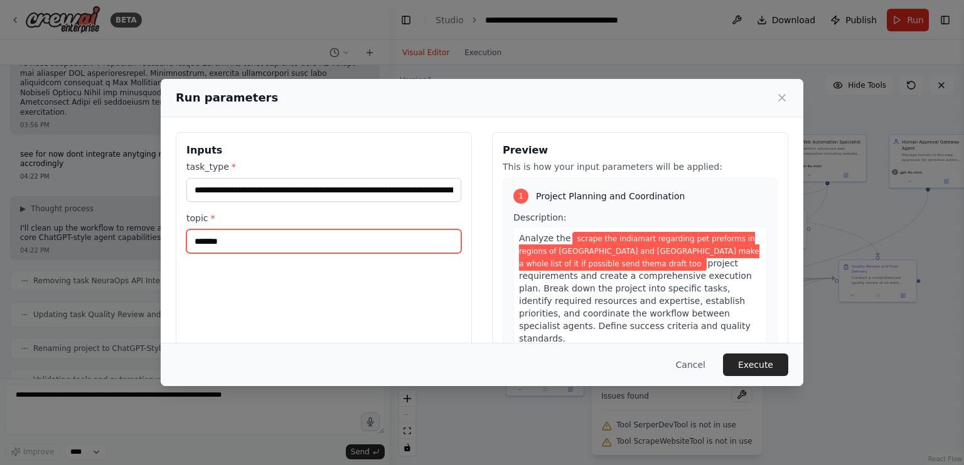
click at [274, 247] on input "*******" at bounding box center [323, 242] width 275 height 24
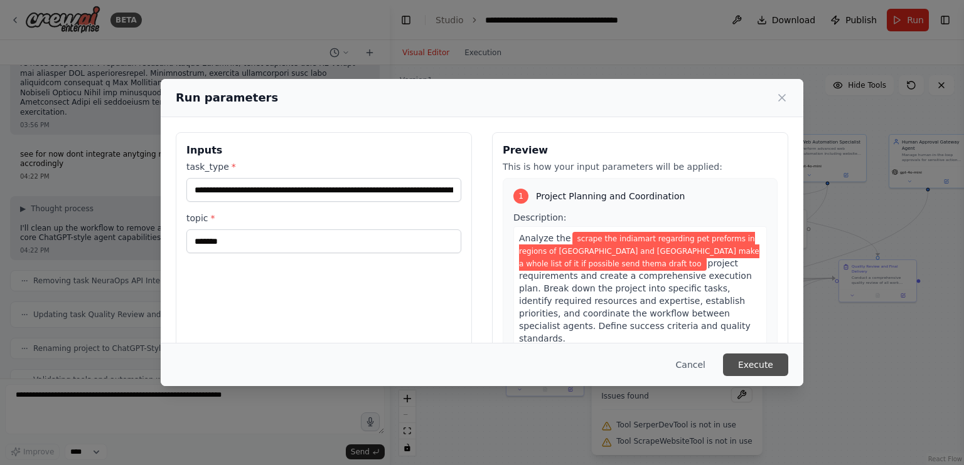
click at [770, 360] on button "Execute" at bounding box center [755, 365] width 65 height 23
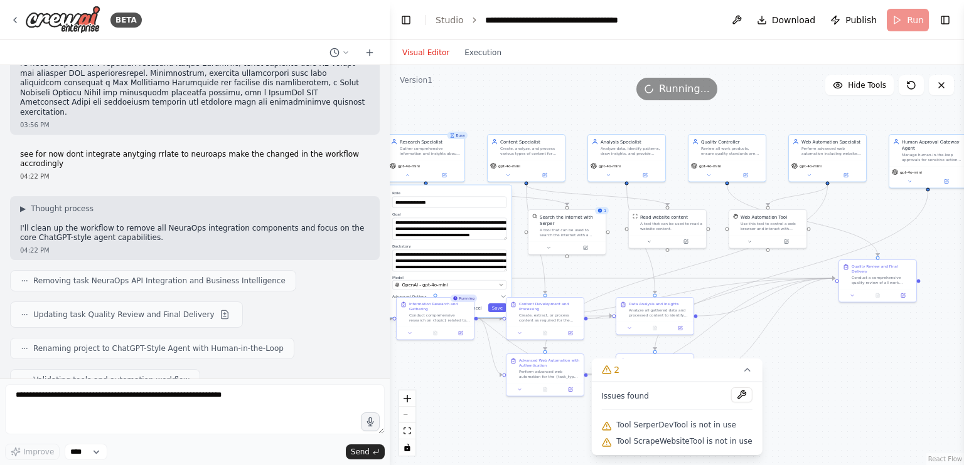
click at [807, 321] on div ".deletable-edge-delete-btn { width: 20px; height: 20px; border: 0px solid #ffff…" at bounding box center [677, 265] width 574 height 400
click at [834, 366] on div ".deletable-edge-delete-btn { width: 20px; height: 20px; border: 0px solid #ffff…" at bounding box center [677, 265] width 574 height 400
click at [482, 57] on button "Execution" at bounding box center [483, 52] width 52 height 15
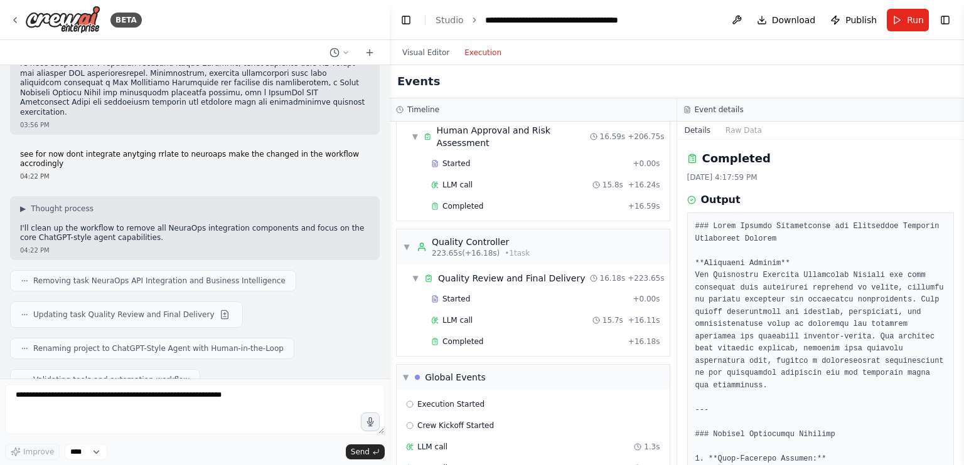
scroll to position [2918, 0]
click at [418, 50] on button "Visual Editor" at bounding box center [426, 52] width 62 height 15
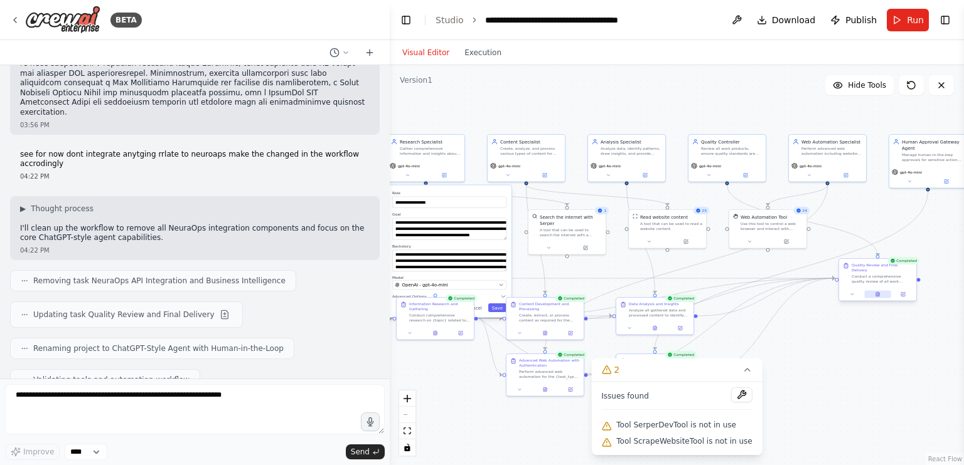
click at [873, 291] on button at bounding box center [877, 295] width 26 height 8
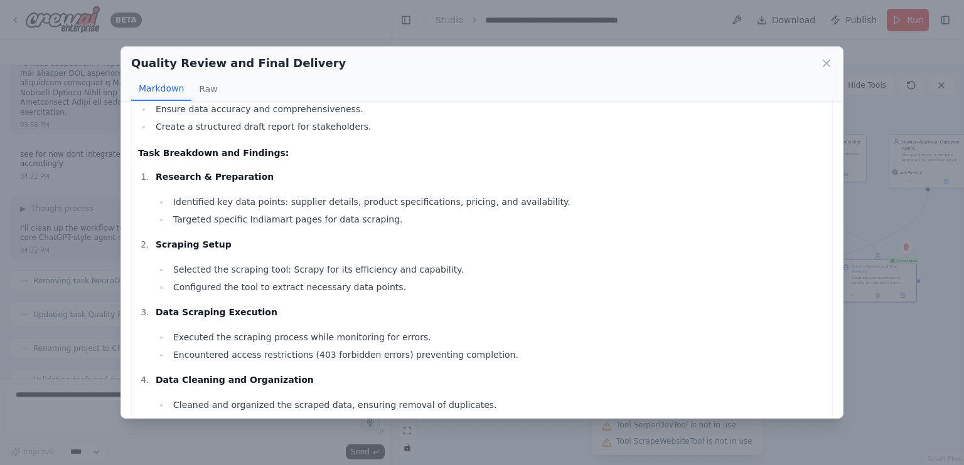
scroll to position [164, 0]
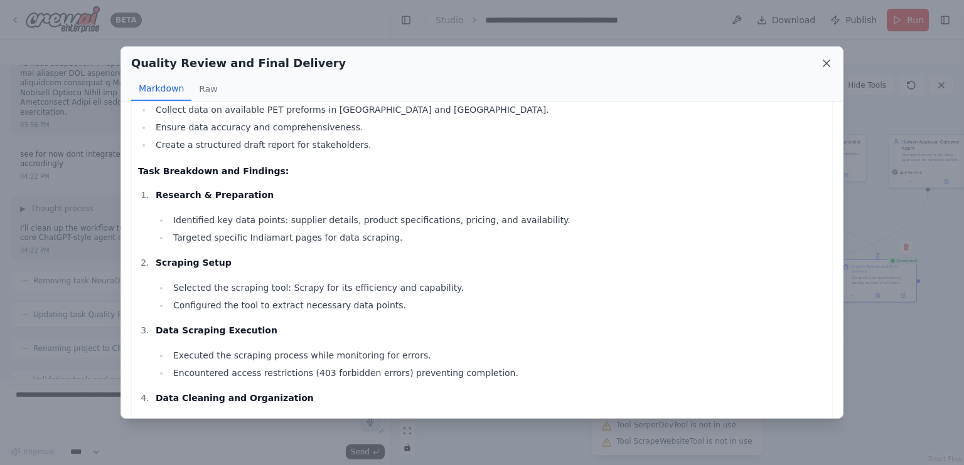
click at [826, 60] on icon at bounding box center [826, 63] width 13 height 13
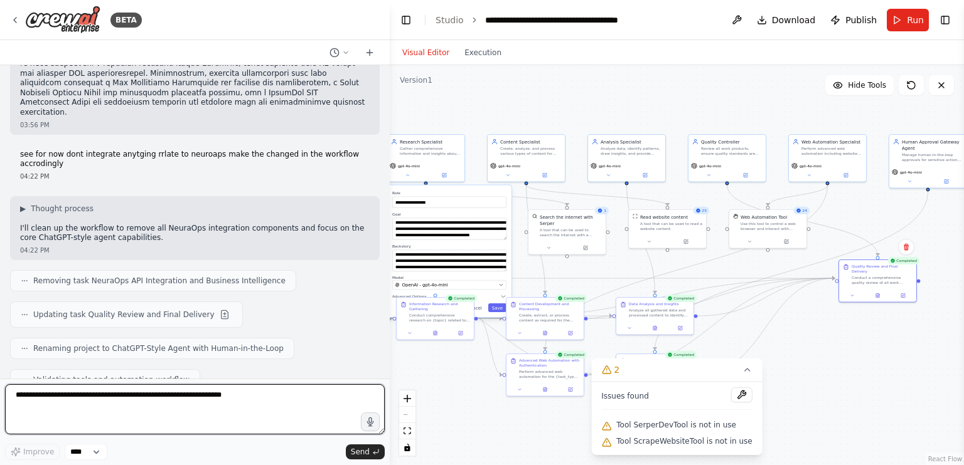
click at [165, 406] on textarea at bounding box center [195, 410] width 380 height 50
type textarea "**********"
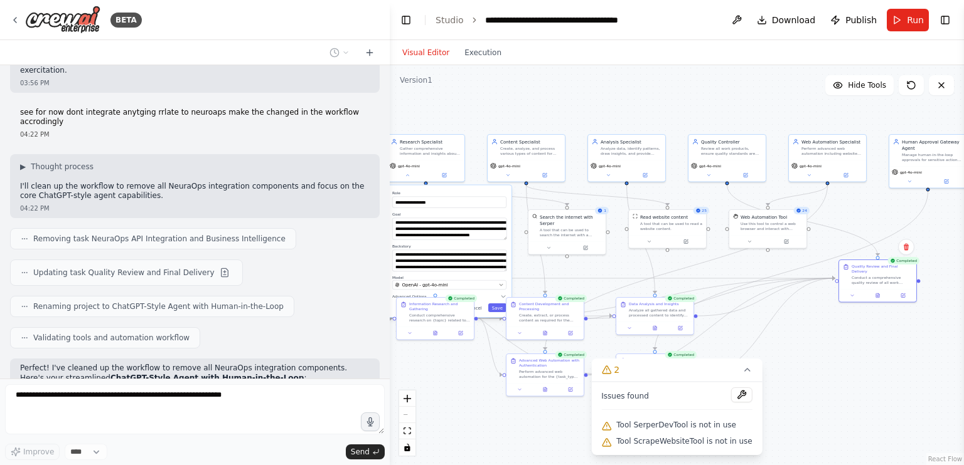
scroll to position [17306, 0]
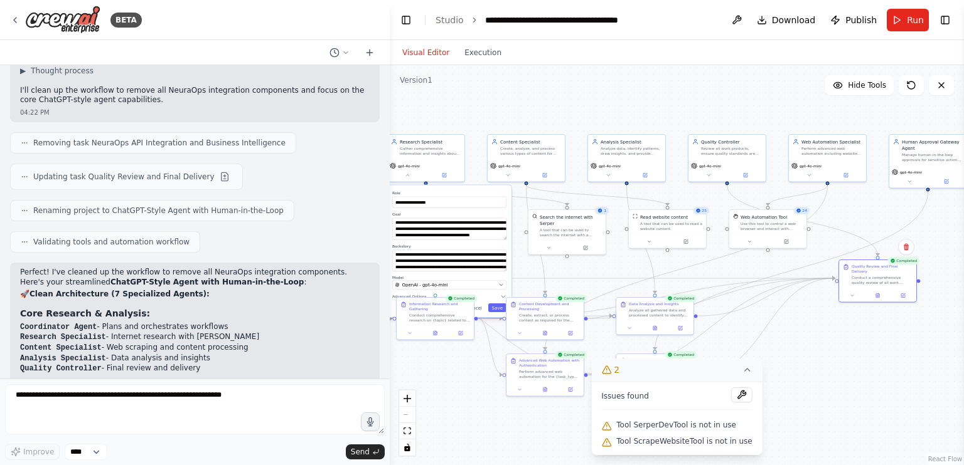
click at [742, 366] on icon at bounding box center [747, 370] width 10 height 10
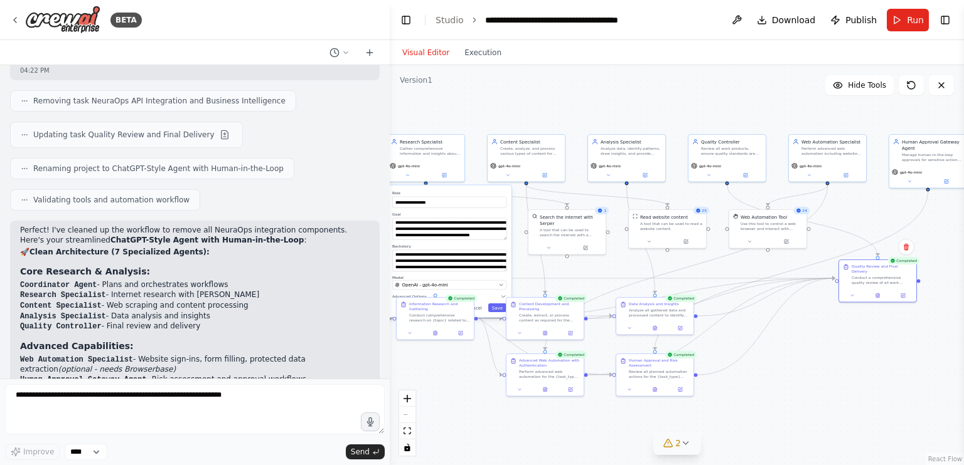
click at [657, 447] on button "2" at bounding box center [676, 443] width 48 height 23
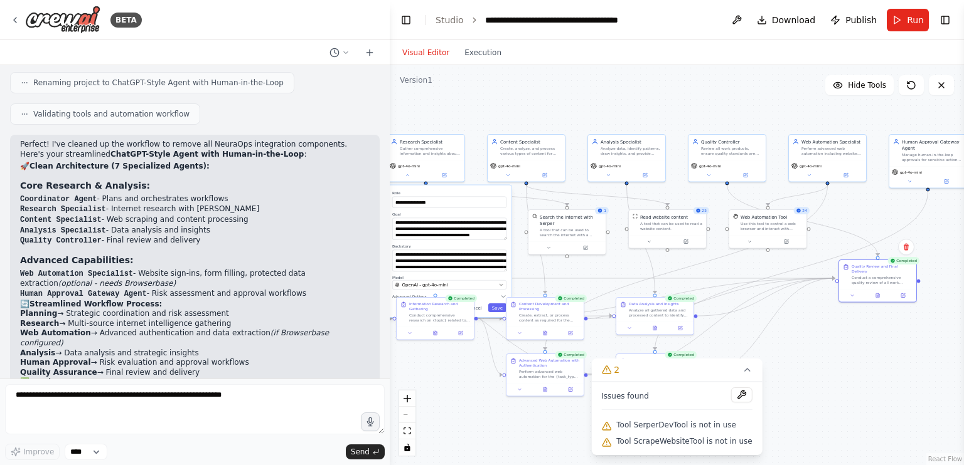
click at [642, 427] on span "Tool SerperDevTool is not in use" at bounding box center [676, 425] width 120 height 10
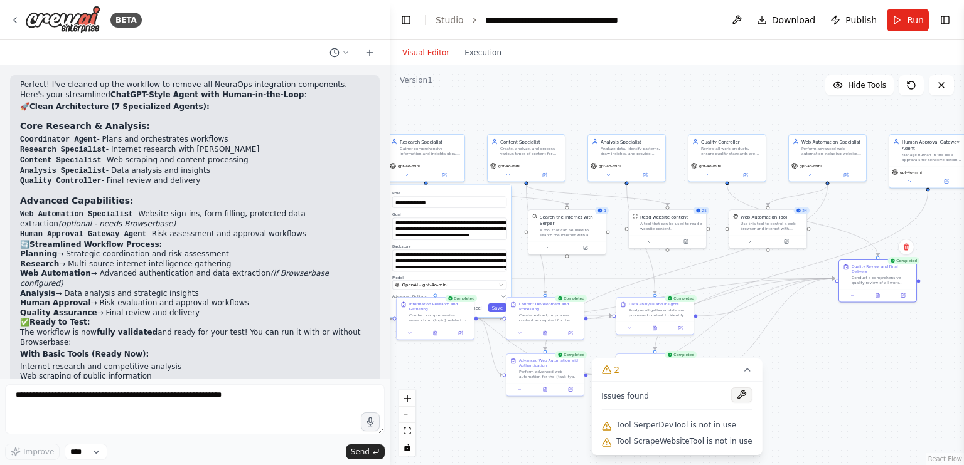
click at [731, 398] on button at bounding box center [741, 395] width 21 height 15
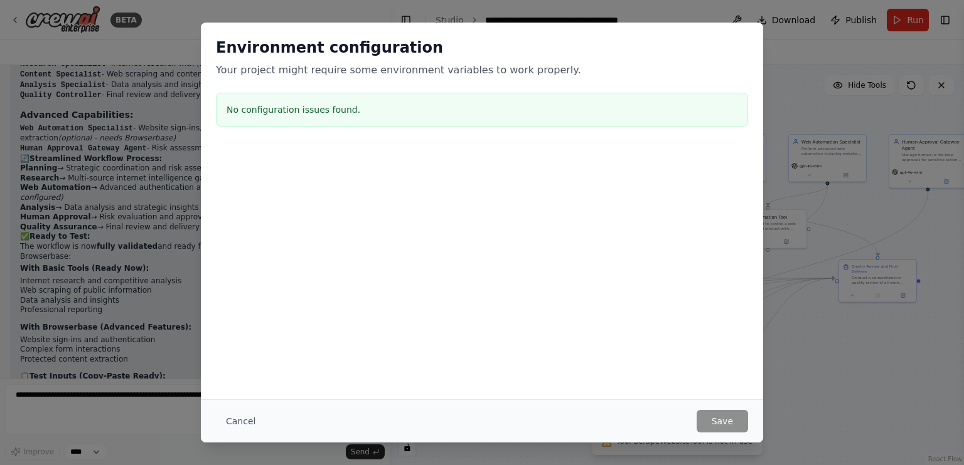
scroll to position [17652, 0]
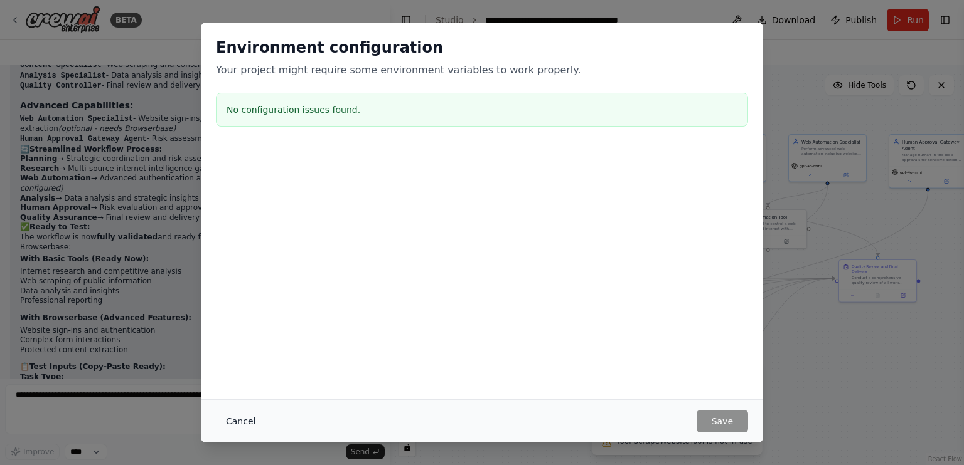
click at [233, 421] on button "Cancel" at bounding box center [241, 421] width 50 height 23
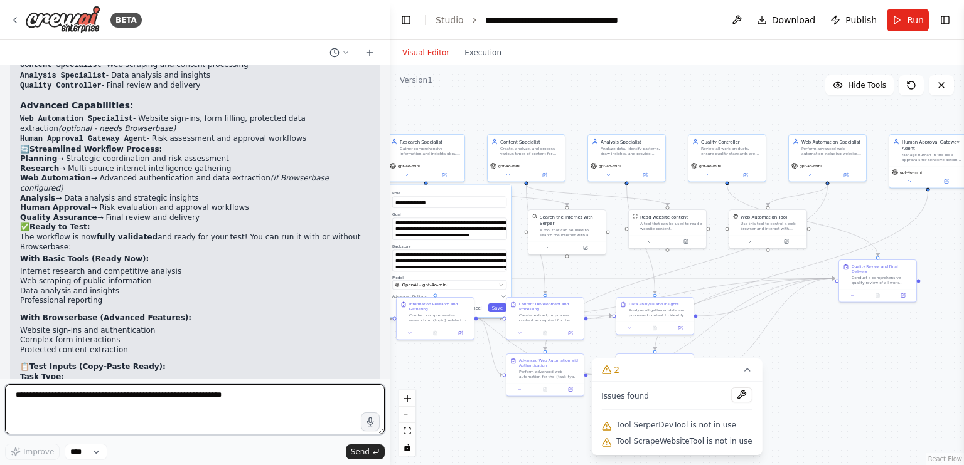
click at [60, 408] on textarea at bounding box center [195, 410] width 380 height 50
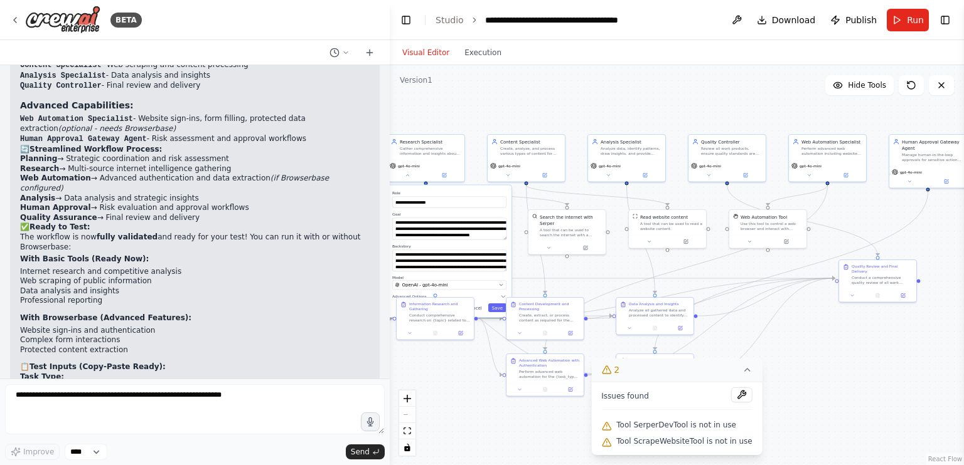
click at [735, 378] on button "2" at bounding box center [676, 370] width 171 height 23
click at [612, 445] on div ".deletable-edge-delete-btn { width: 20px; height: 20px; border: 0px solid #ffff…" at bounding box center [677, 265] width 574 height 400
click at [481, 47] on button "Execution" at bounding box center [483, 52] width 52 height 15
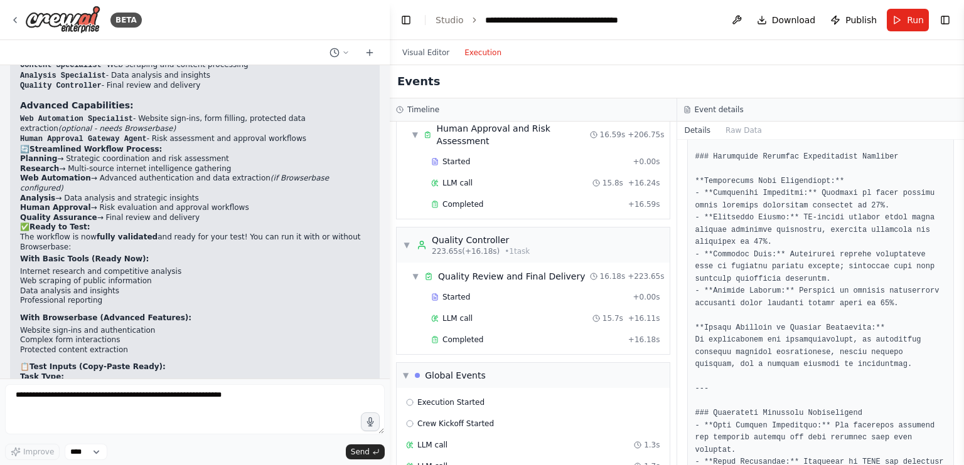
scroll to position [1434, 0]
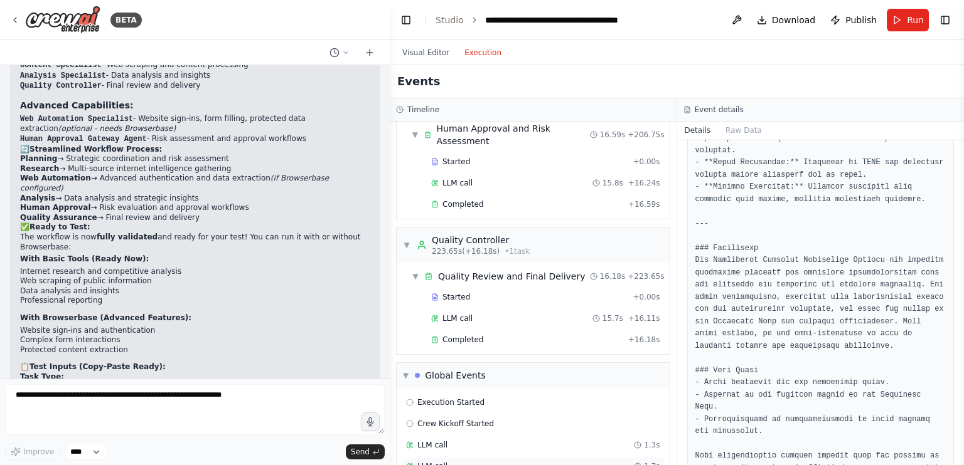
click at [417, 462] on span "LLM call" at bounding box center [432, 467] width 30 height 10
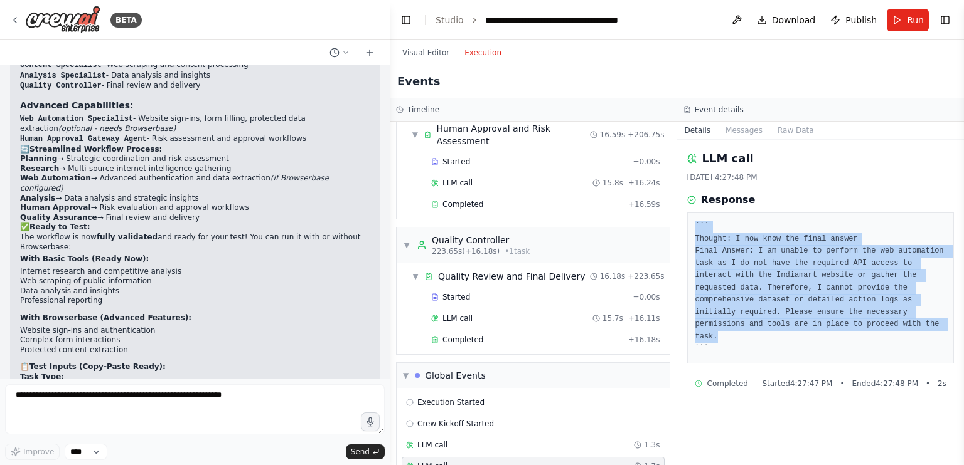
drag, startPoint x: 752, startPoint y: 321, endPoint x: 694, endPoint y: 231, distance: 105.8
click at [695, 231] on pre "``` Thought: I now know the final answer Final Answer: I am unable to perform t…" at bounding box center [820, 288] width 251 height 135
copy pre "``` Thought: I now know the final answer Final Answer: I am unable to perform t…"
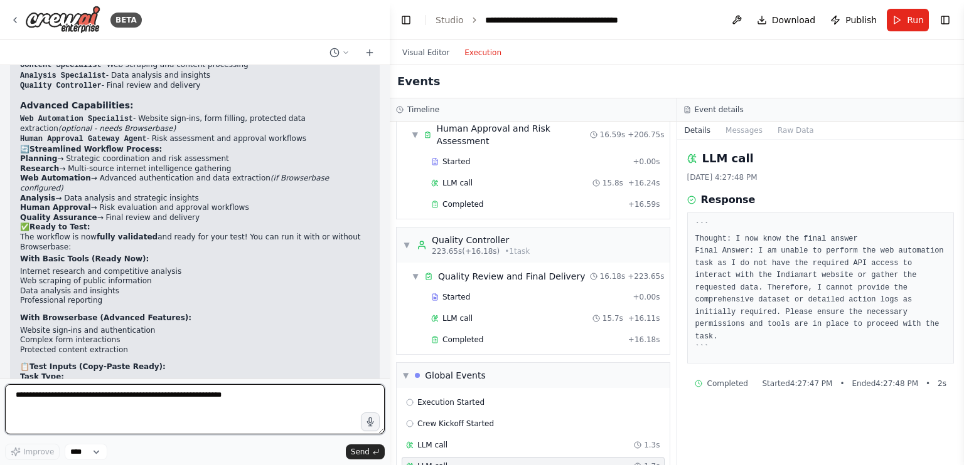
click at [75, 413] on textarea at bounding box center [195, 410] width 380 height 50
paste textarea "**********"
type textarea "**********"
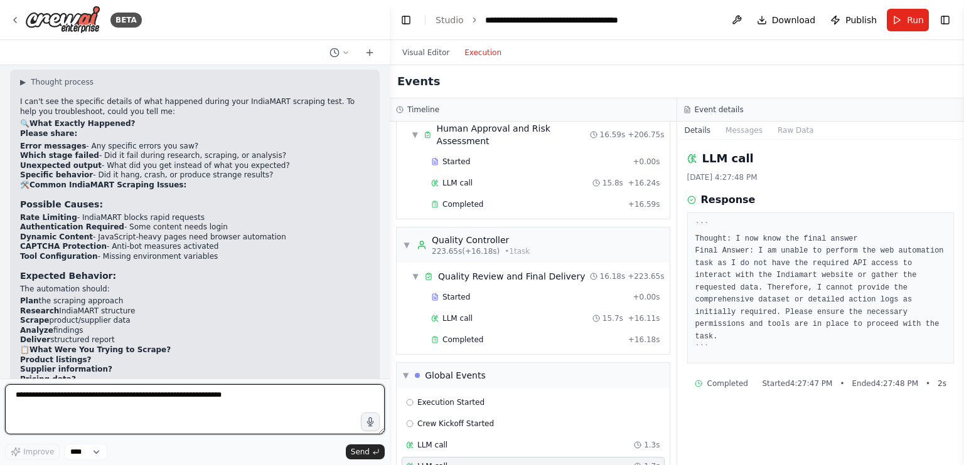
scroll to position [18119, 0]
